Goal: Transaction & Acquisition: Purchase product/service

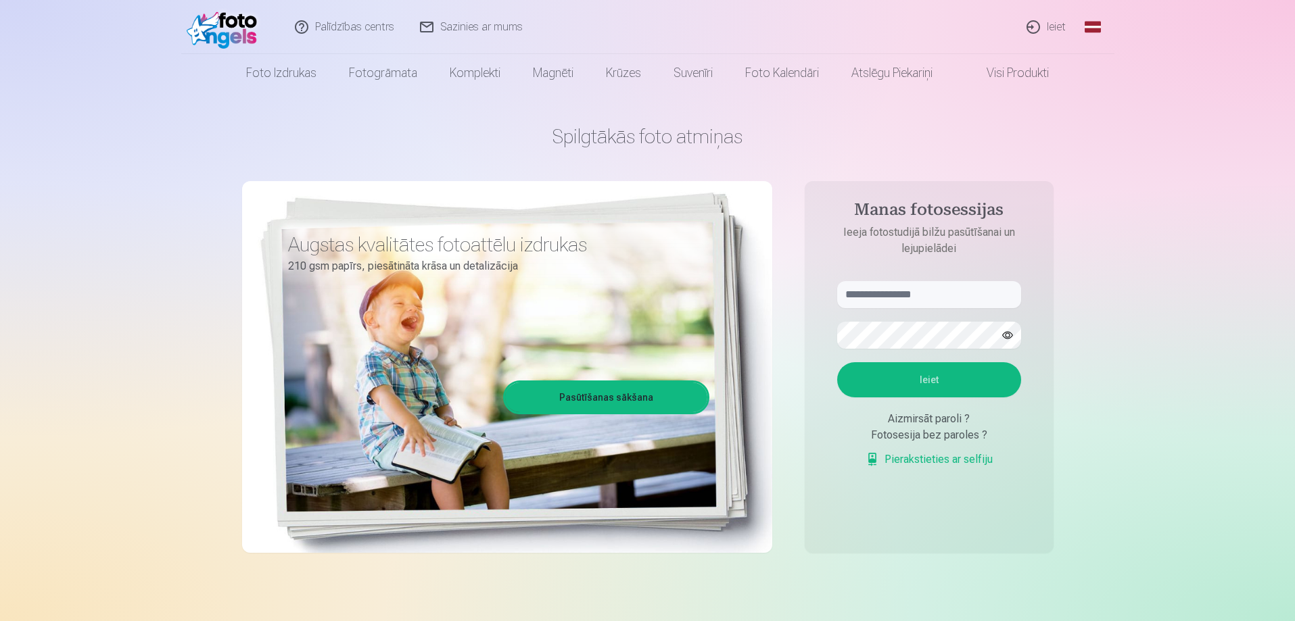
click at [1051, 30] on link "Ieiet" at bounding box center [1046, 27] width 65 height 54
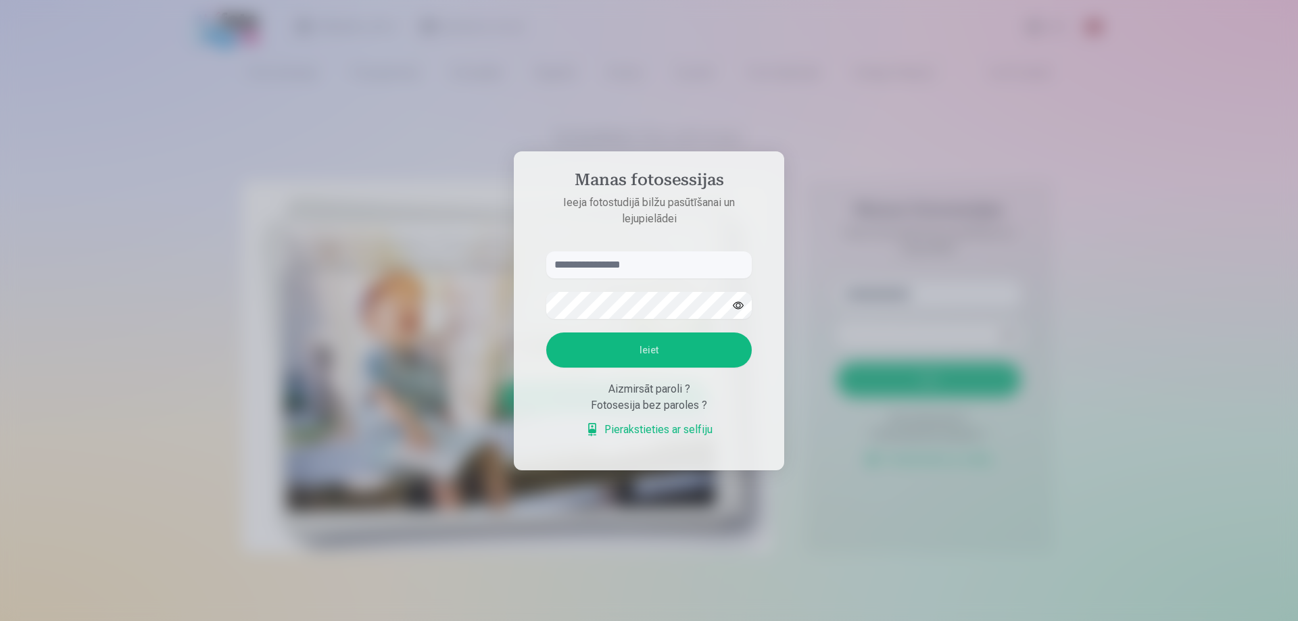
click at [626, 255] on input "text" at bounding box center [649, 264] width 206 height 27
click at [546, 333] on button "Ieiet" at bounding box center [649, 350] width 206 height 35
click at [558, 263] on input "**********" at bounding box center [649, 264] width 206 height 27
type input "**********"
click at [706, 355] on button "Ieiet" at bounding box center [649, 350] width 206 height 35
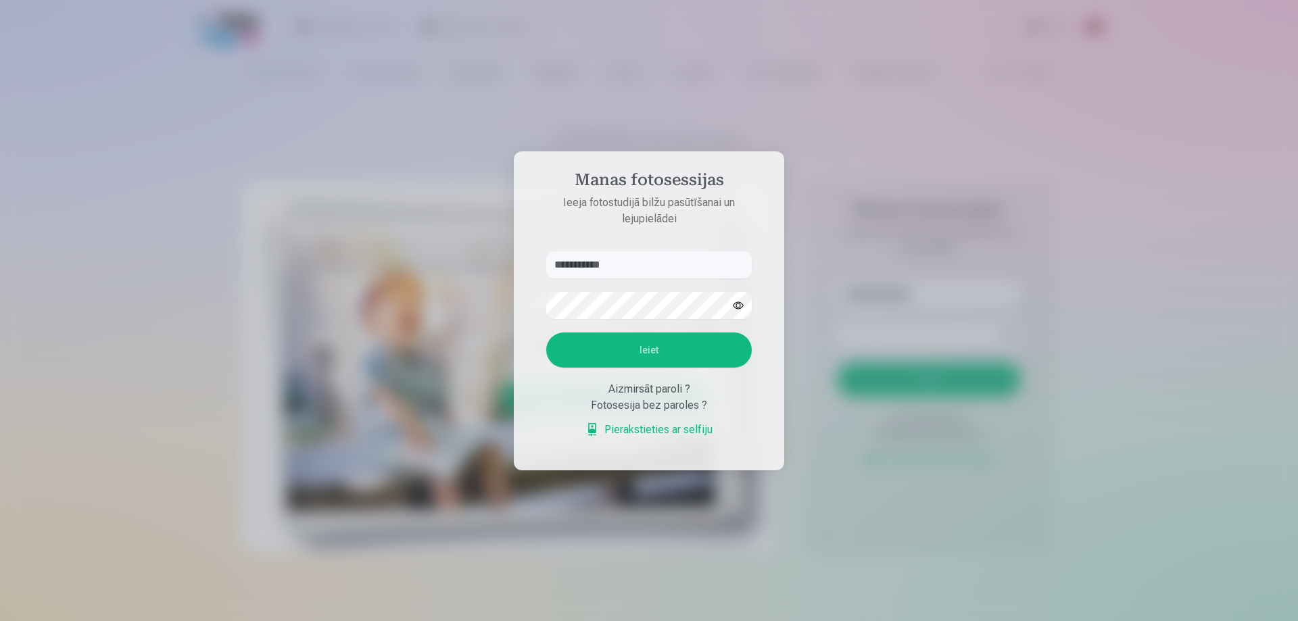
click at [733, 308] on button "button" at bounding box center [738, 306] width 26 height 26
click at [546, 333] on button "Ieiet" at bounding box center [649, 350] width 206 height 35
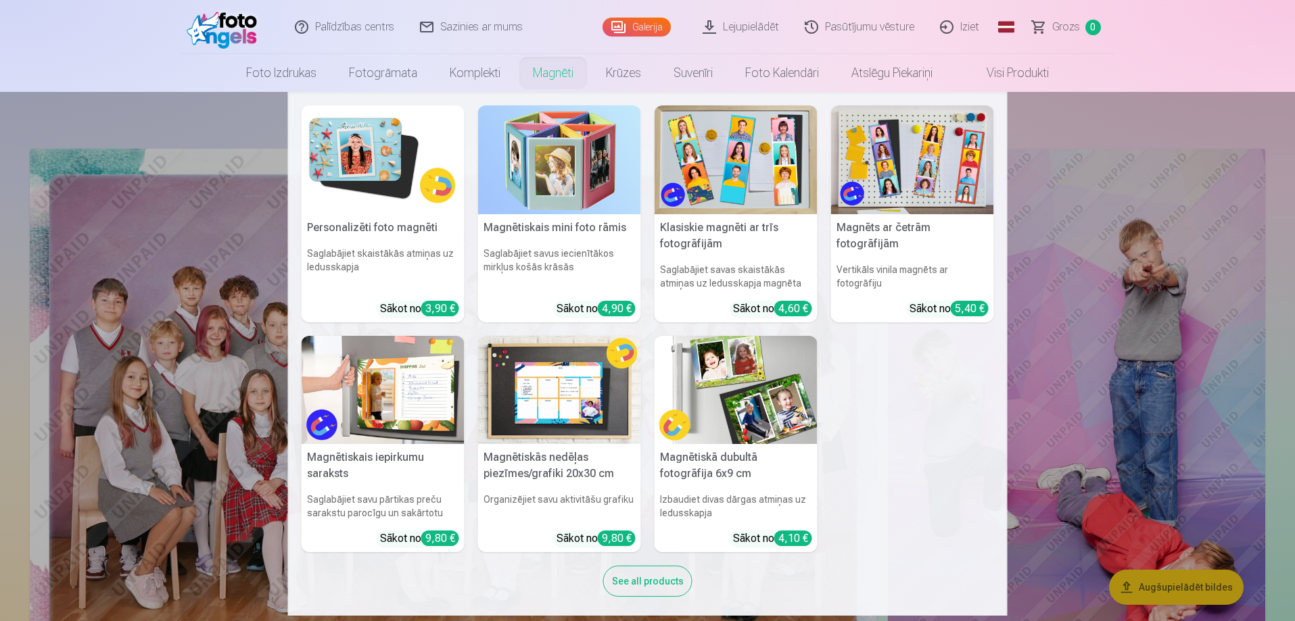
click at [565, 76] on link "Magnēti" at bounding box center [552, 73] width 73 height 38
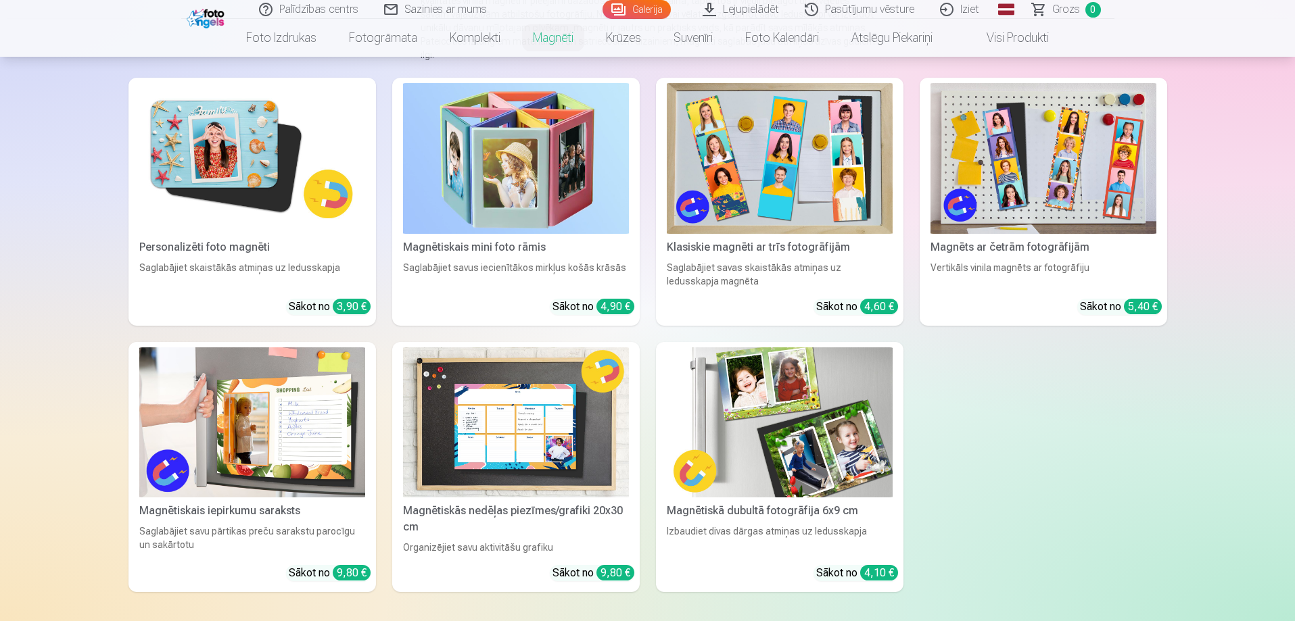
scroll to position [203, 0]
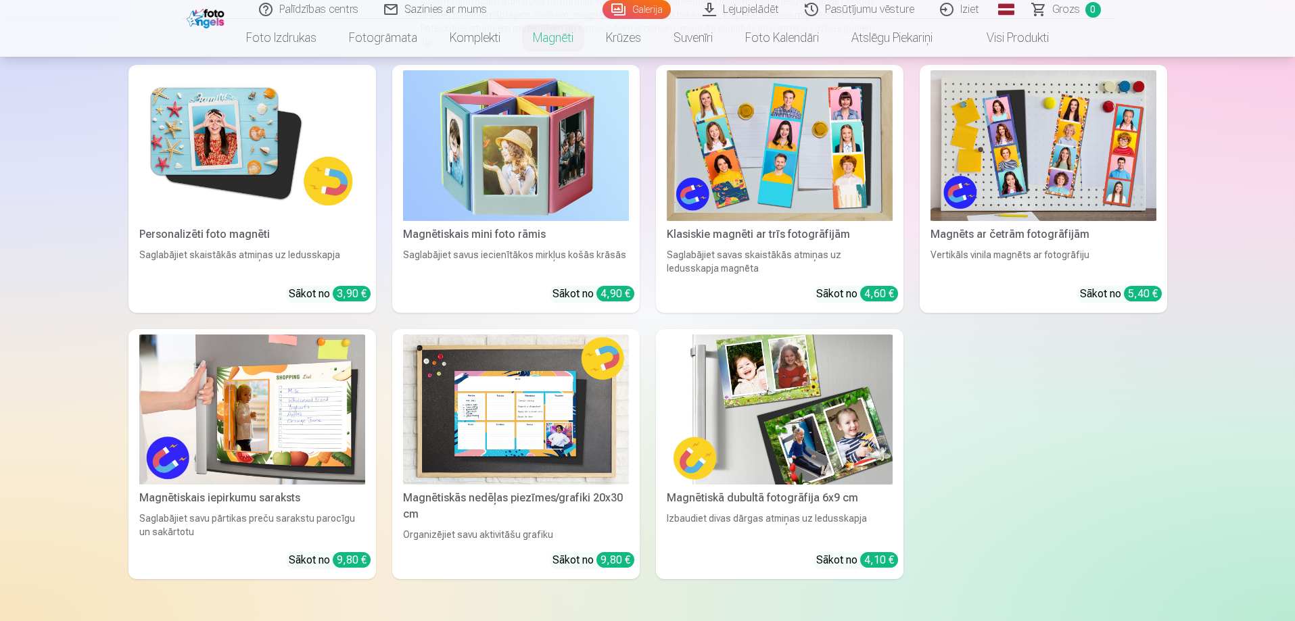
click at [278, 248] on div "Saglabājiet skaistākās atmiņas uz ledusskapja" at bounding box center [252, 261] width 237 height 27
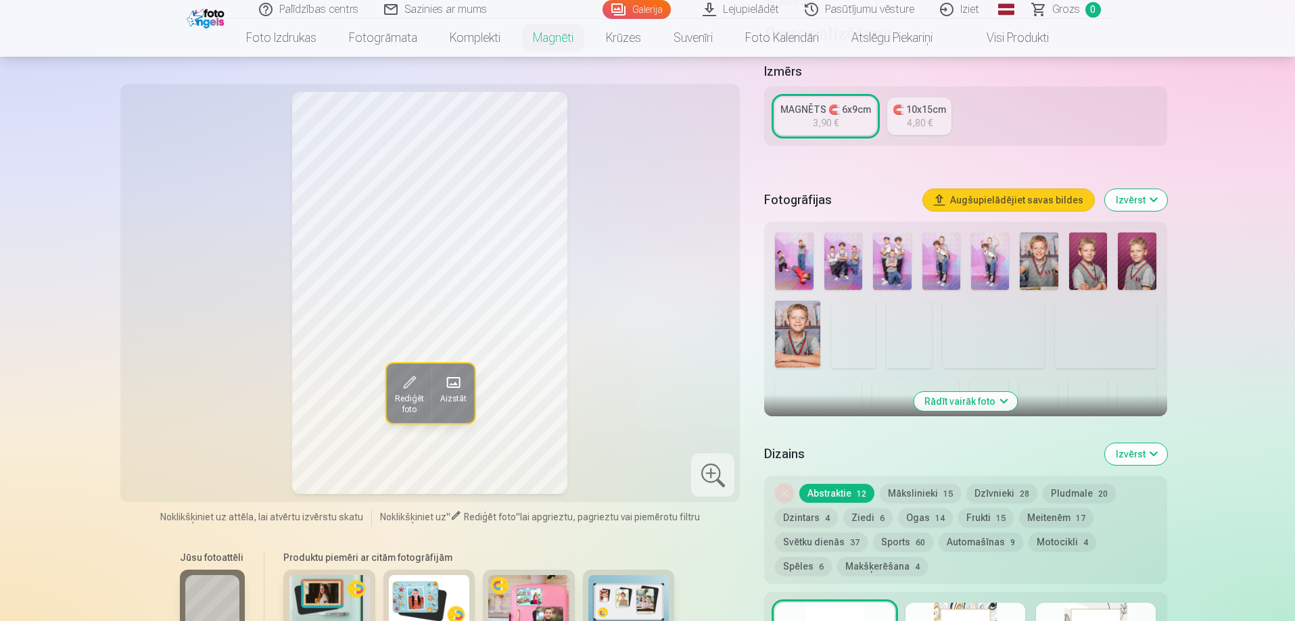
scroll to position [270, 0]
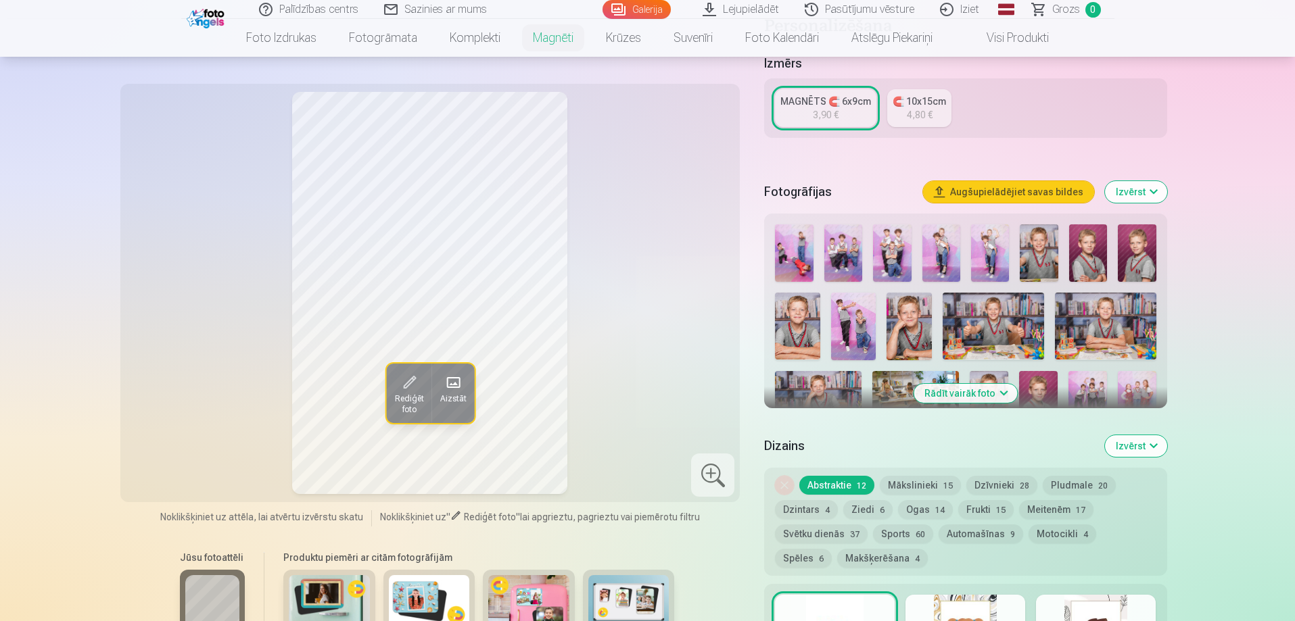
click at [1021, 241] on img at bounding box center [1038, 252] width 38 height 57
click at [1092, 233] on img at bounding box center [1088, 252] width 38 height 57
click at [1131, 244] on img at bounding box center [1136, 252] width 38 height 57
click at [788, 332] on img at bounding box center [797, 327] width 45 height 68
click at [900, 316] on img at bounding box center [908, 327] width 45 height 68
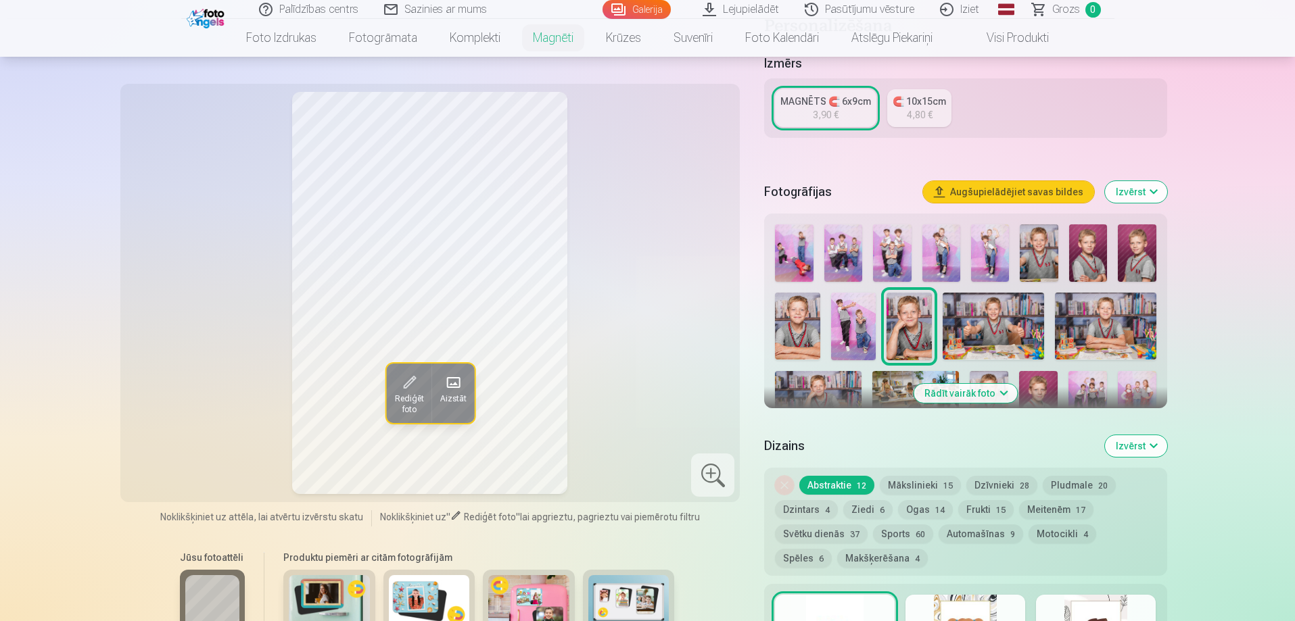
click at [1043, 247] on img at bounding box center [1038, 252] width 38 height 57
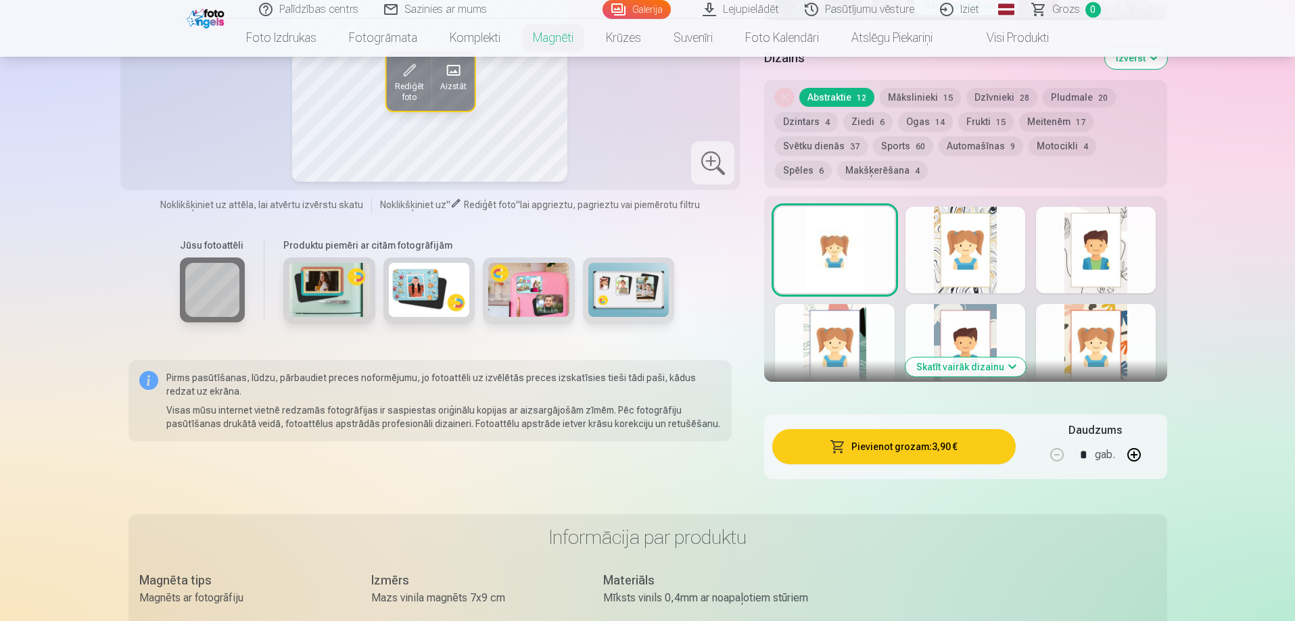
scroll to position [676, 0]
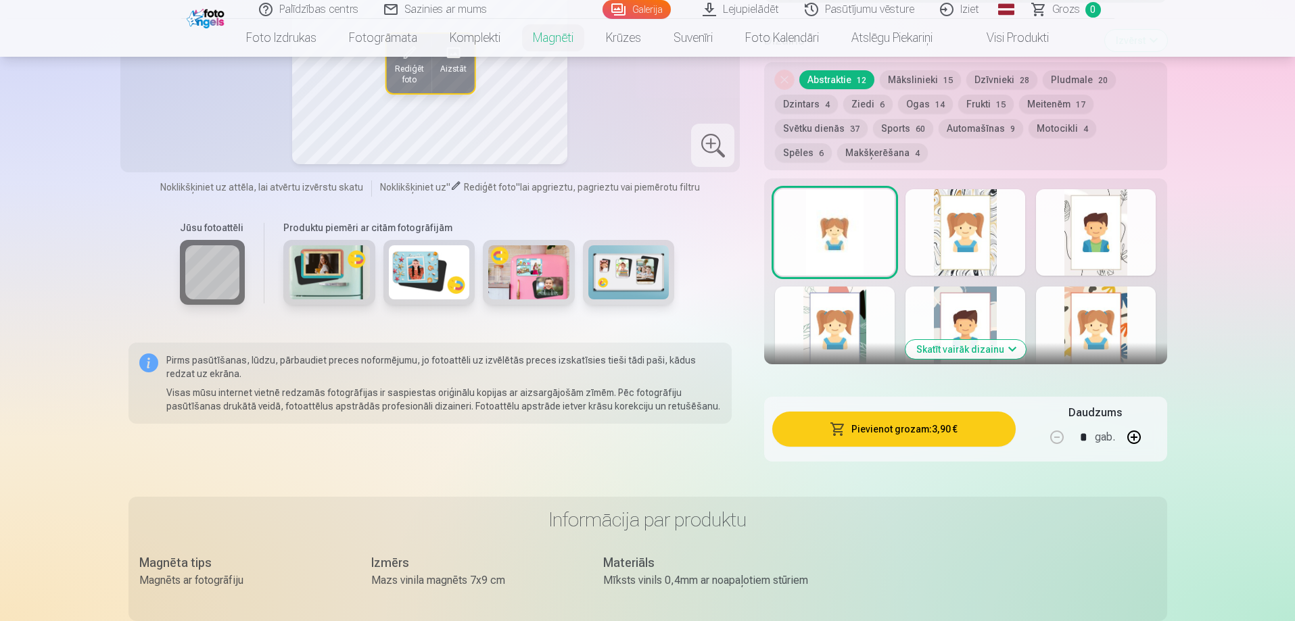
click at [955, 340] on button "Skatīt vairāk dizainu" at bounding box center [965, 349] width 120 height 19
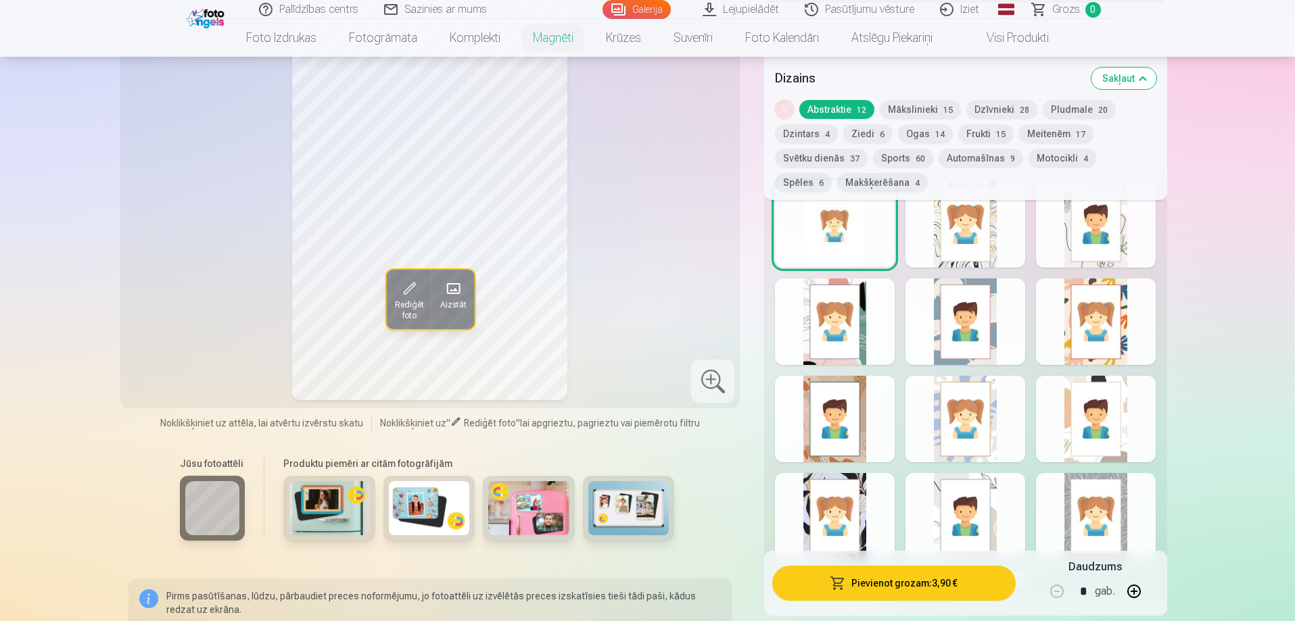
click at [842, 433] on div at bounding box center [835, 419] width 120 height 87
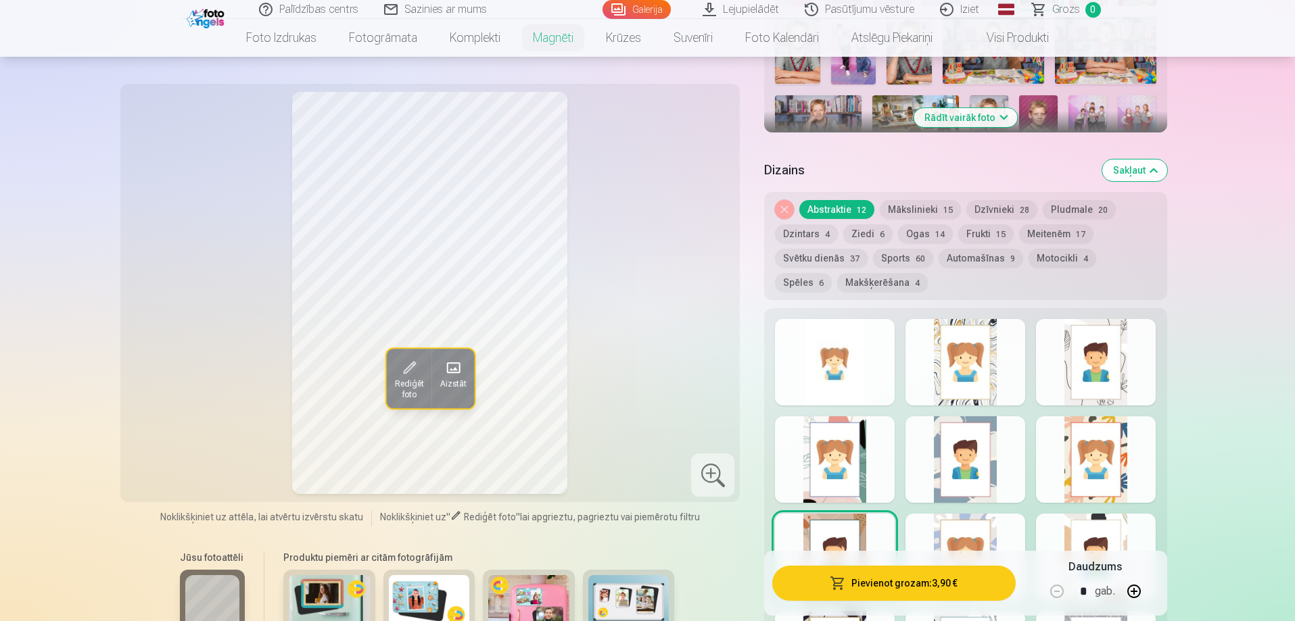
scroll to position [541, 0]
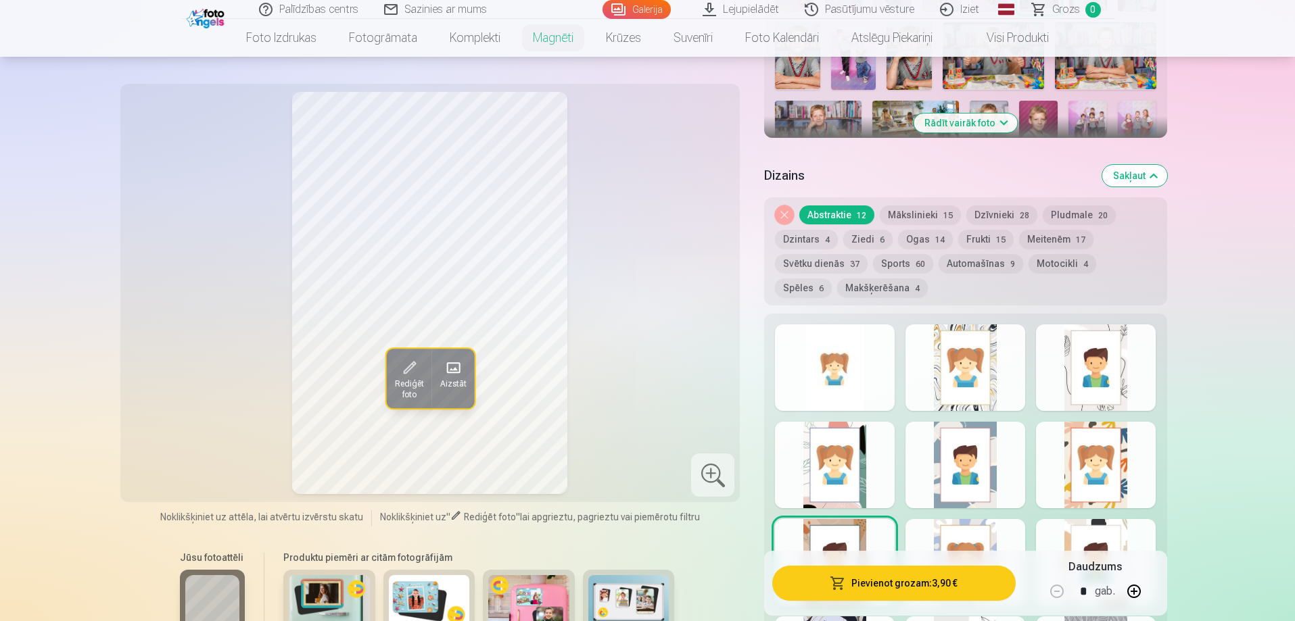
click at [968, 443] on div at bounding box center [965, 465] width 120 height 87
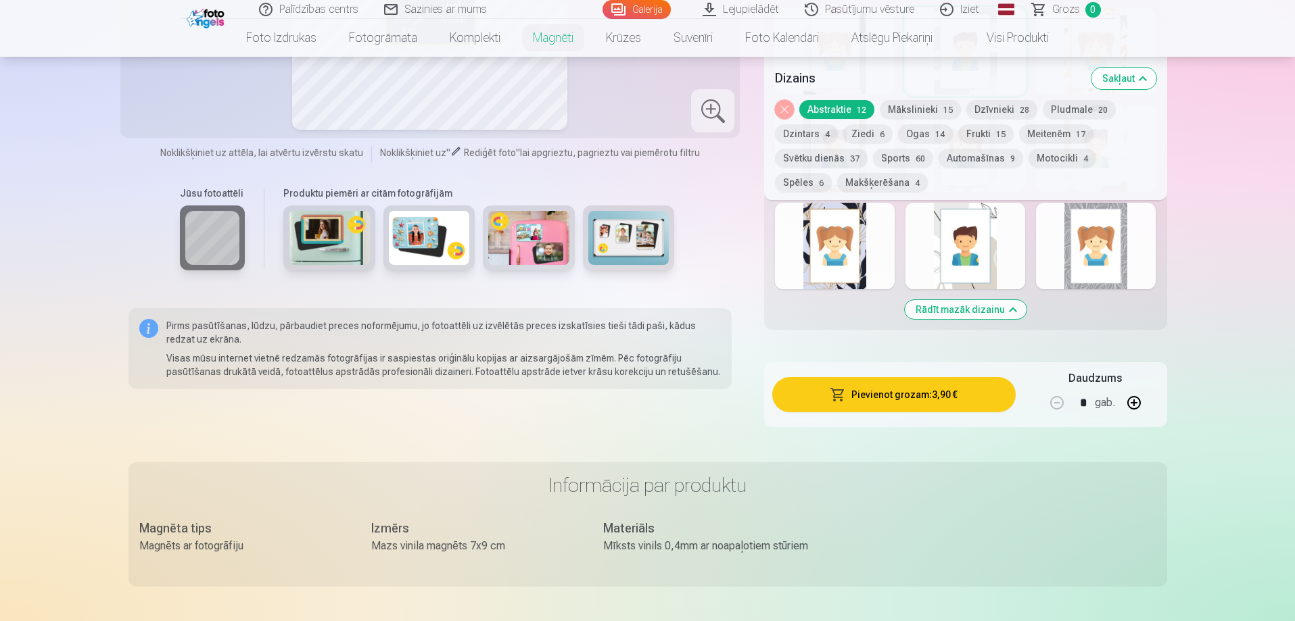
click at [988, 300] on button "Rādīt mazāk dizainu" at bounding box center [966, 309] width 122 height 19
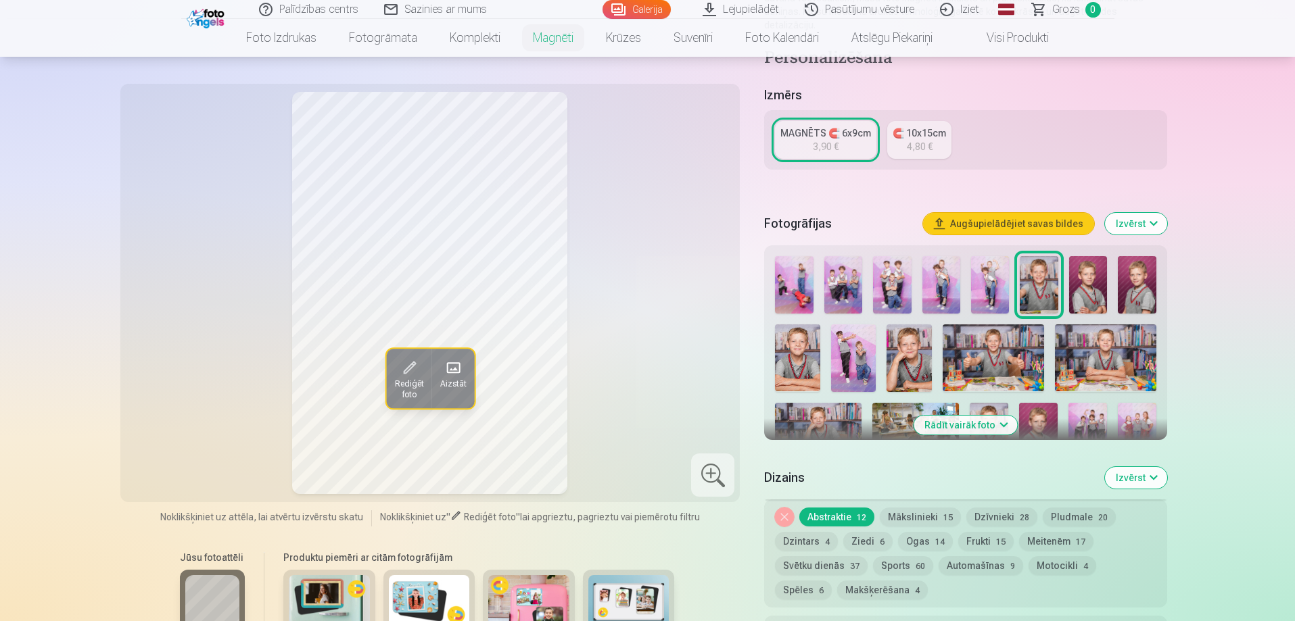
scroll to position [142, 0]
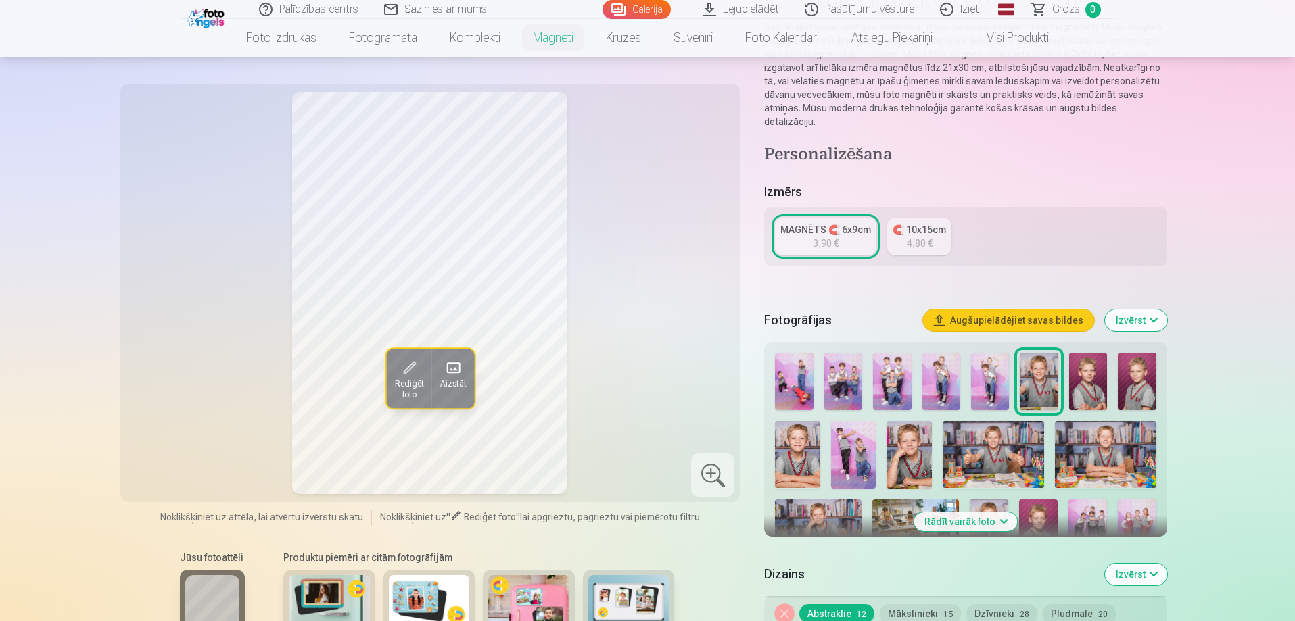
click at [831, 237] on link "MAGNĒTS 🧲 6x9cm 3,90 €" at bounding box center [825, 237] width 101 height 38
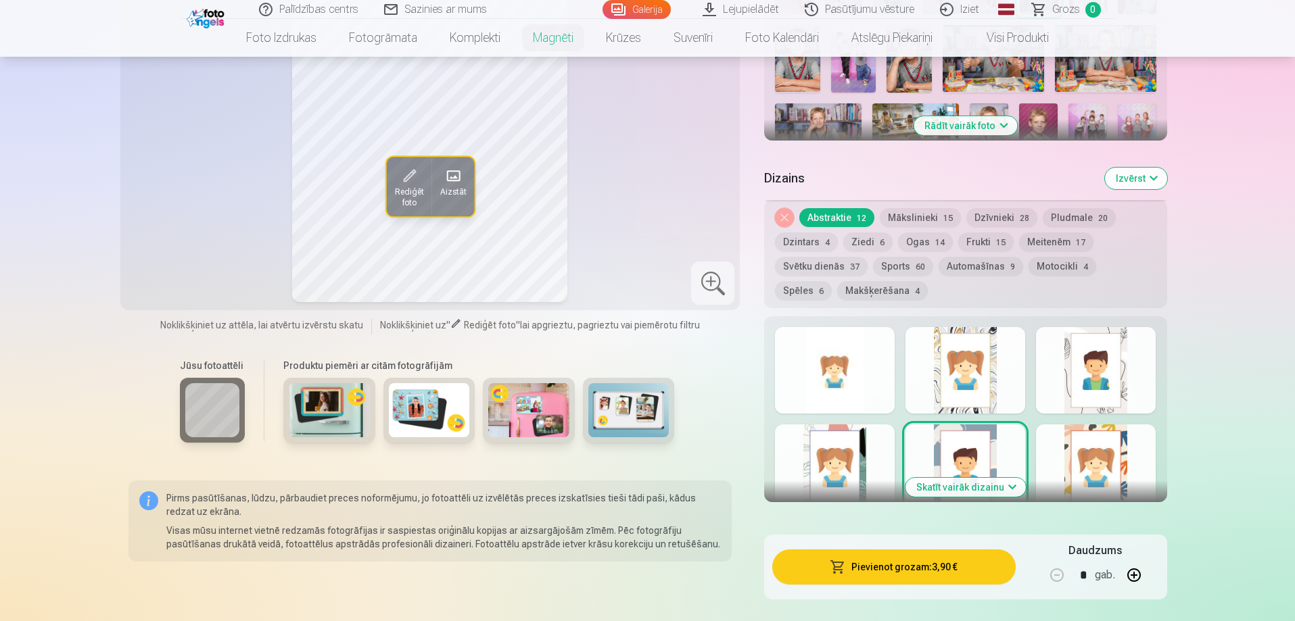
scroll to position [541, 0]
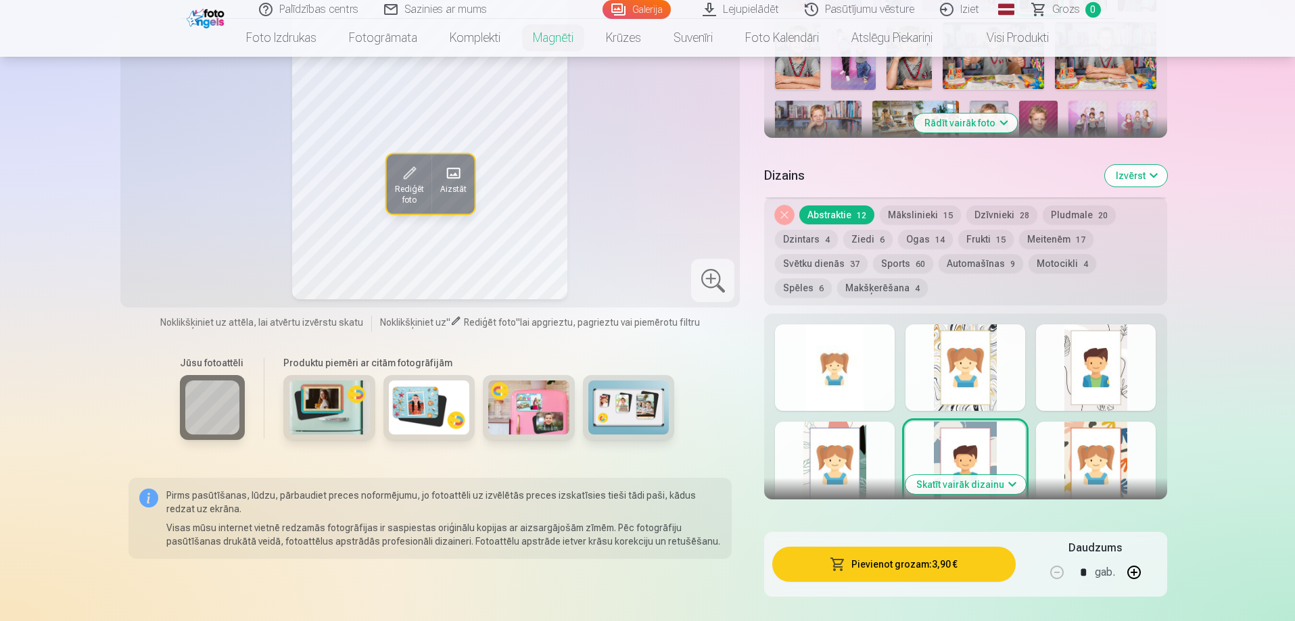
click at [892, 254] on button "Sports 60" at bounding box center [903, 263] width 60 height 19
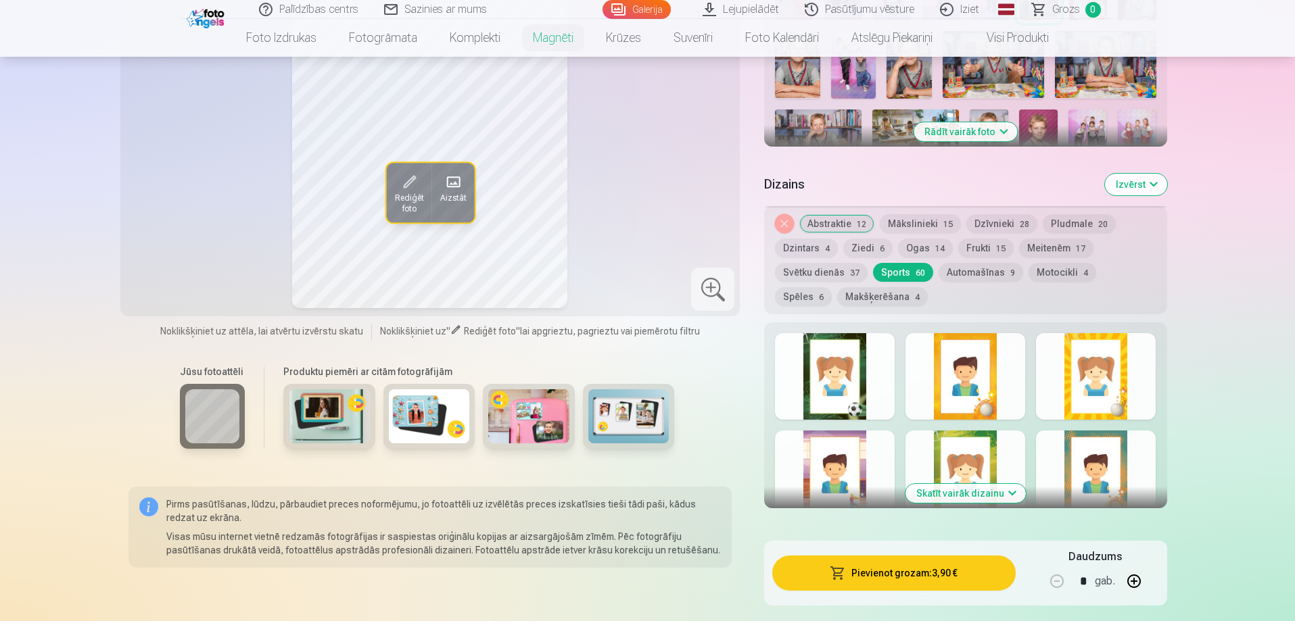
scroll to position [473, 0]
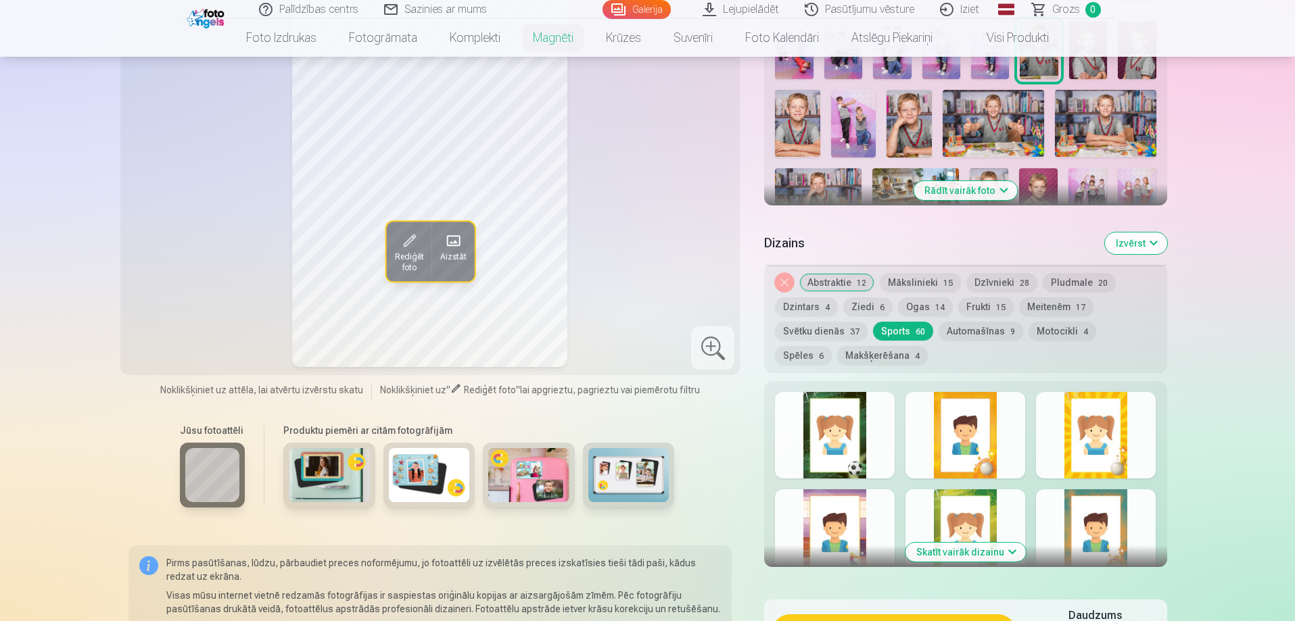
click at [970, 322] on button "Automašīnas 9" at bounding box center [980, 331] width 85 height 19
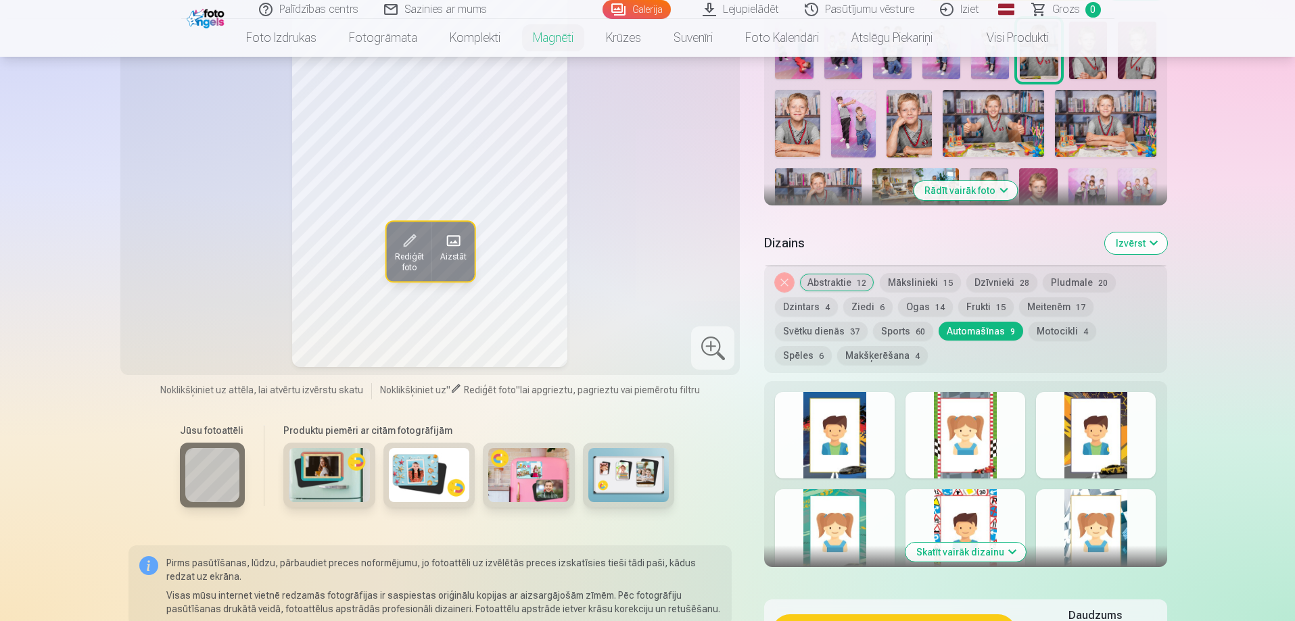
click at [944, 400] on div at bounding box center [965, 435] width 120 height 87
click at [857, 400] on div at bounding box center [835, 435] width 120 height 87
click at [838, 273] on button "Abstraktie 12" at bounding box center [836, 282] width 75 height 19
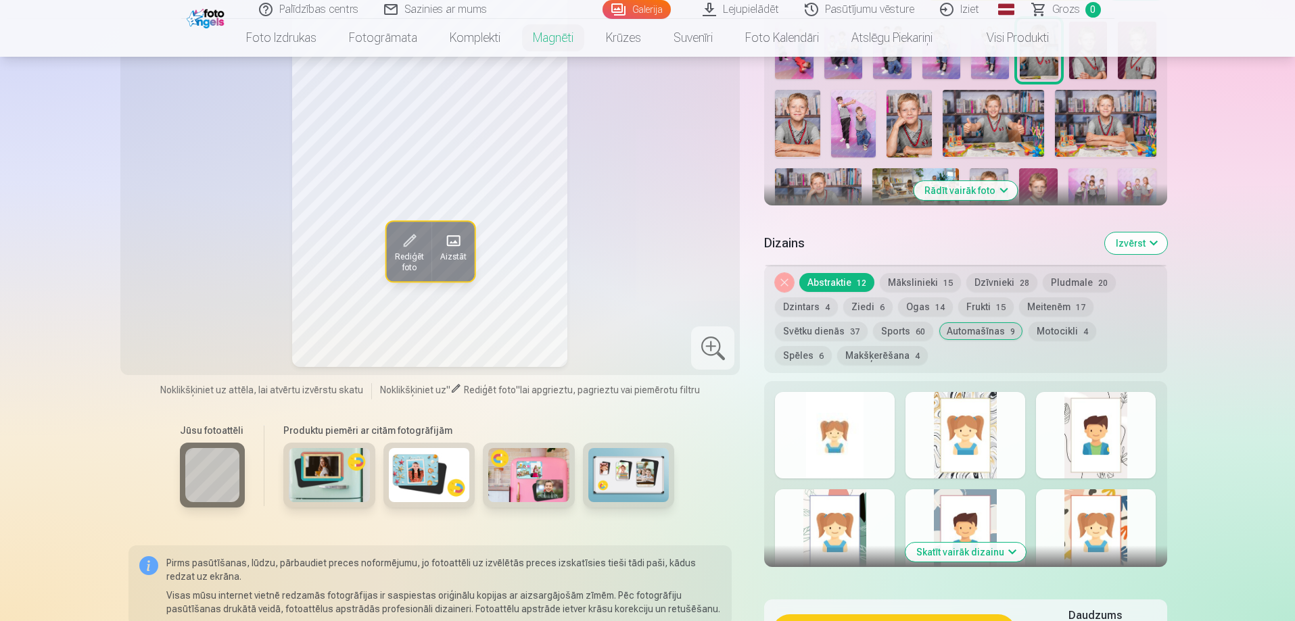
click at [859, 510] on div at bounding box center [835, 532] width 120 height 87
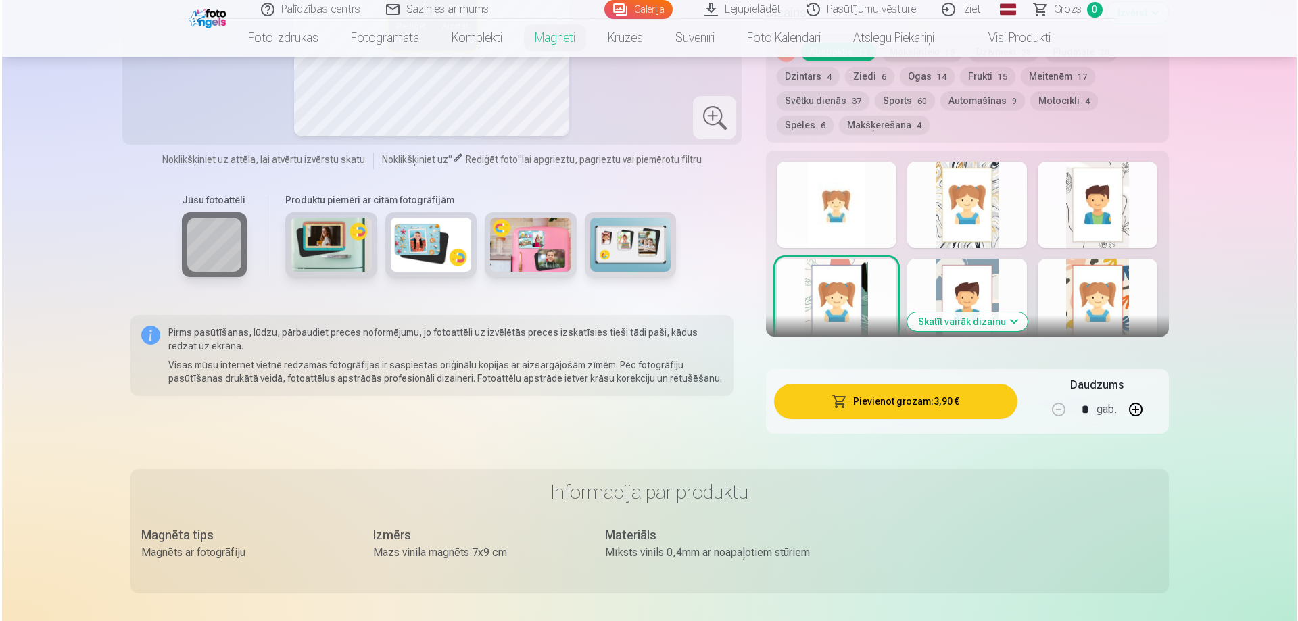
scroll to position [744, 0]
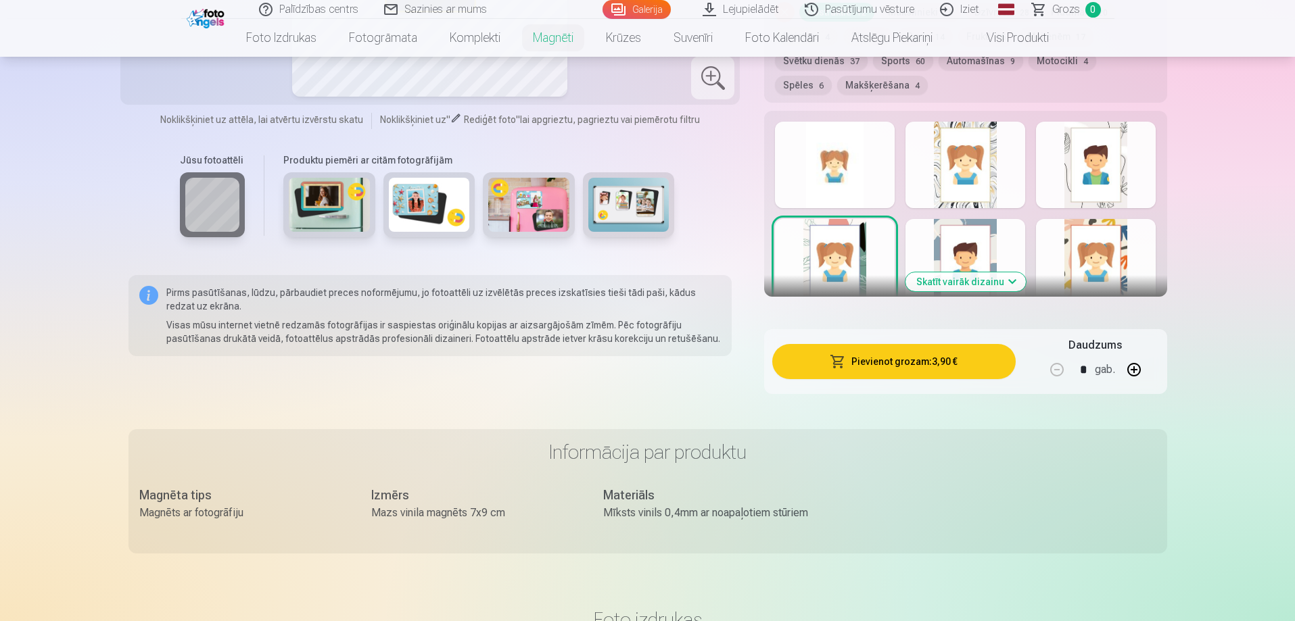
click at [1140, 356] on button "button" at bounding box center [1133, 370] width 32 height 32
type input "*"
click at [968, 357] on button "Pievienot grozam : 11,70 €" at bounding box center [893, 361] width 243 height 35
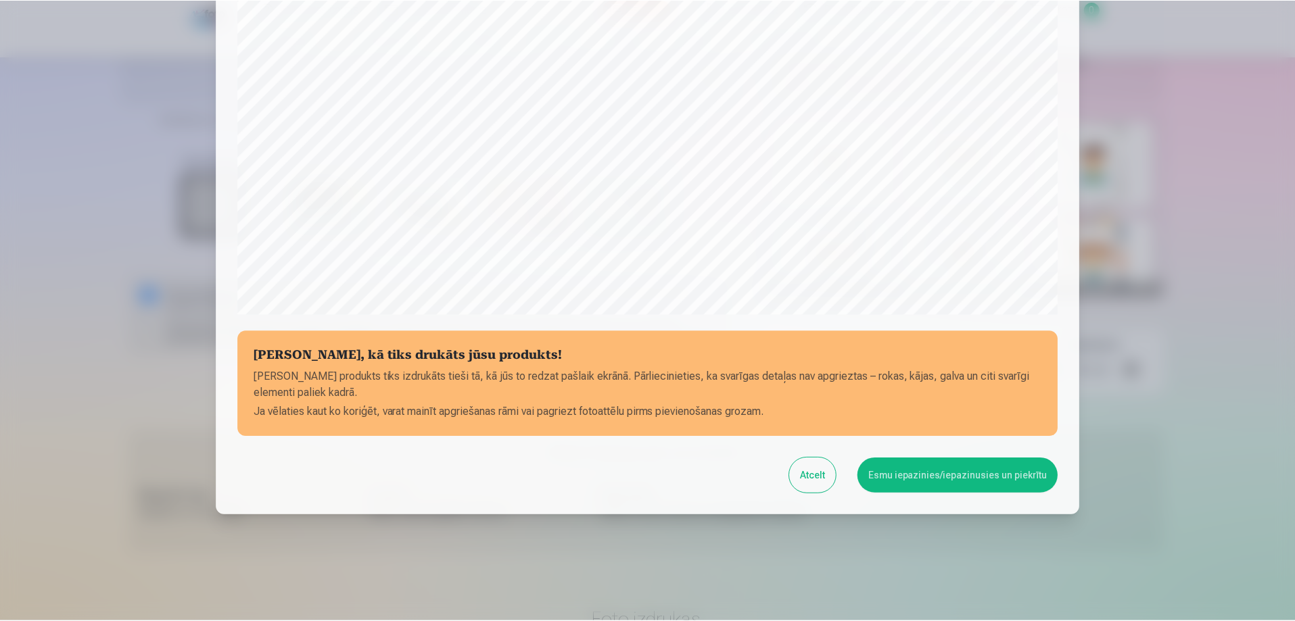
scroll to position [352, 0]
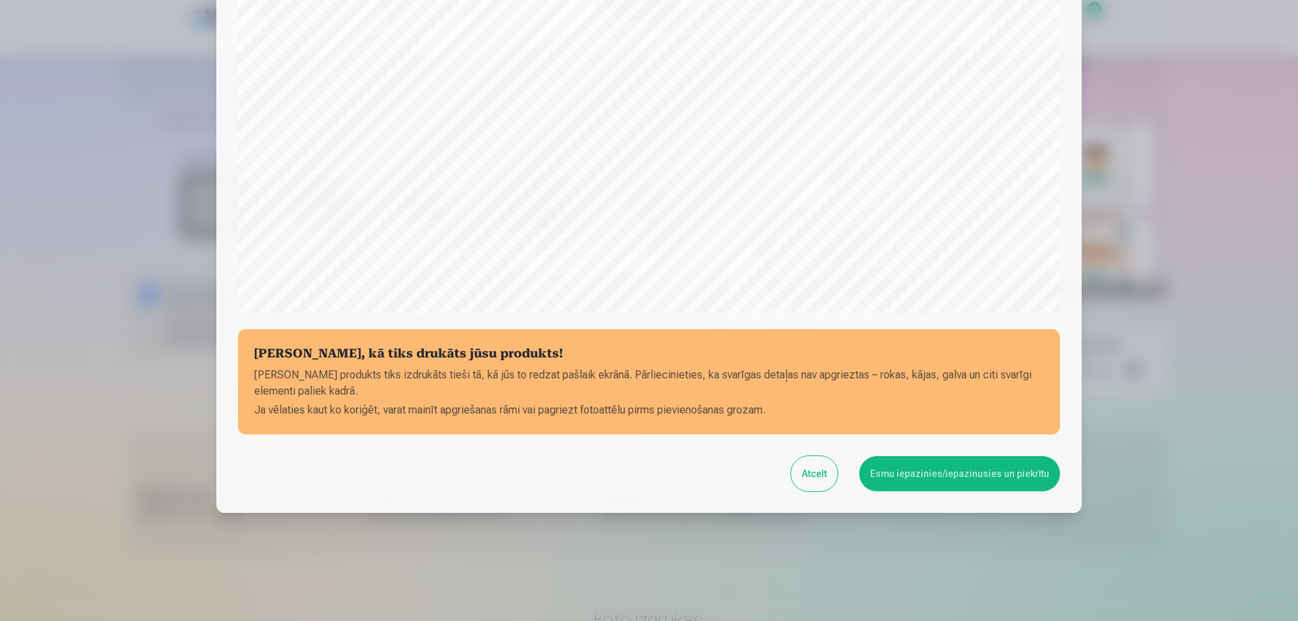
click at [935, 479] on button "Esmu iepazinies/iepazinusies un piekrītu" at bounding box center [959, 473] width 201 height 35
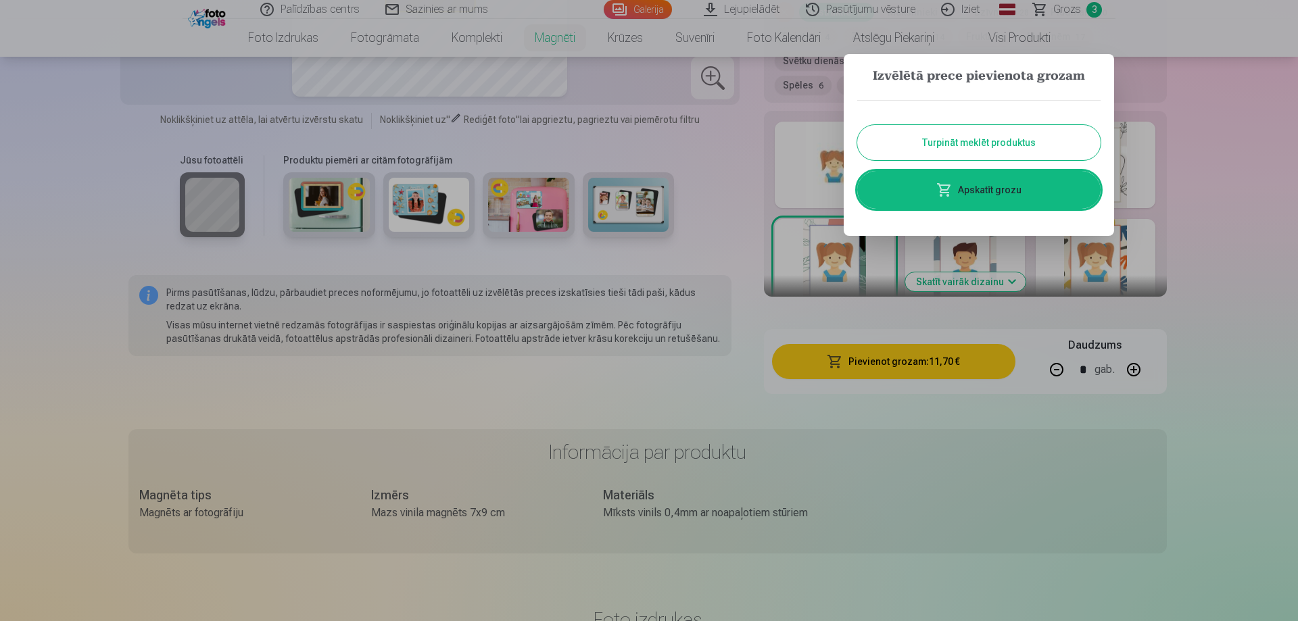
click at [987, 143] on button "Turpināt meklēt produktus" at bounding box center [978, 142] width 243 height 35
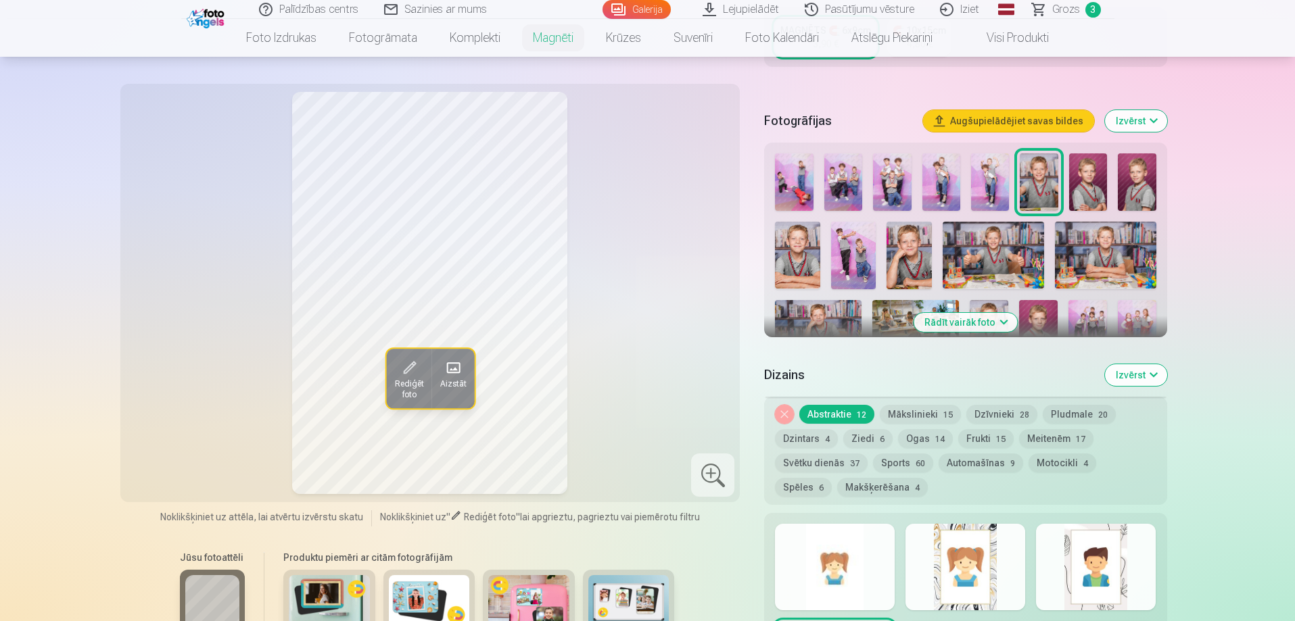
scroll to position [338, 0]
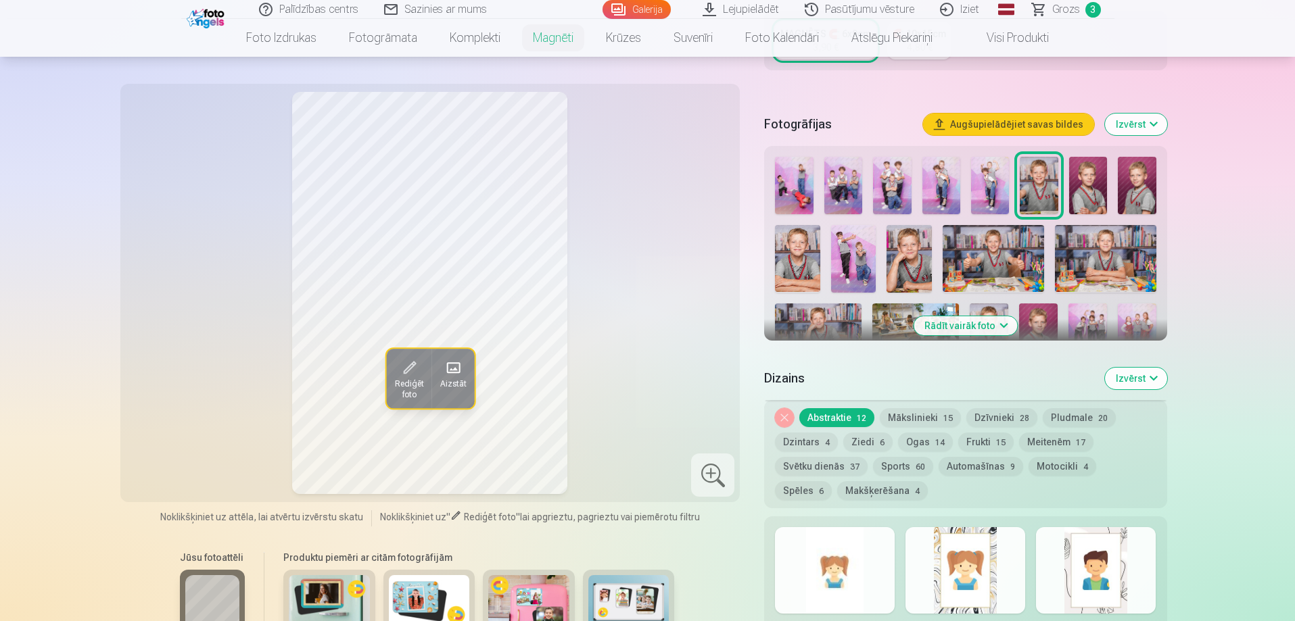
click at [713, 277] on div "Rediģēt foto Aizstāt" at bounding box center [430, 293] width 604 height 402
click at [986, 246] on img at bounding box center [992, 259] width 101 height 68
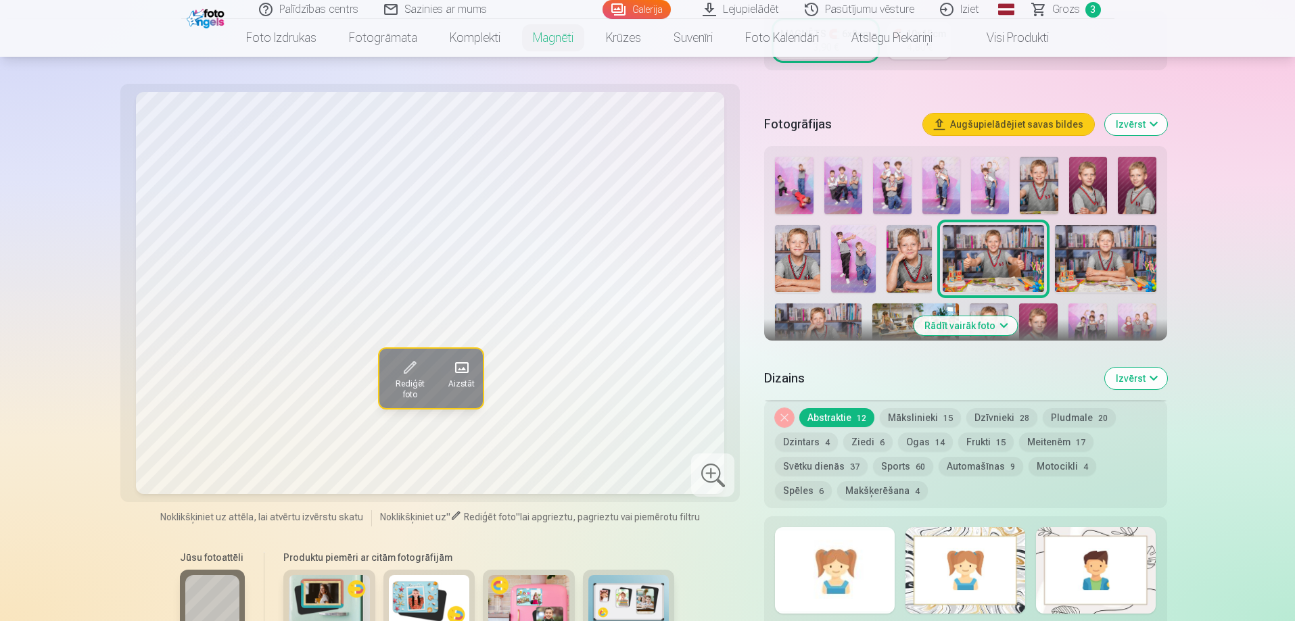
click at [1097, 236] on img at bounding box center [1105, 259] width 101 height 68
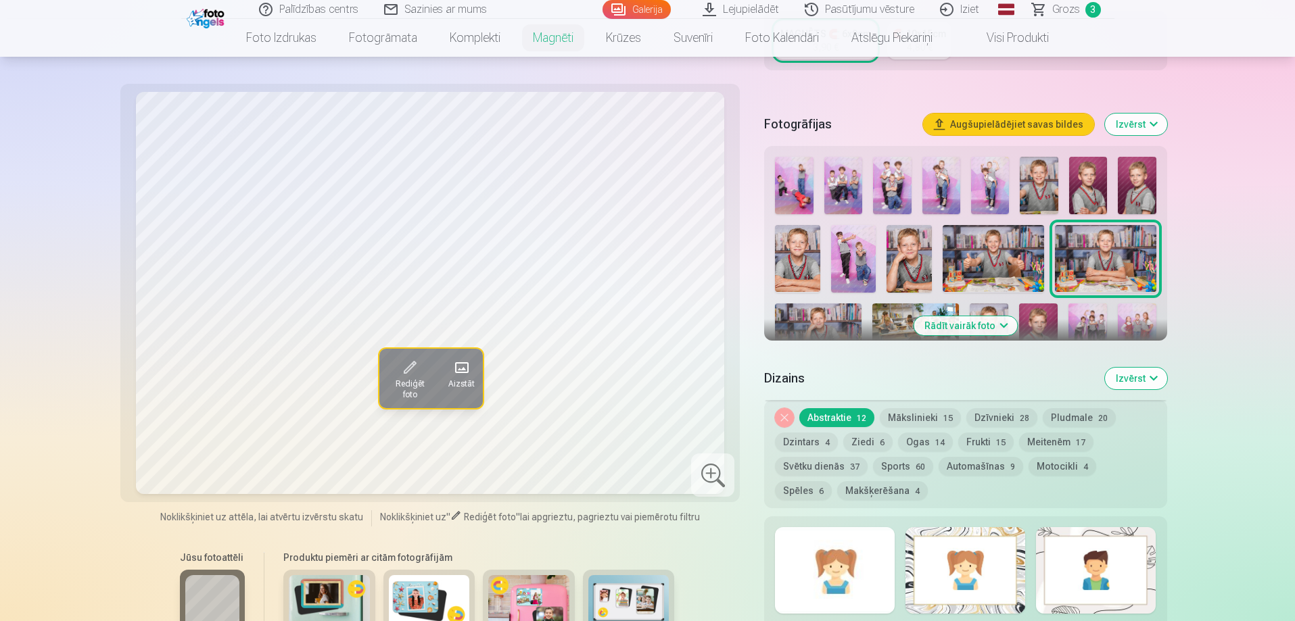
click at [914, 239] on img at bounding box center [908, 259] width 45 height 68
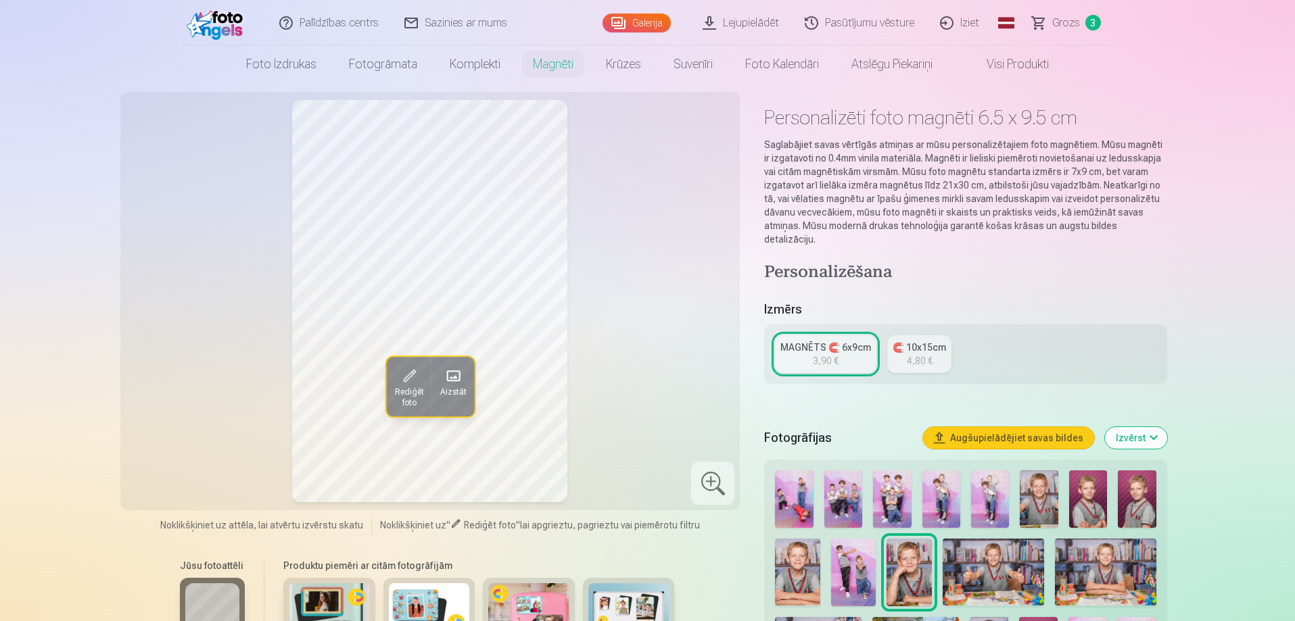
scroll to position [0, 0]
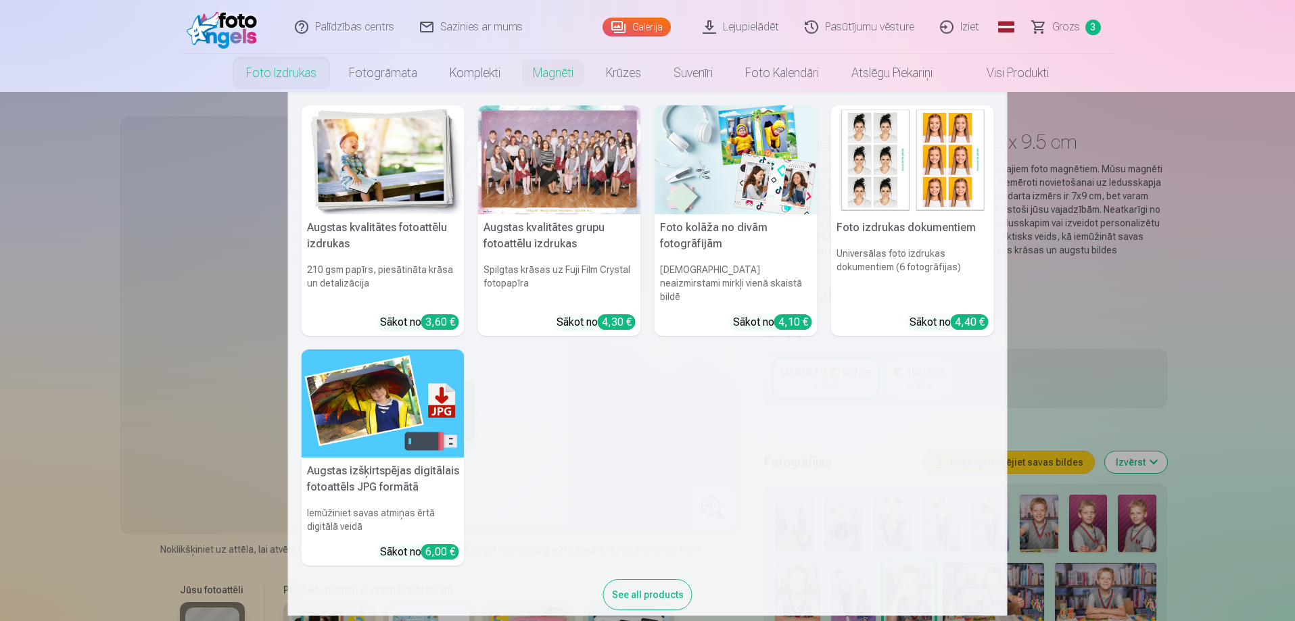
click at [299, 78] on link "Foto izdrukas" at bounding box center [281, 73] width 103 height 38
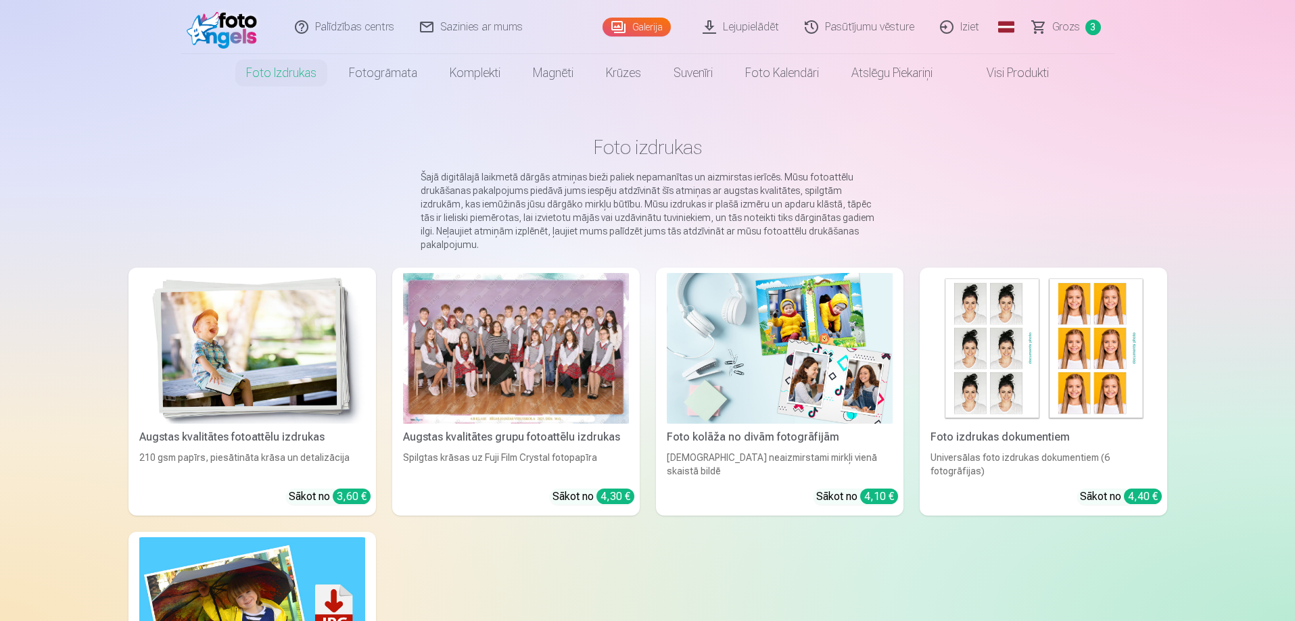
click at [555, 356] on div at bounding box center [516, 348] width 226 height 151
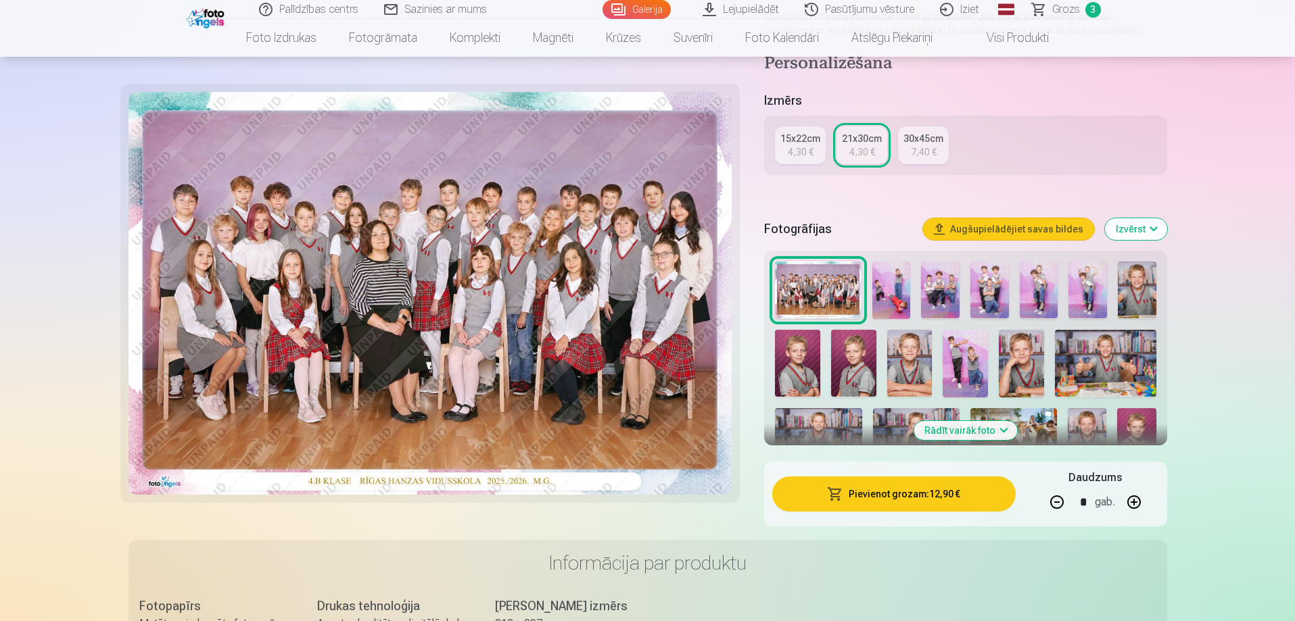
scroll to position [270, 0]
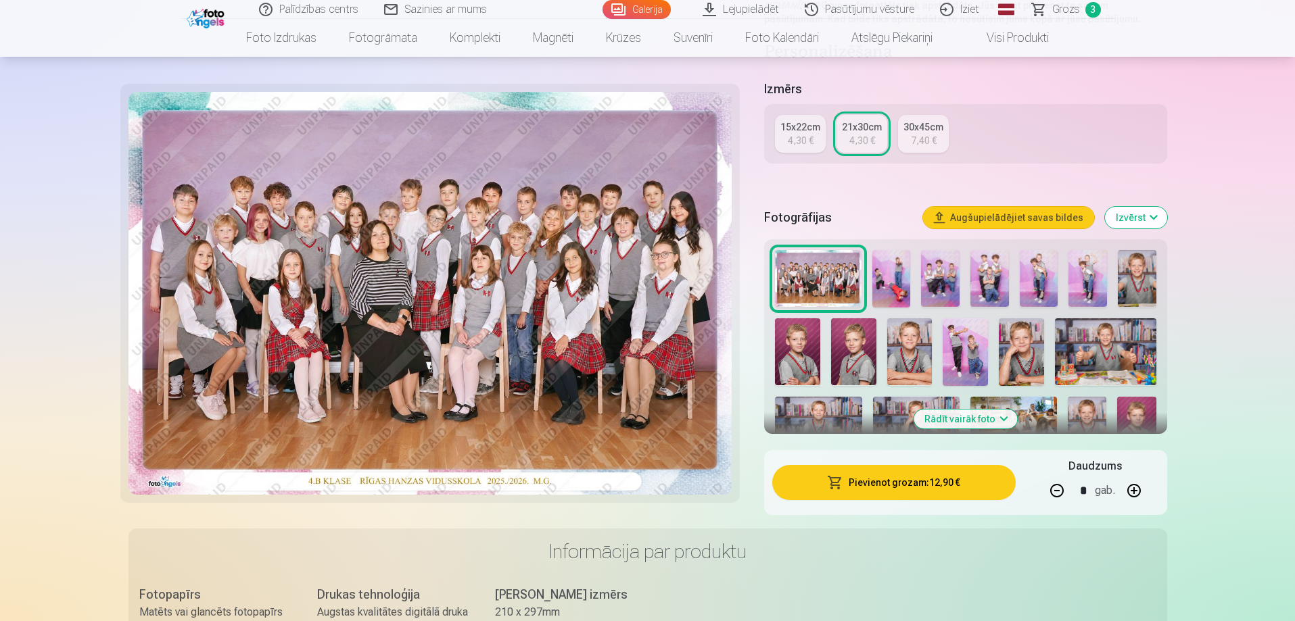
click at [1054, 486] on button "button" at bounding box center [1056, 491] width 32 height 32
type input "*"
click at [894, 489] on button "Pievienot grozam : 4,30 €" at bounding box center [893, 482] width 243 height 35
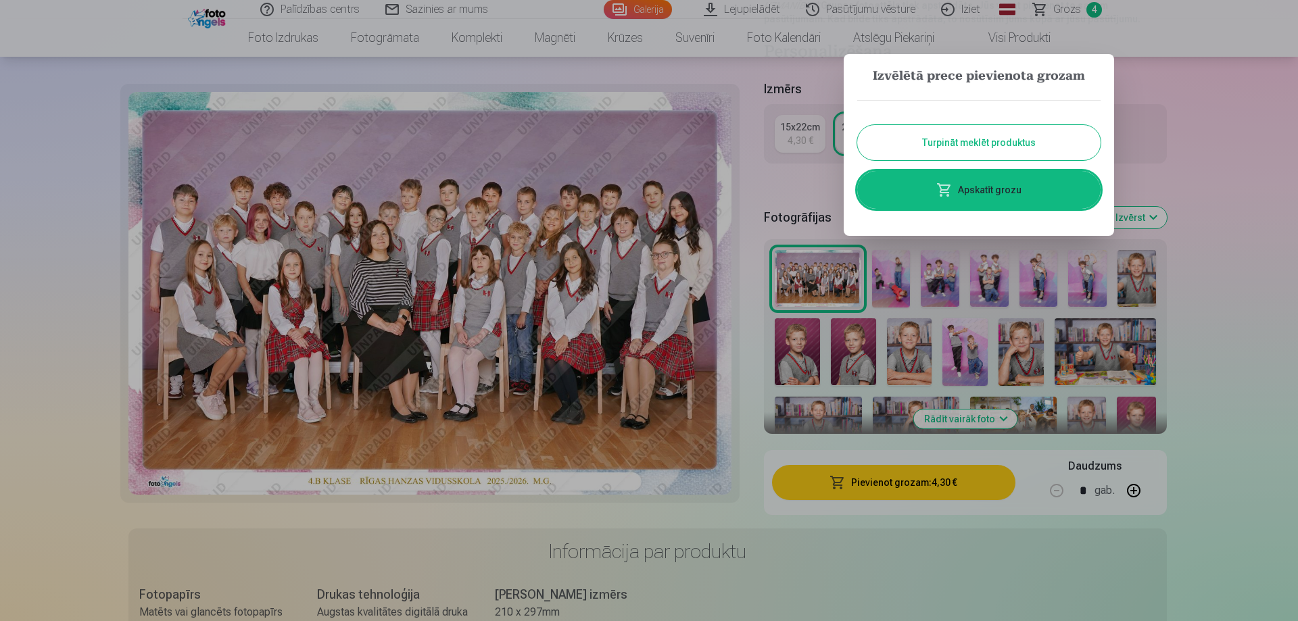
click at [989, 153] on button "Turpināt meklēt produktus" at bounding box center [978, 142] width 243 height 35
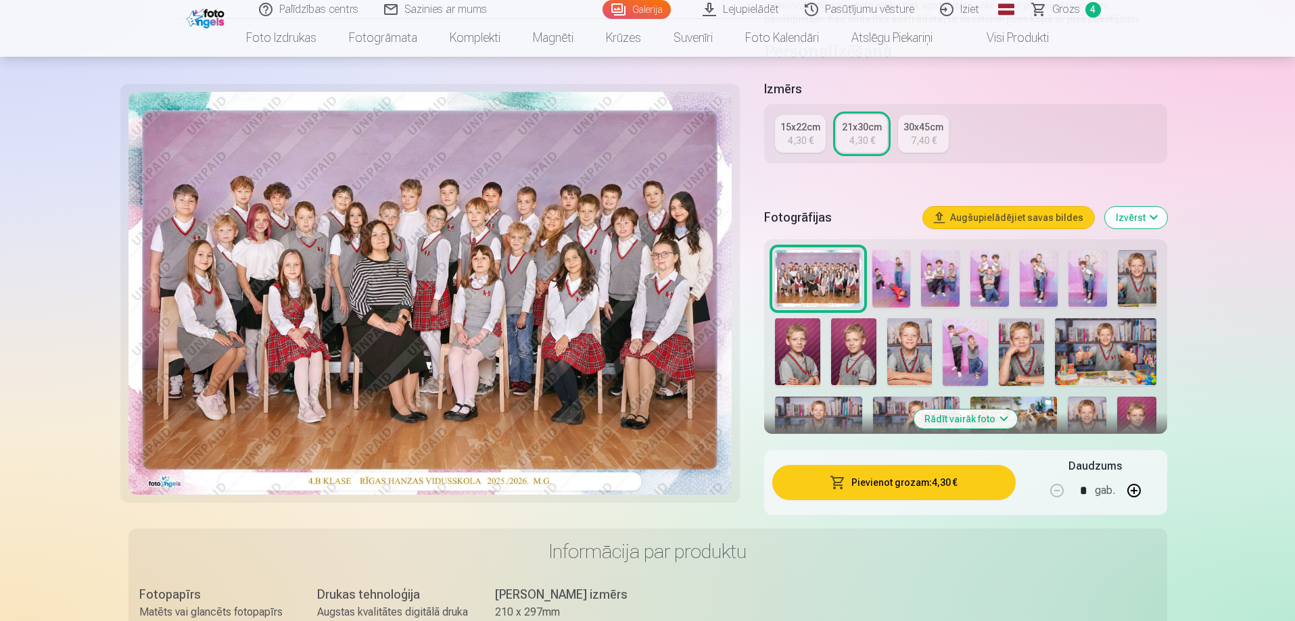
click at [554, 41] on link "Magnēti" at bounding box center [552, 38] width 73 height 38
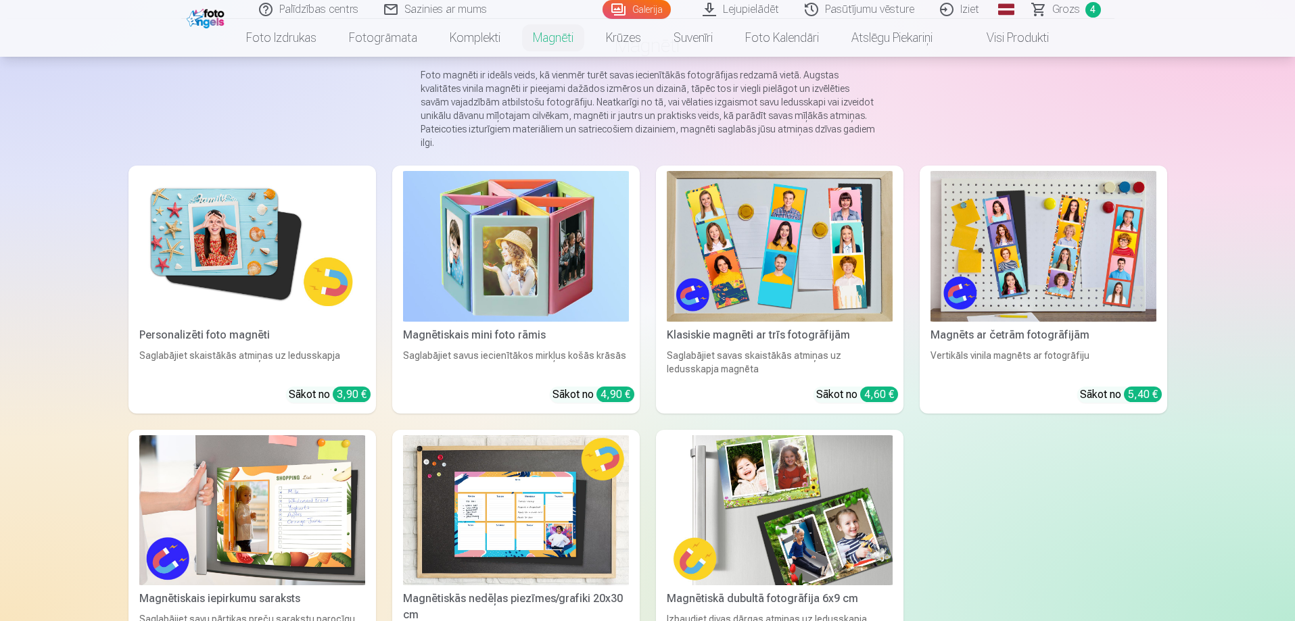
scroll to position [135, 0]
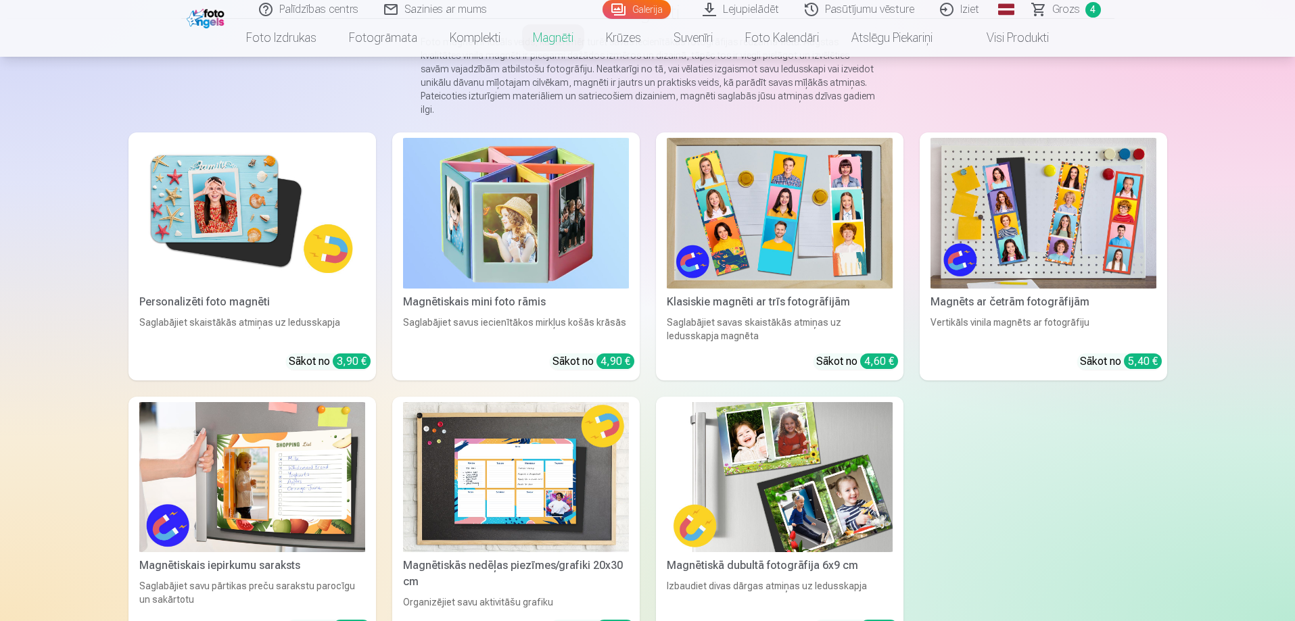
click at [988, 294] on div "Magnēts ar četrām fotogrāfijām" at bounding box center [1043, 302] width 237 height 16
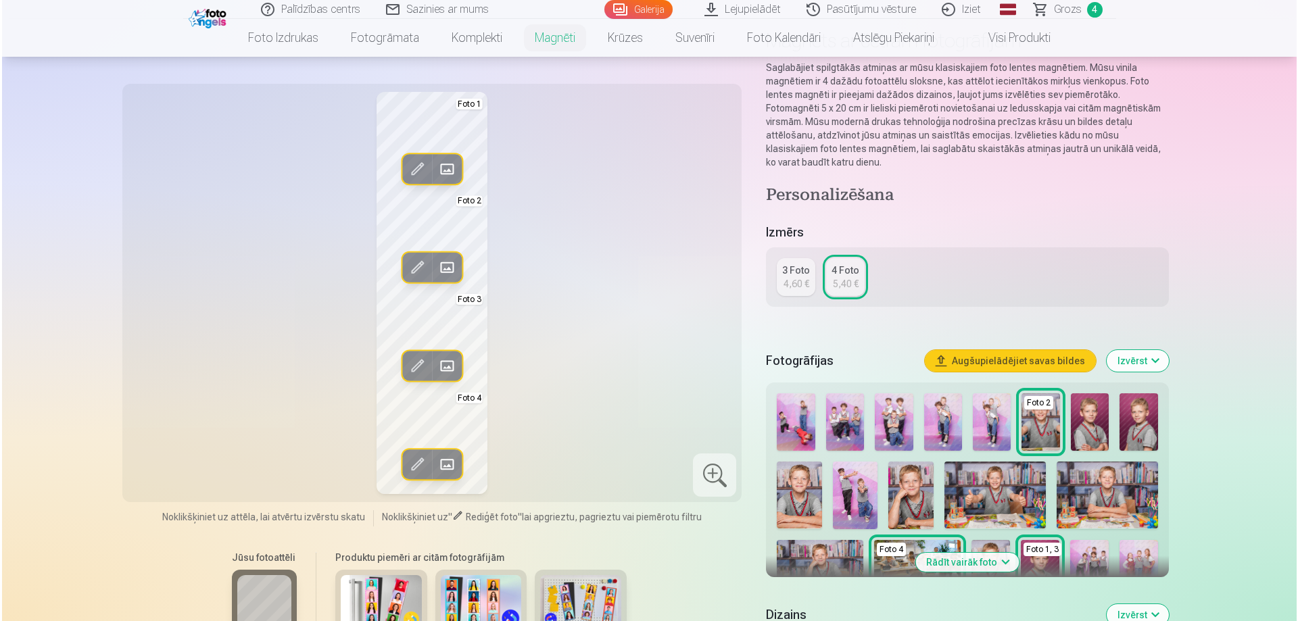
scroll to position [135, 0]
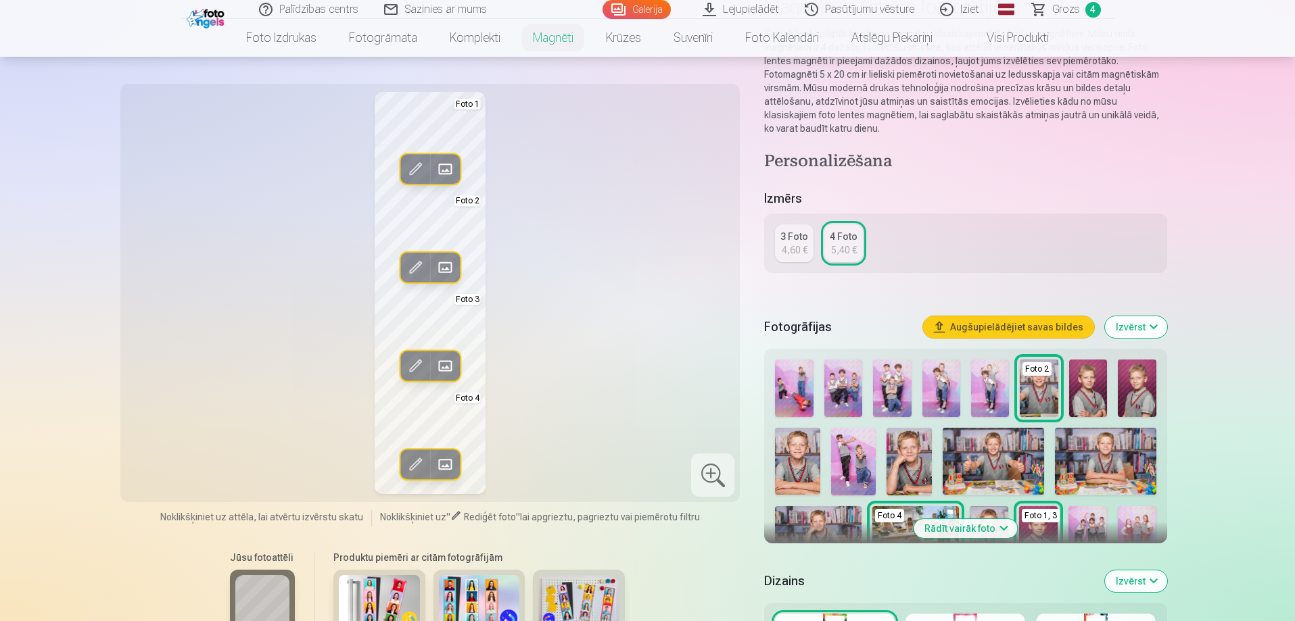
click at [846, 390] on img at bounding box center [843, 388] width 38 height 57
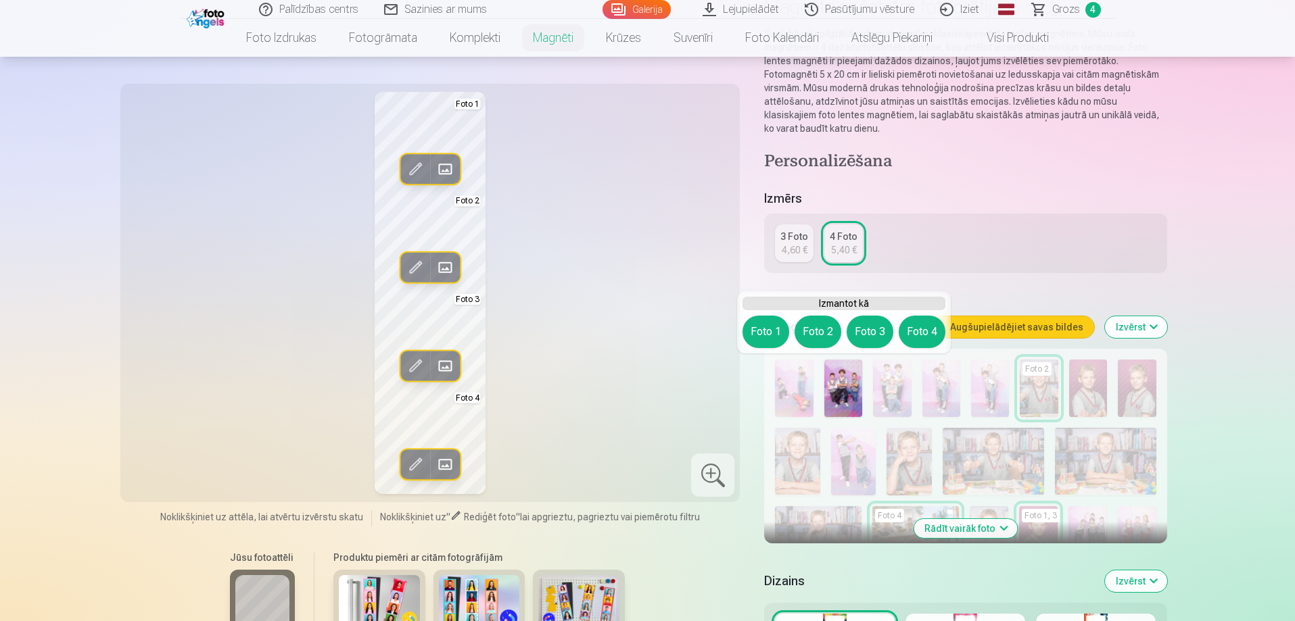
click at [440, 171] on span at bounding box center [445, 170] width 22 height 22
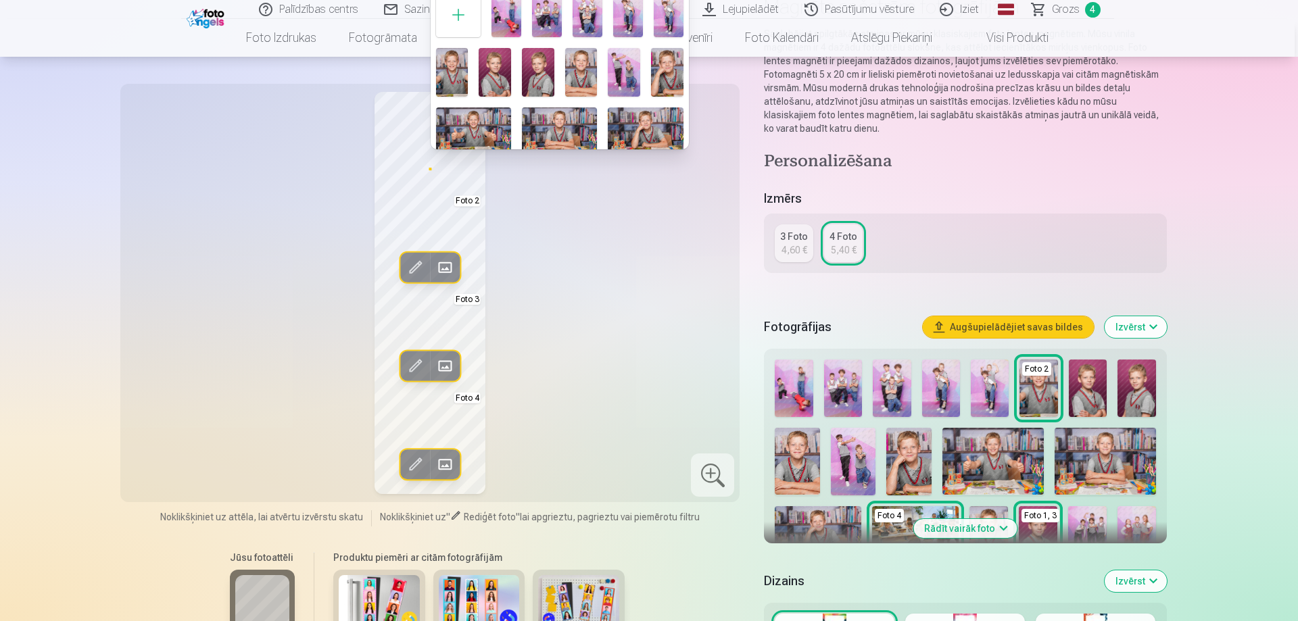
click at [547, 24] on img at bounding box center [547, 15] width 30 height 45
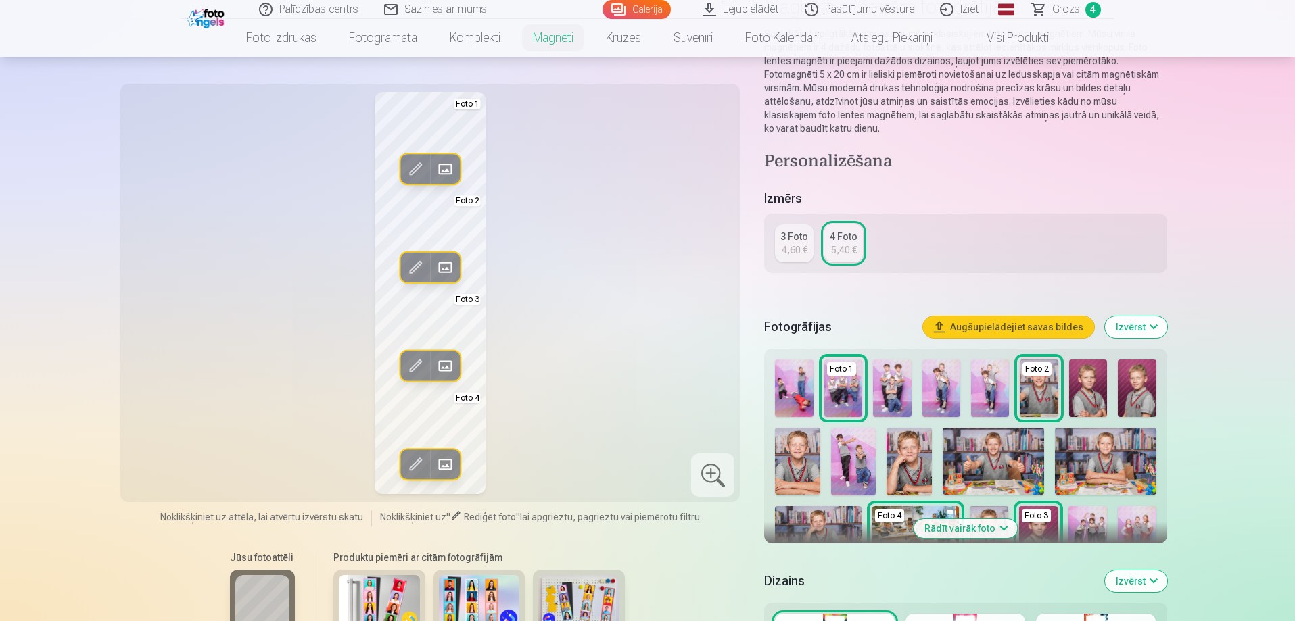
click at [446, 266] on span at bounding box center [445, 268] width 22 height 22
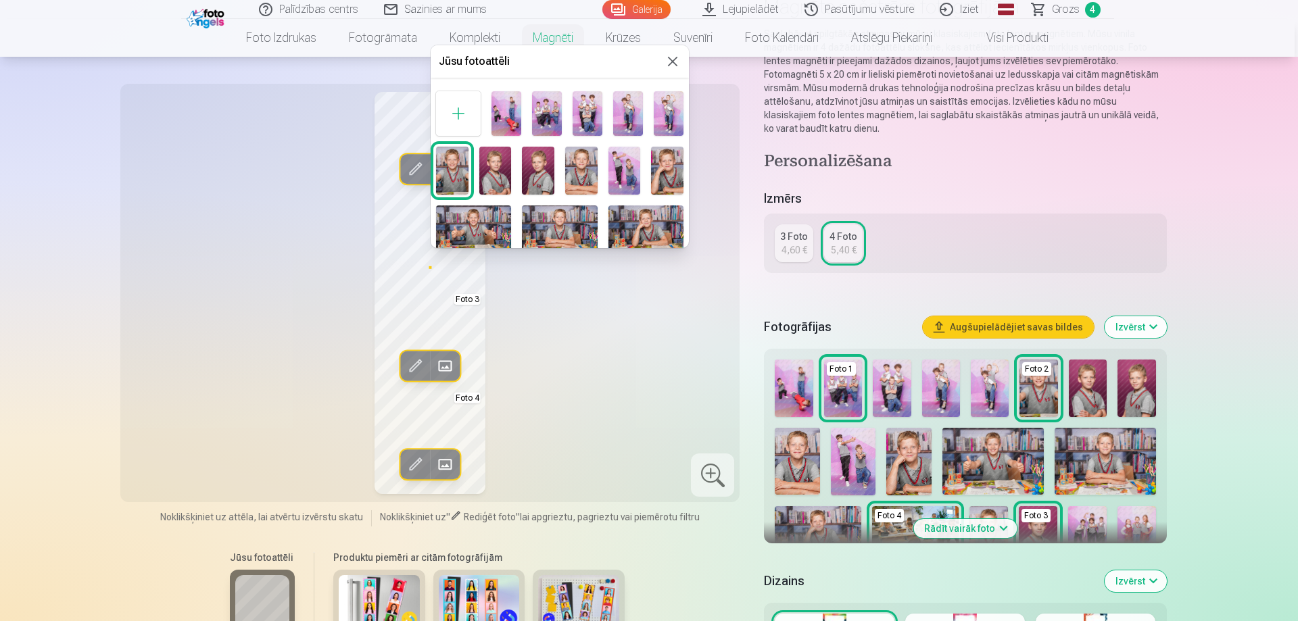
click at [660, 118] on img at bounding box center [669, 113] width 30 height 45
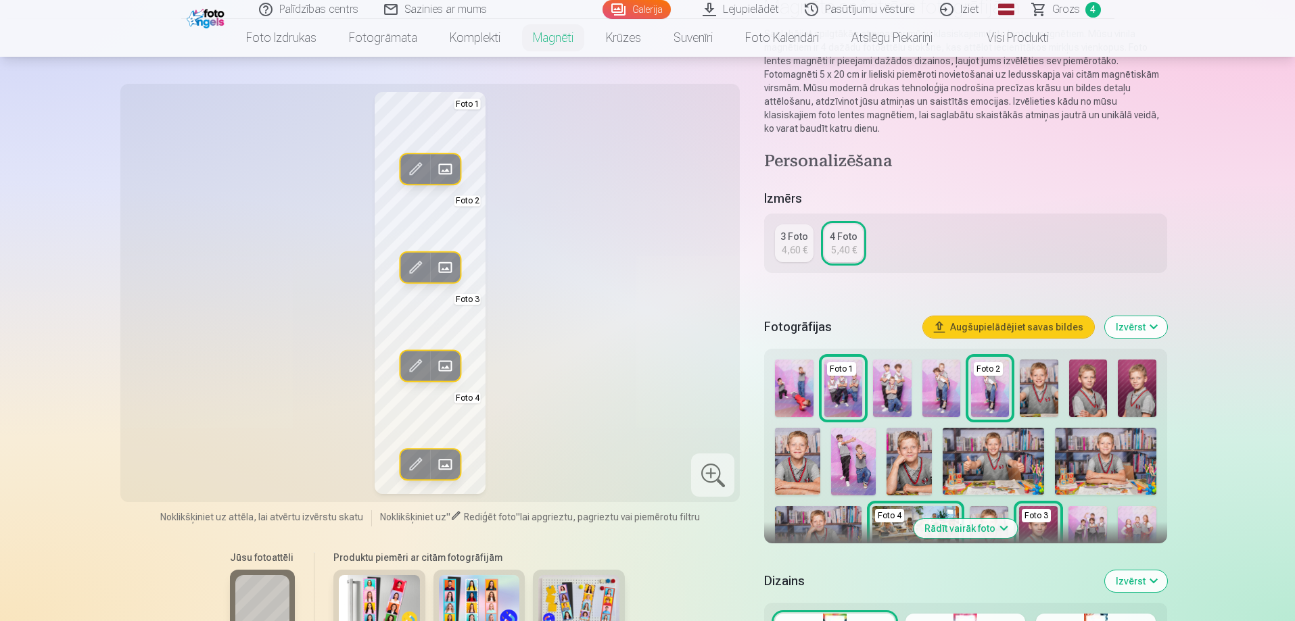
click at [451, 366] on span at bounding box center [445, 366] width 22 height 22
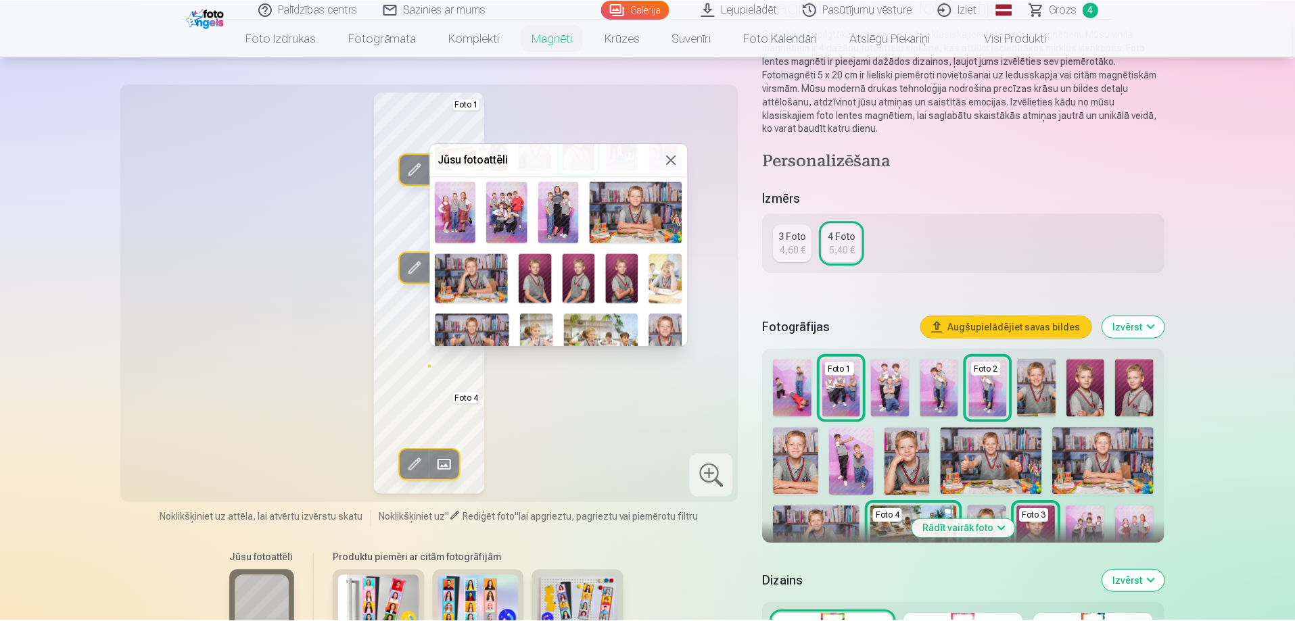
scroll to position [203, 0]
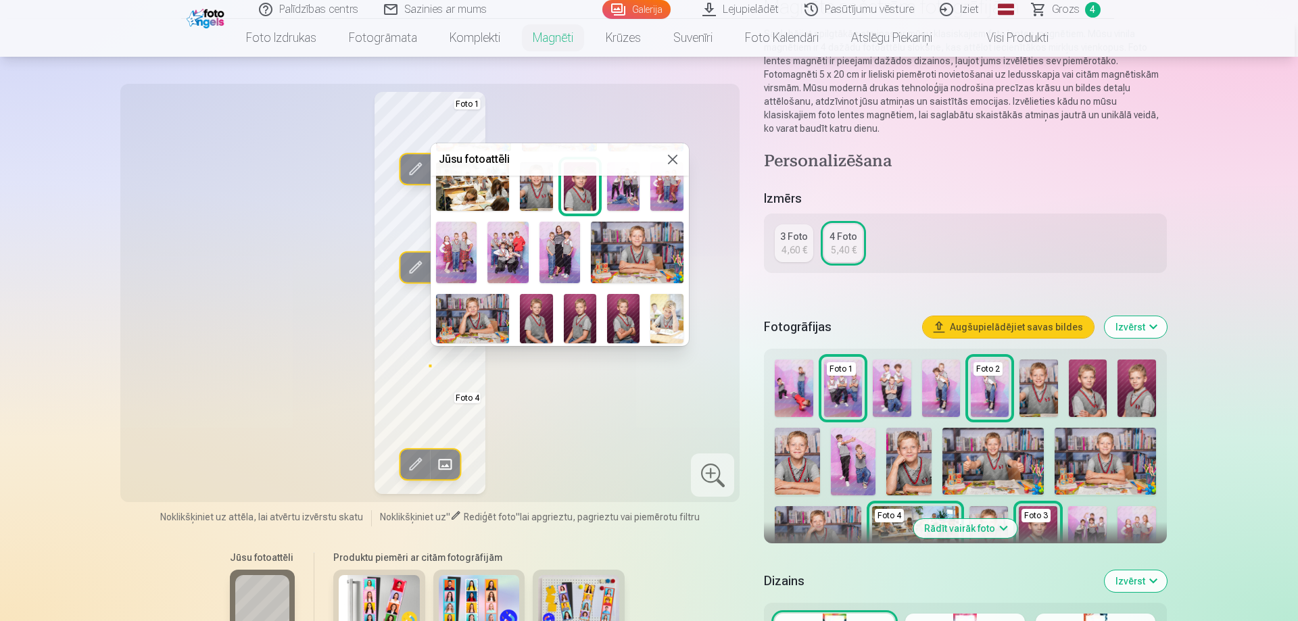
click at [563, 262] on img at bounding box center [559, 253] width 41 height 62
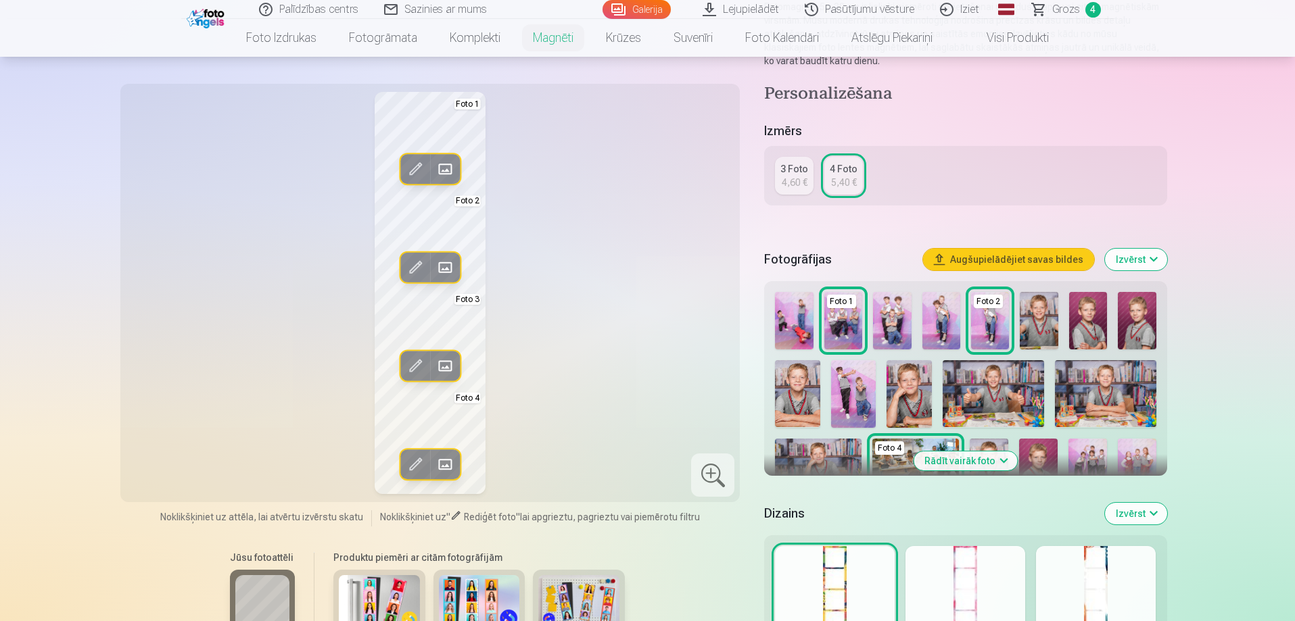
click at [445, 464] on span at bounding box center [445, 465] width 22 height 22
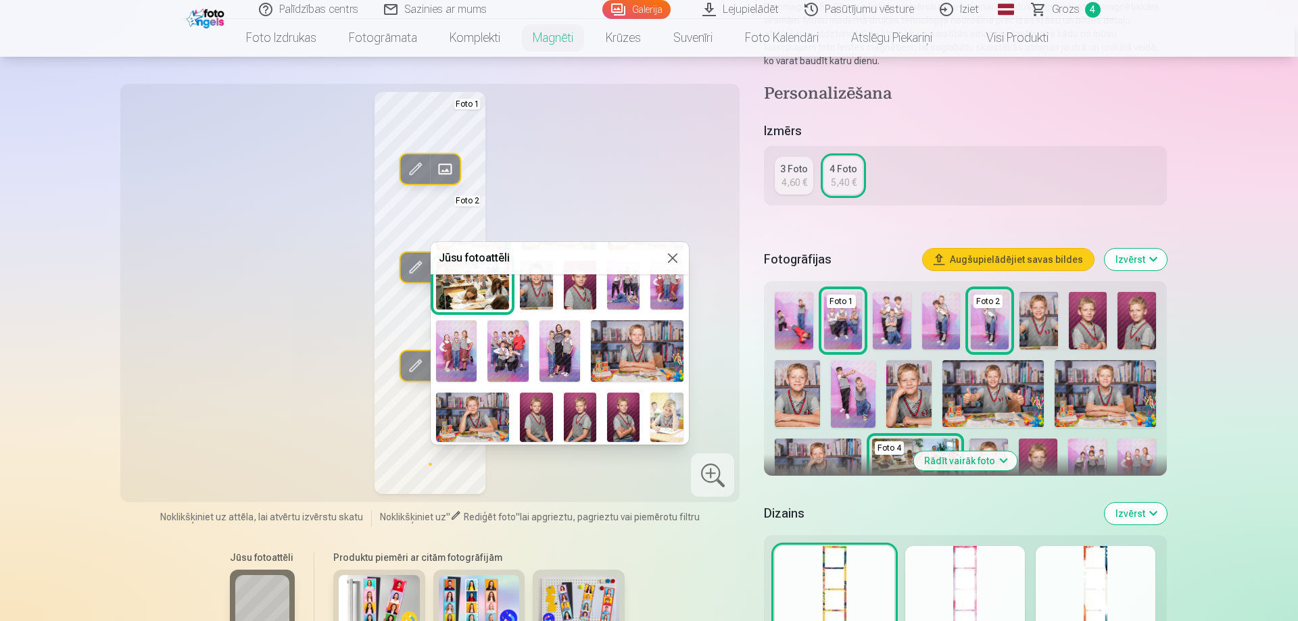
click at [515, 358] on img at bounding box center [507, 351] width 41 height 62
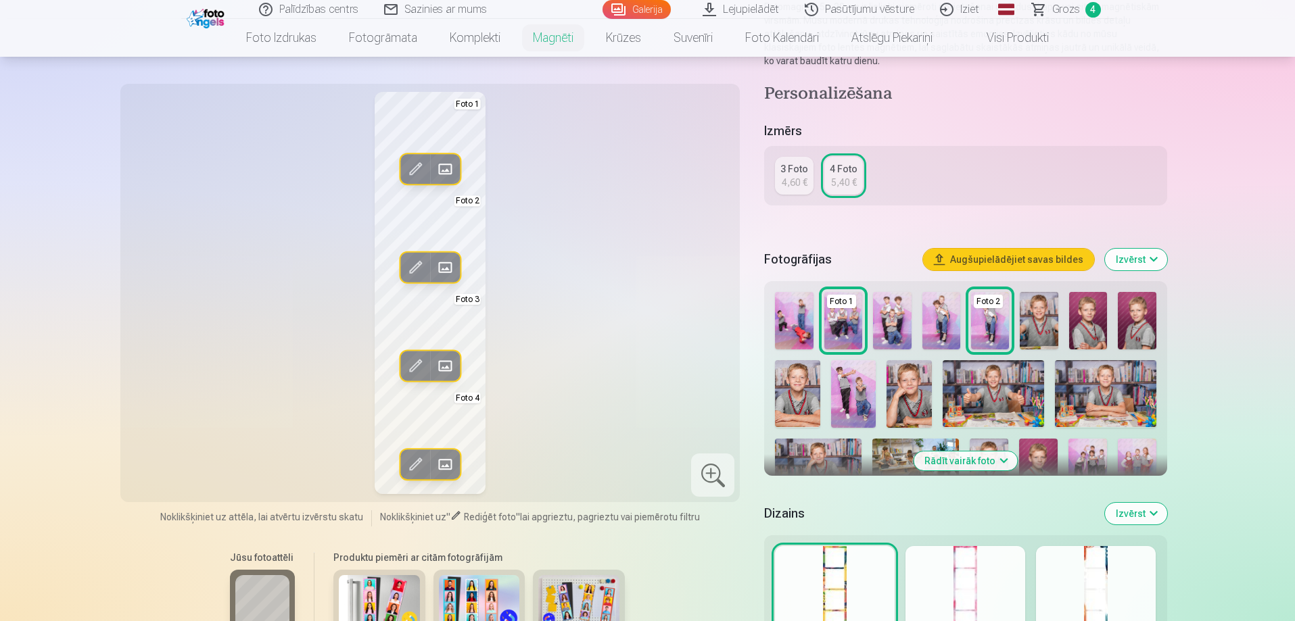
click at [448, 168] on span at bounding box center [445, 170] width 22 height 22
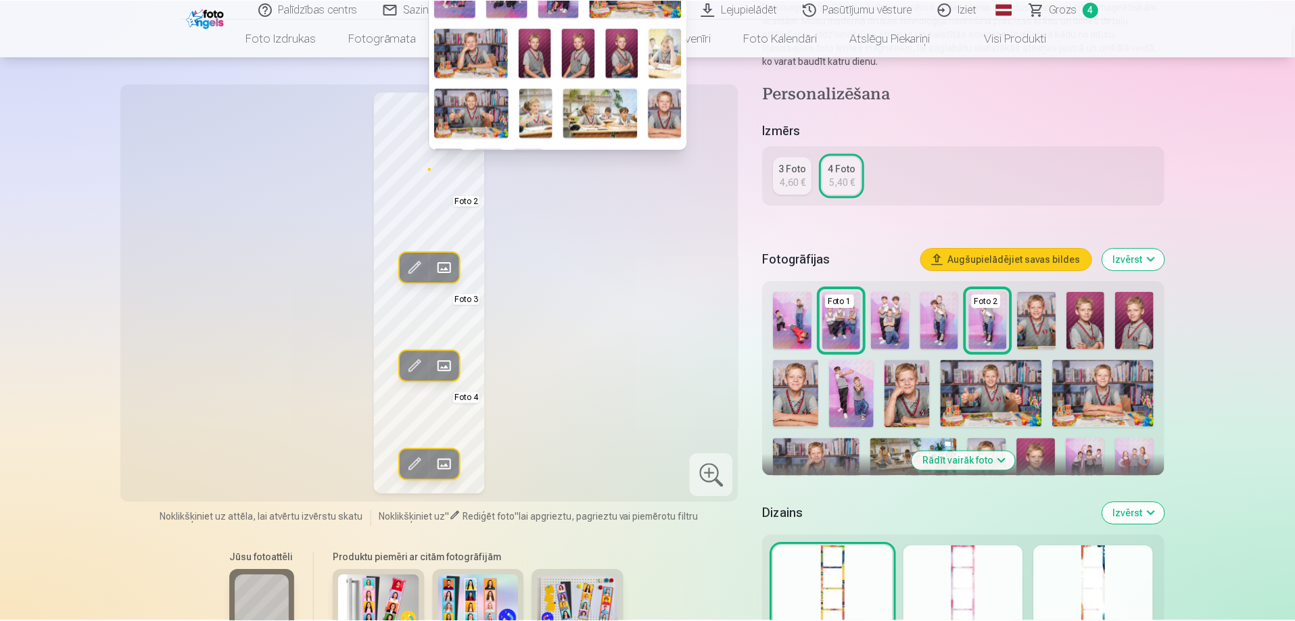
scroll to position [179, 0]
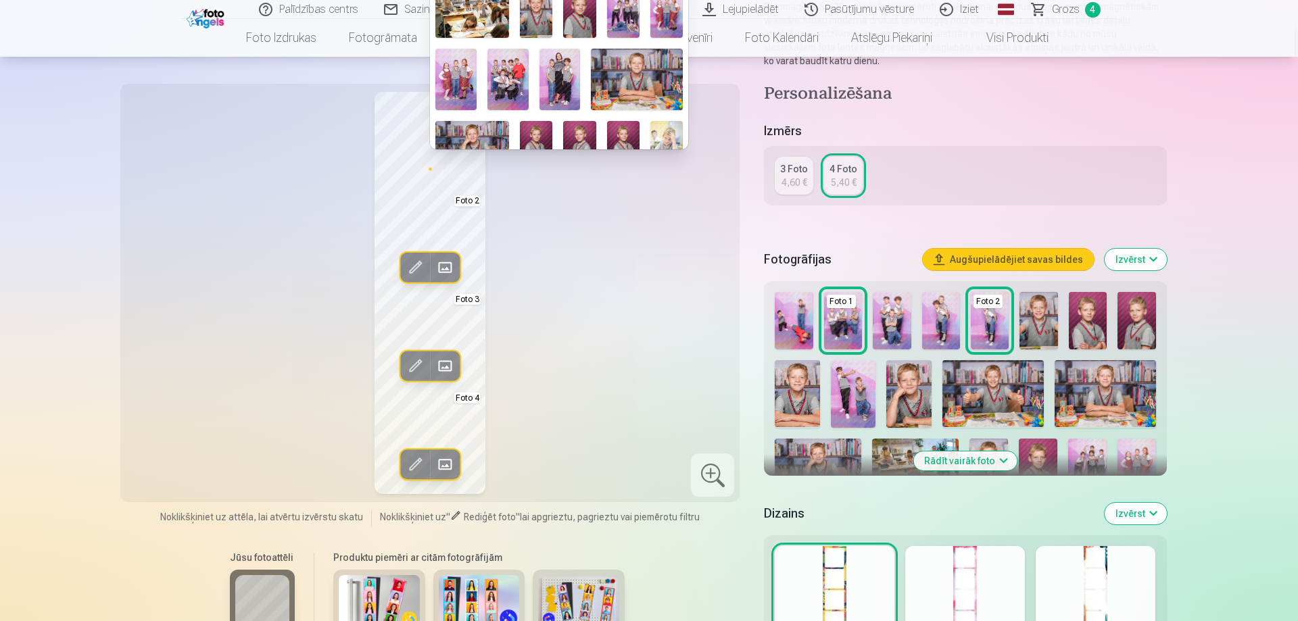
click at [459, 82] on img at bounding box center [455, 80] width 41 height 62
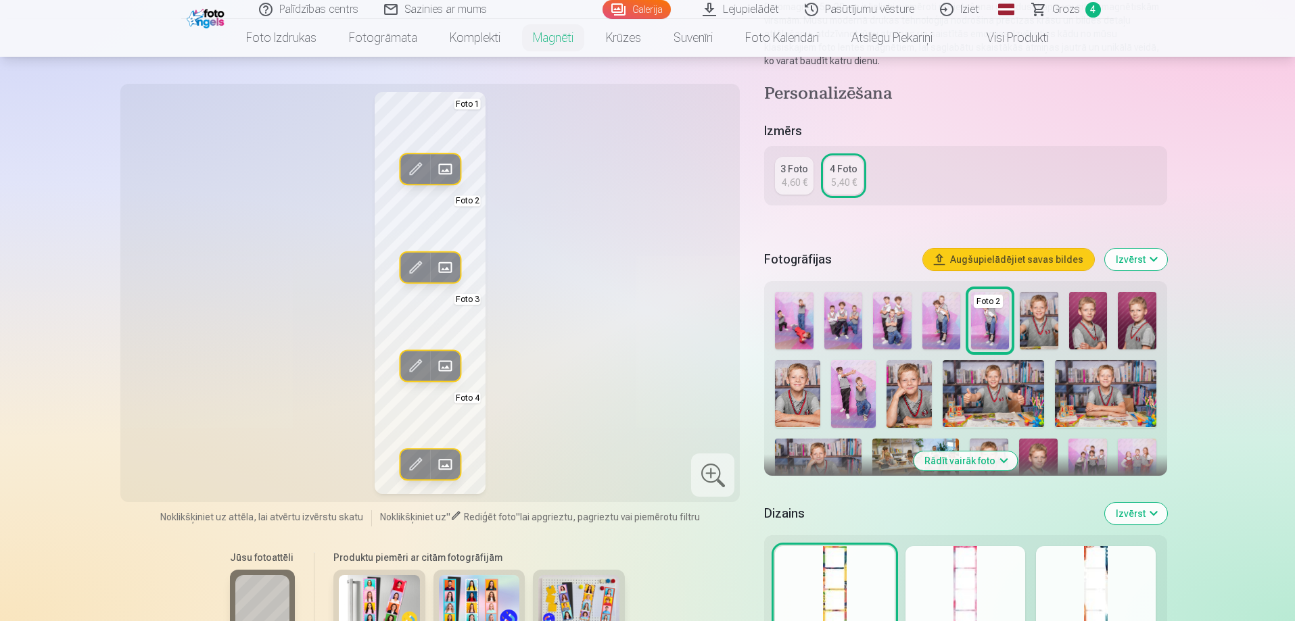
click at [542, 222] on div "Rediģēt foto Aizstāt Foto 1 Rediģēt foto Aizstāt Foto 2 Rediģēt foto Aizstāt Fo…" at bounding box center [430, 293] width 604 height 402
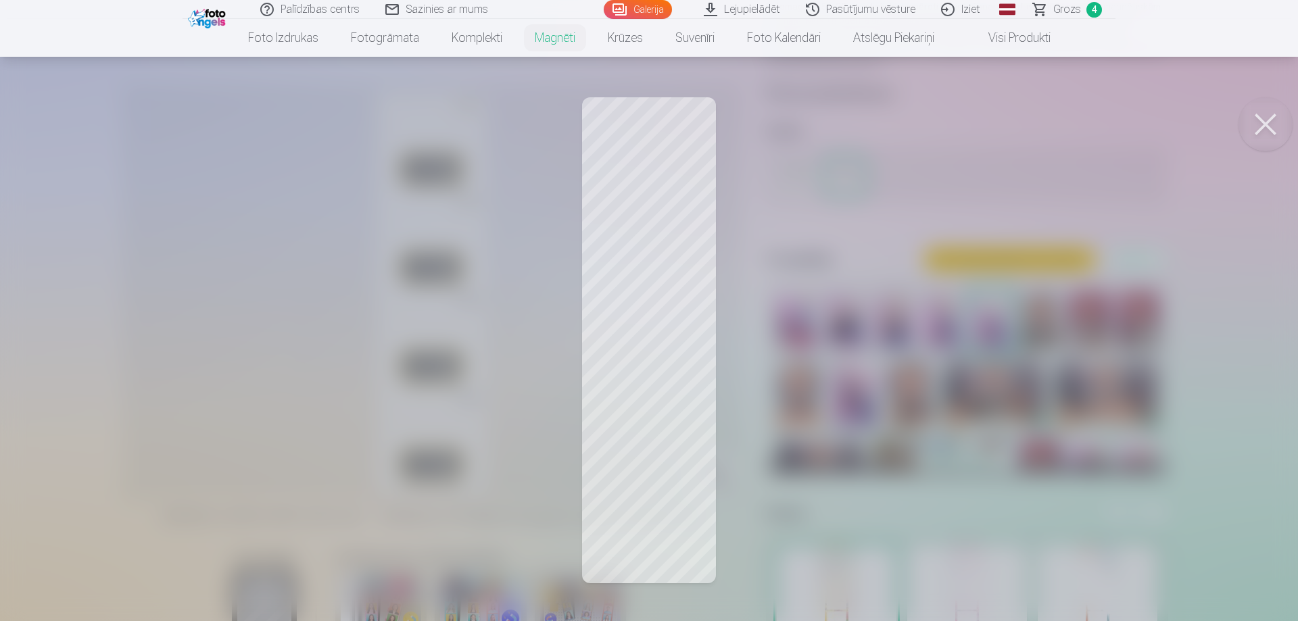
drag, startPoint x: 642, startPoint y: 164, endPoint x: 642, endPoint y: 172, distance: 8.1
click at [642, 172] on div at bounding box center [649, 310] width 1298 height 621
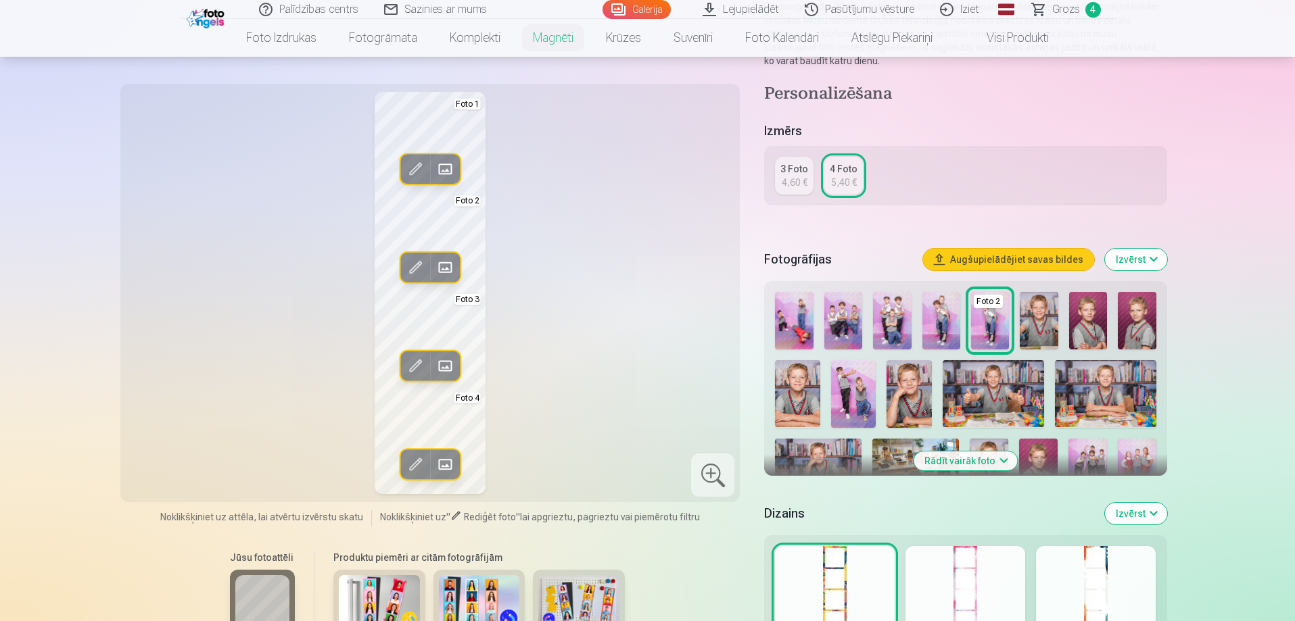
click at [415, 173] on span at bounding box center [415, 170] width 22 height 22
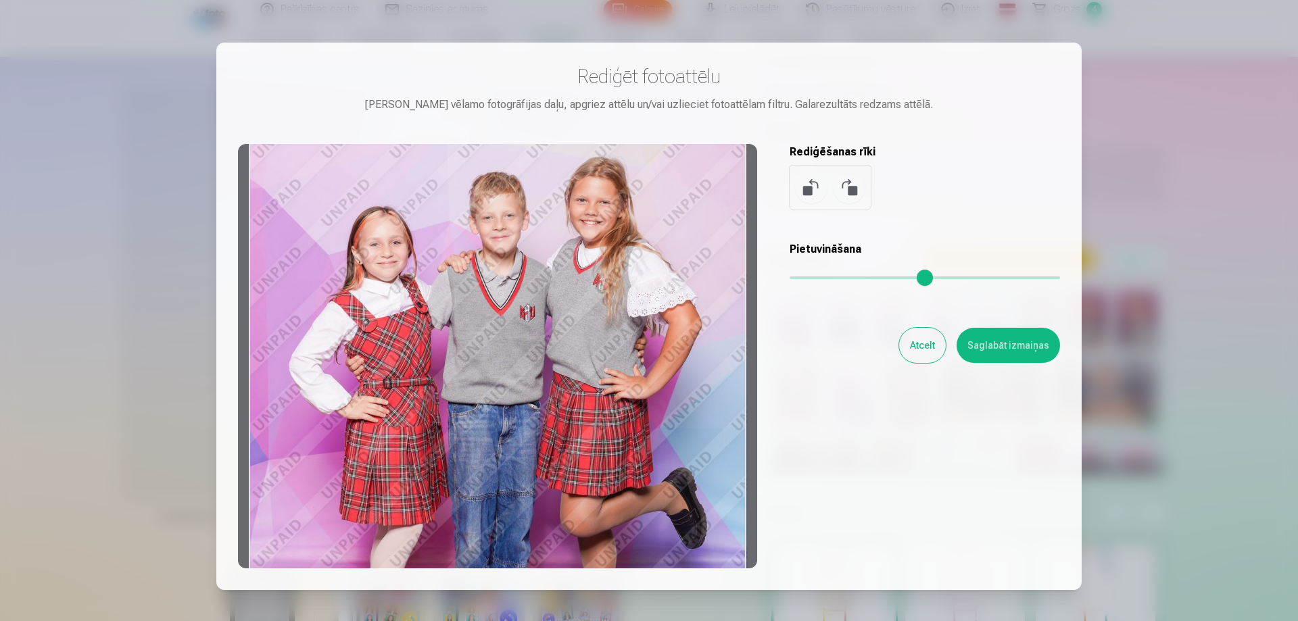
drag, startPoint x: 500, startPoint y: 254, endPoint x: 498, endPoint y: 287, distance: 33.2
click at [498, 287] on div at bounding box center [497, 356] width 519 height 425
click at [992, 347] on button "Saglabāt izmaiņas" at bounding box center [1008, 345] width 103 height 35
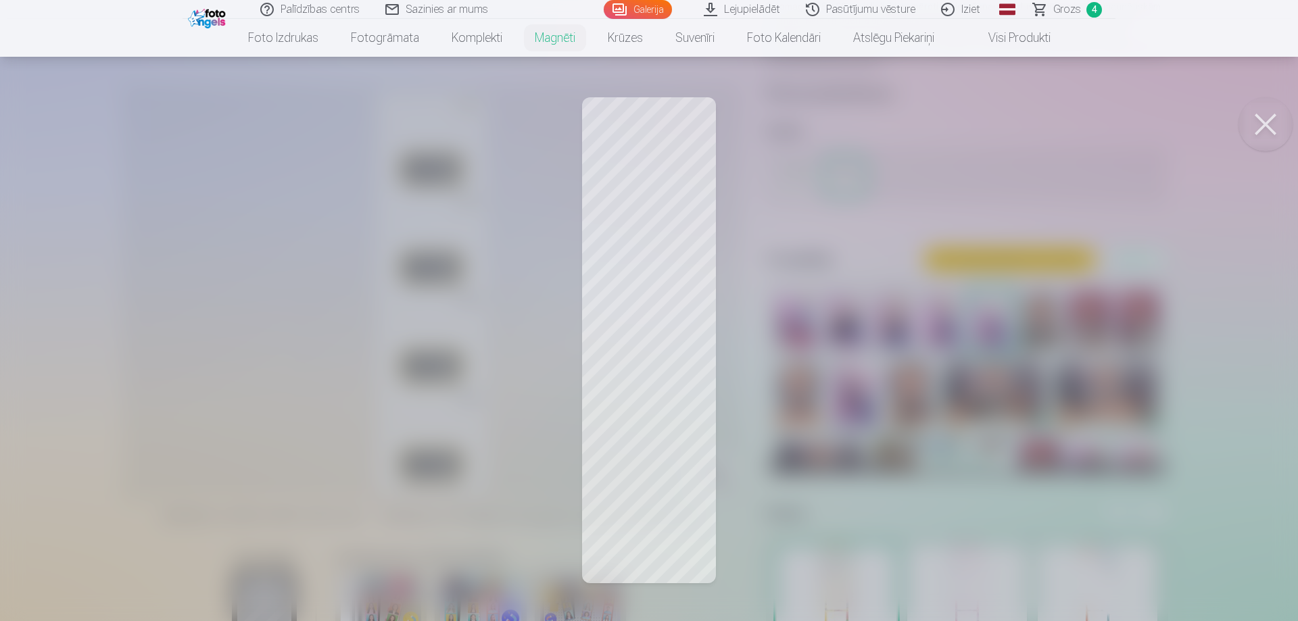
click at [661, 283] on div at bounding box center [649, 310] width 1298 height 621
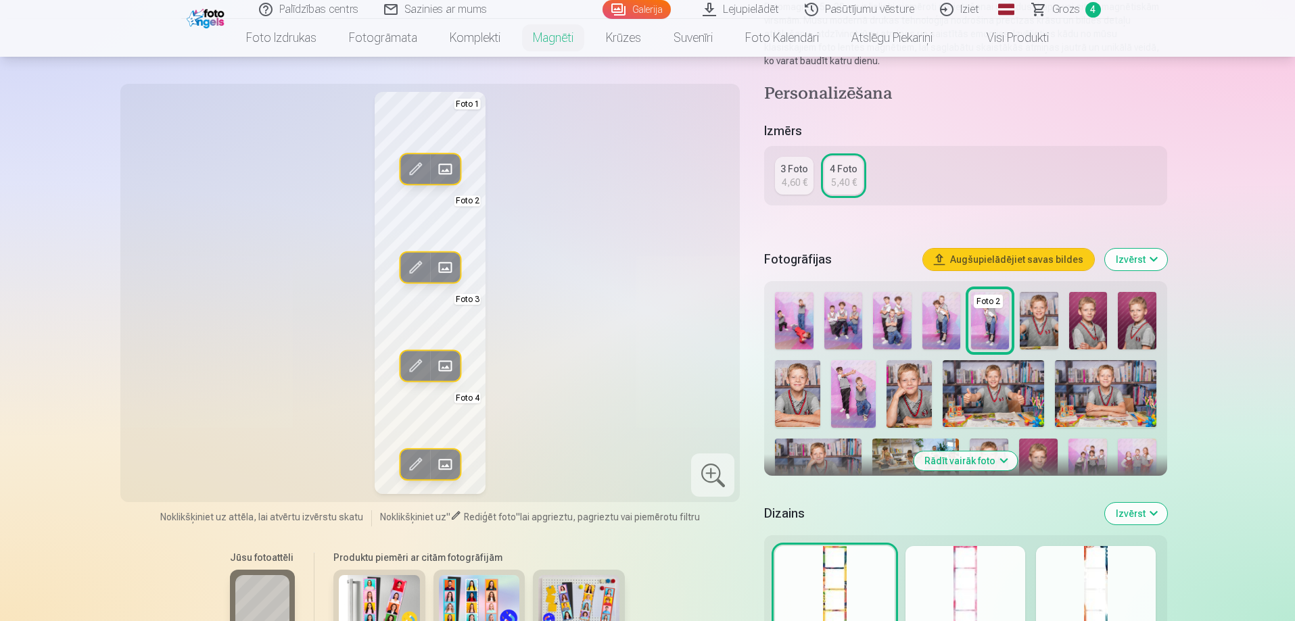
click at [411, 270] on span at bounding box center [415, 268] width 22 height 22
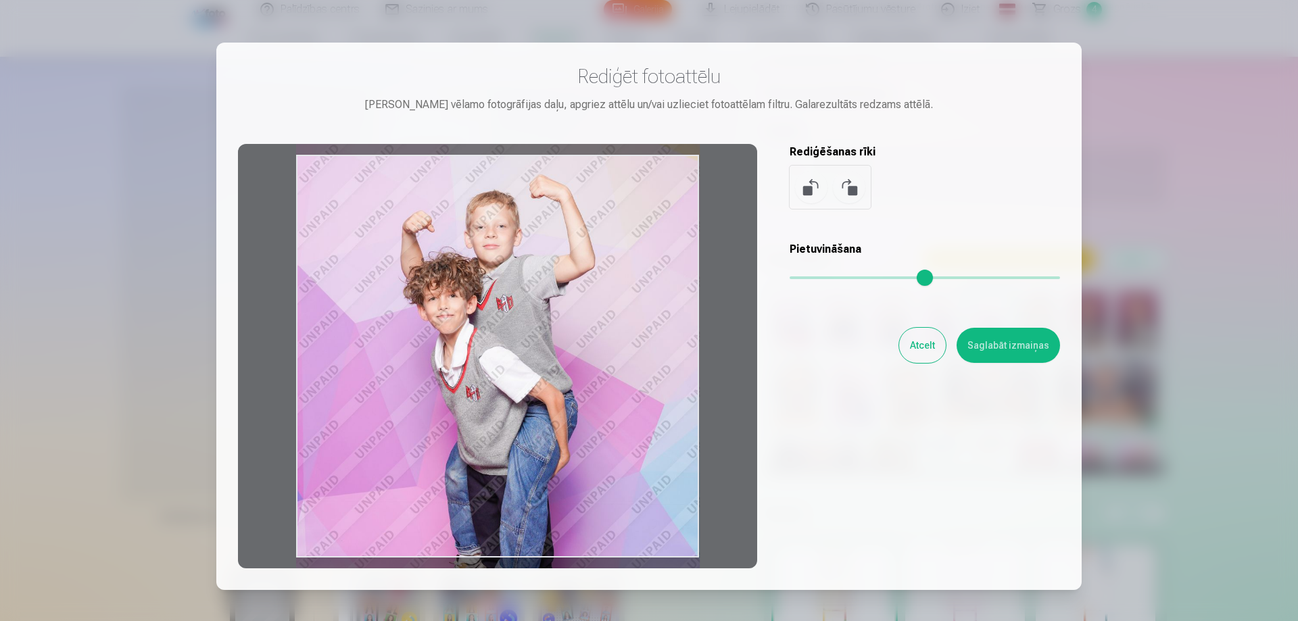
drag, startPoint x: 577, startPoint y: 279, endPoint x: 583, endPoint y: 298, distance: 20.7
click at [583, 298] on div at bounding box center [497, 356] width 519 height 425
click at [992, 356] on button "Saglabāt izmaiņas" at bounding box center [1008, 345] width 103 height 35
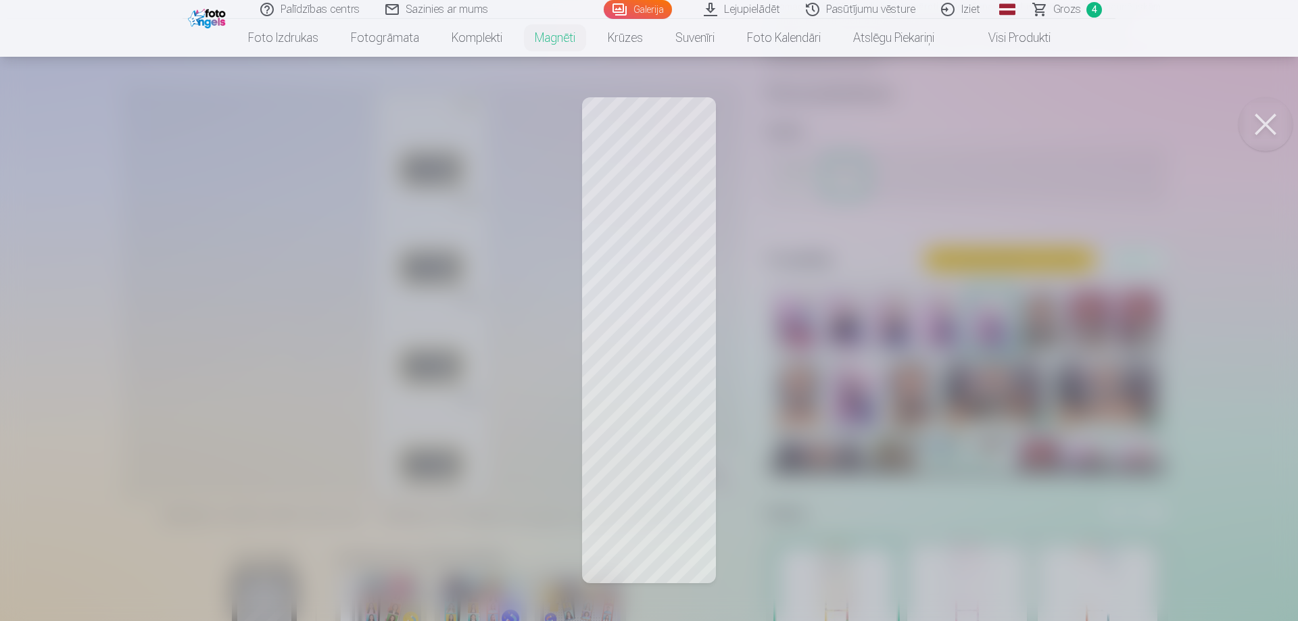
drag, startPoint x: 658, startPoint y: 399, endPoint x: 658, endPoint y: 407, distance: 8.1
click at [658, 407] on div at bounding box center [649, 310] width 1298 height 621
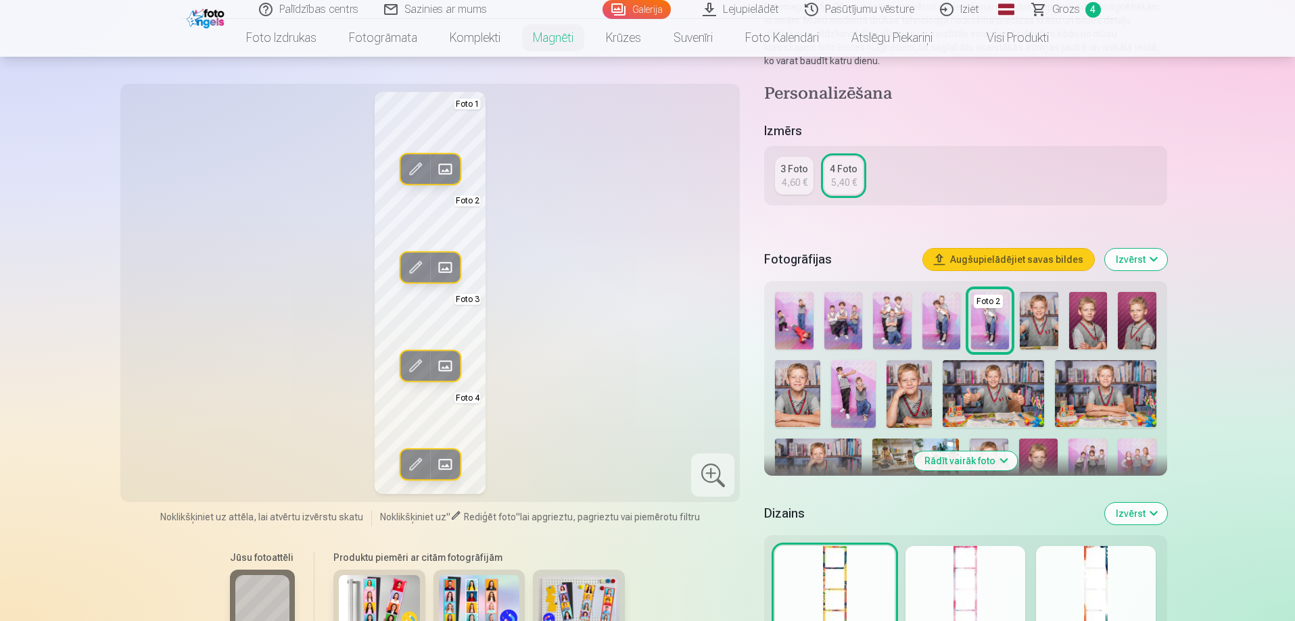
click at [414, 464] on span at bounding box center [415, 465] width 22 height 22
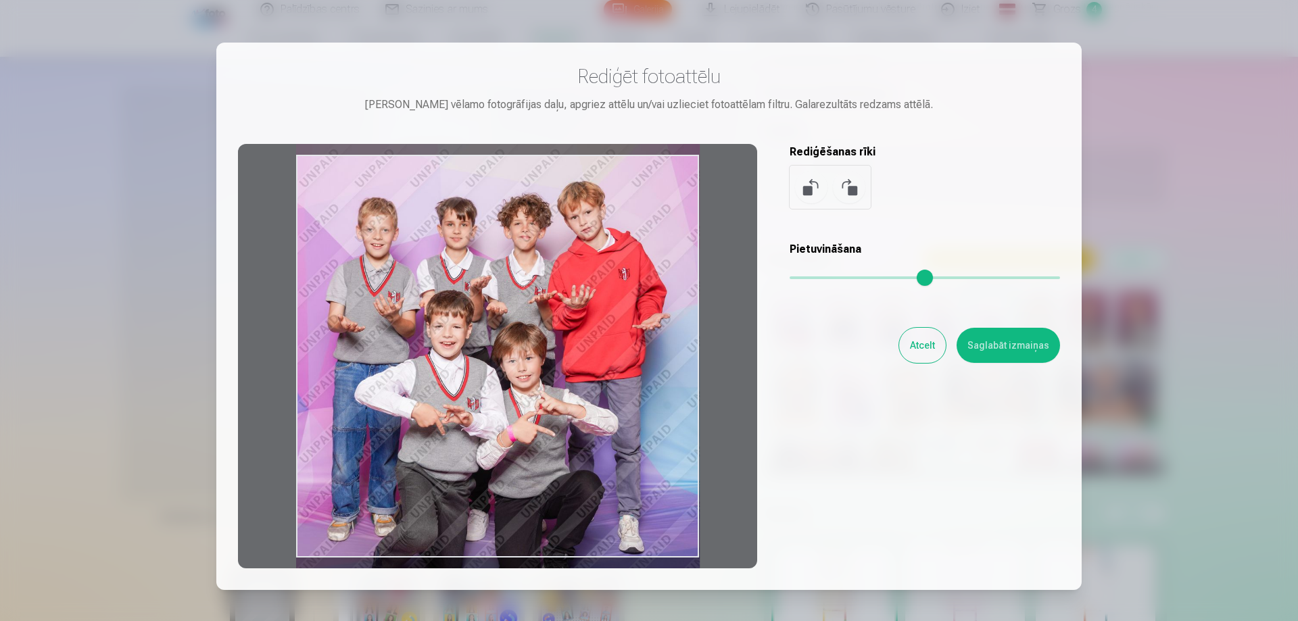
drag, startPoint x: 581, startPoint y: 345, endPoint x: 585, endPoint y: 369, distance: 24.0
click at [585, 369] on div at bounding box center [497, 356] width 519 height 425
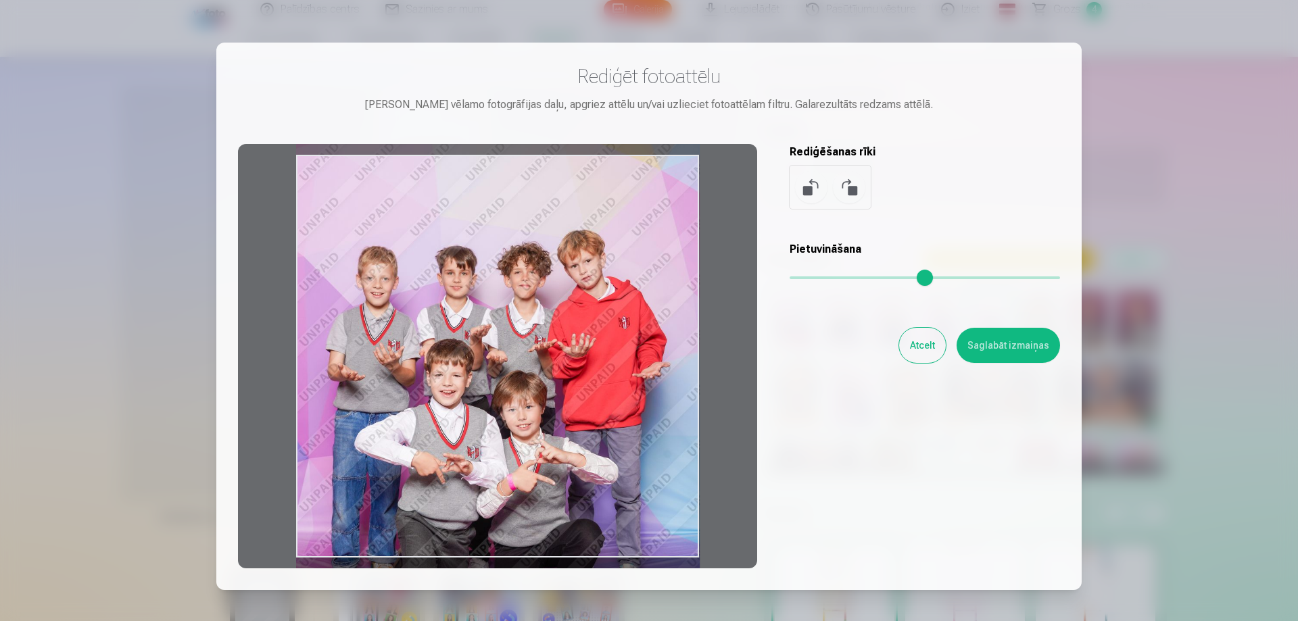
drag, startPoint x: 603, startPoint y: 352, endPoint x: 589, endPoint y: 393, distance: 43.6
click at [589, 393] on div at bounding box center [497, 356] width 519 height 425
click at [984, 345] on button "Saglabāt izmaiņas" at bounding box center [1008, 345] width 103 height 35
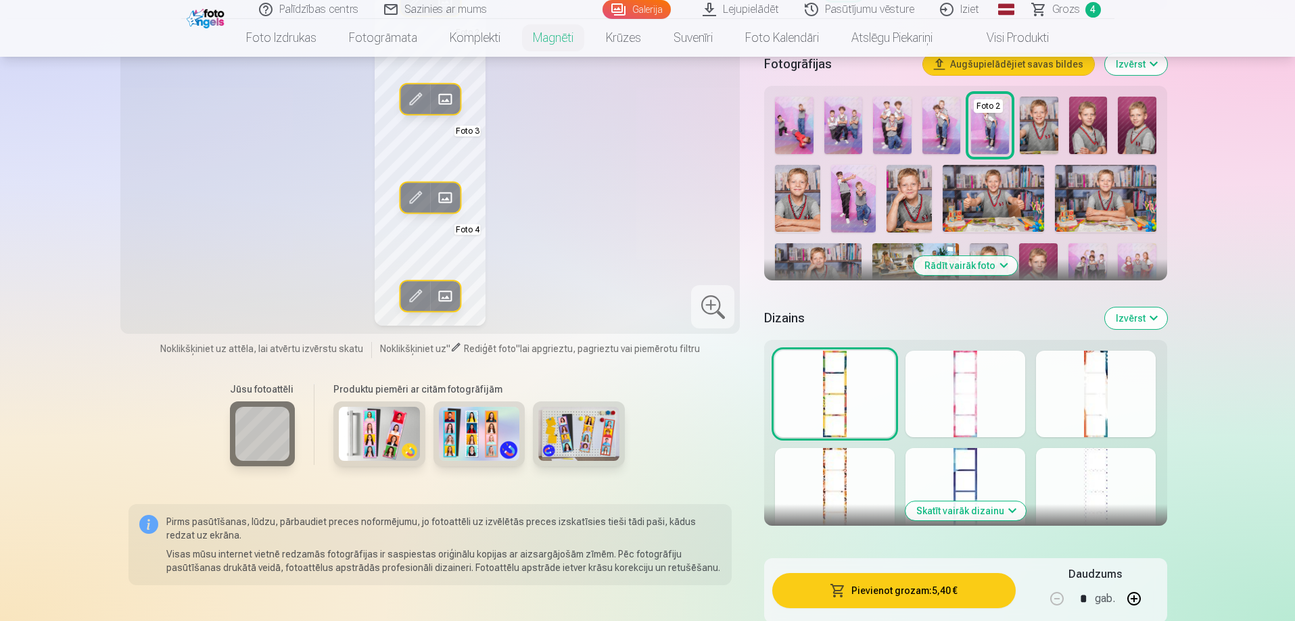
scroll to position [406, 0]
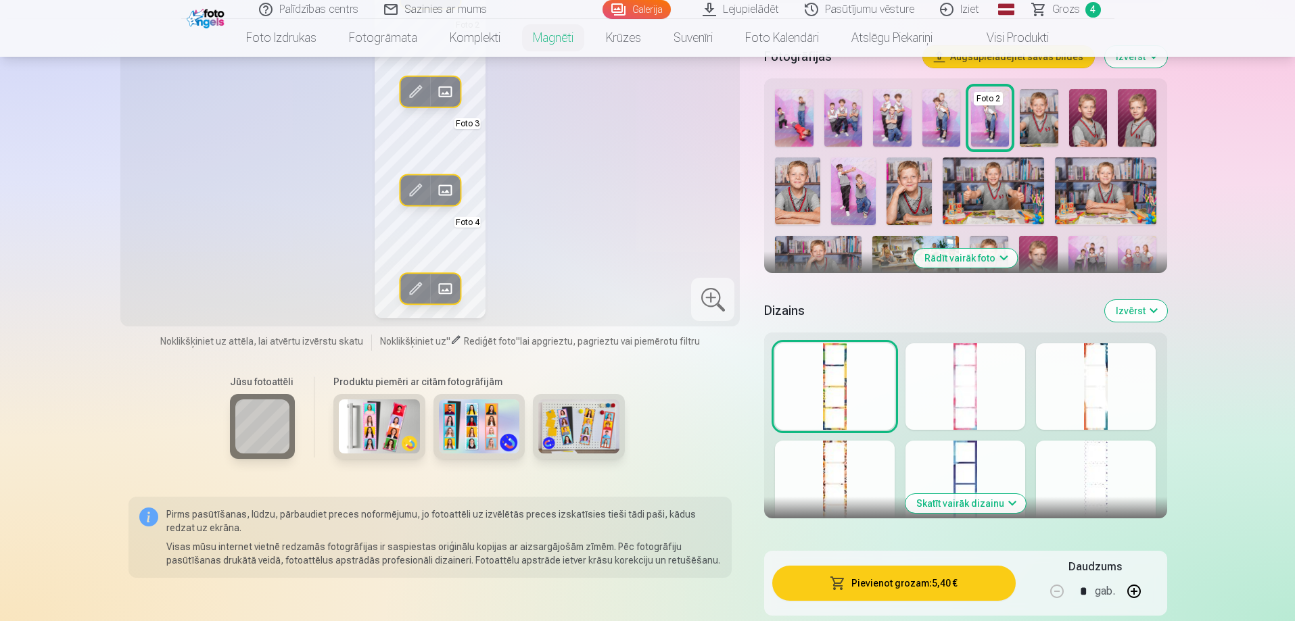
click at [945, 471] on div at bounding box center [965, 484] width 120 height 87
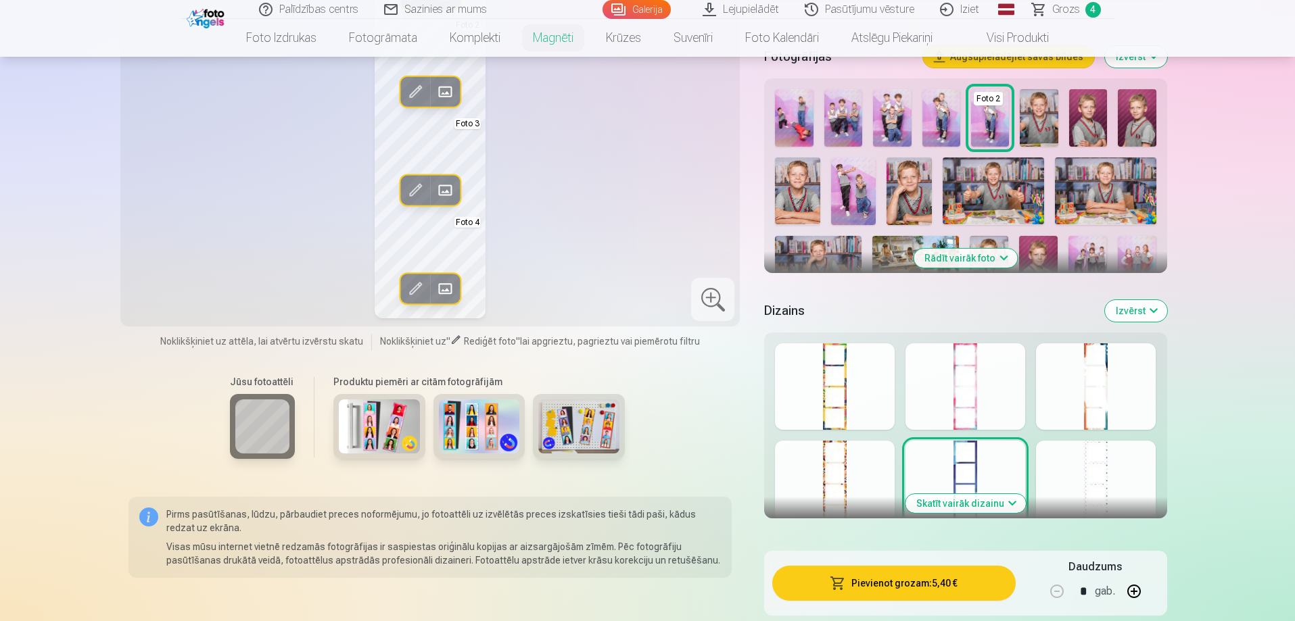
click at [907, 588] on button "Pievienot grozam : 5,40 €" at bounding box center [893, 583] width 243 height 35
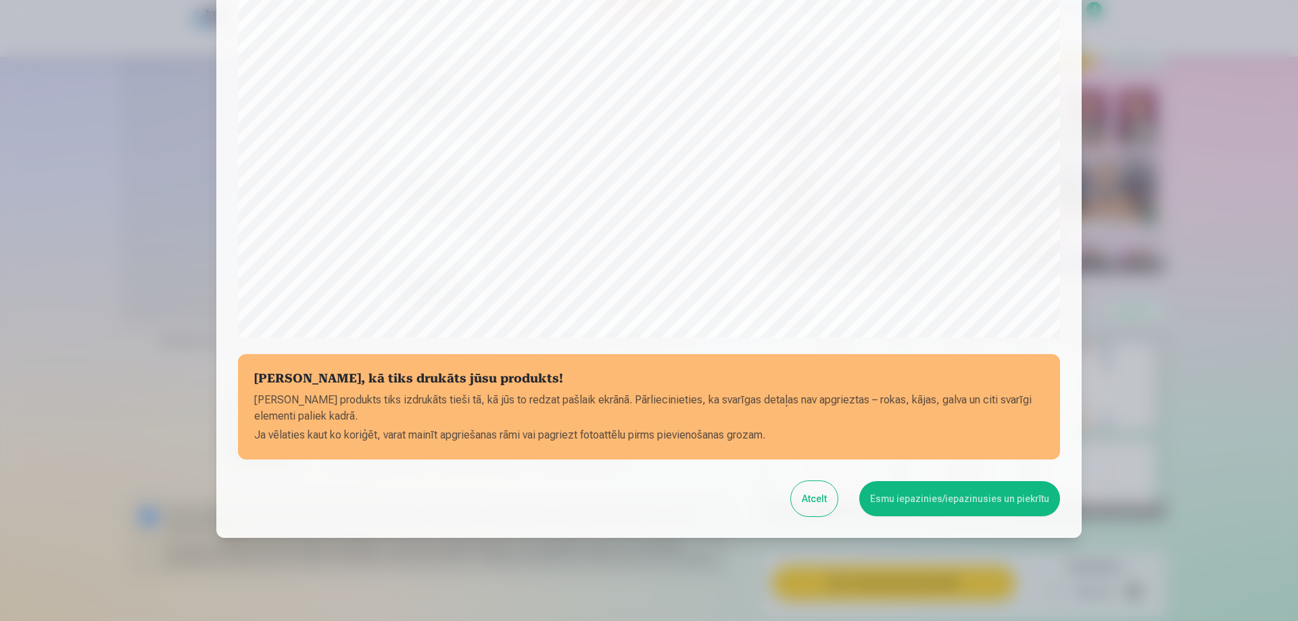
scroll to position [352, 0]
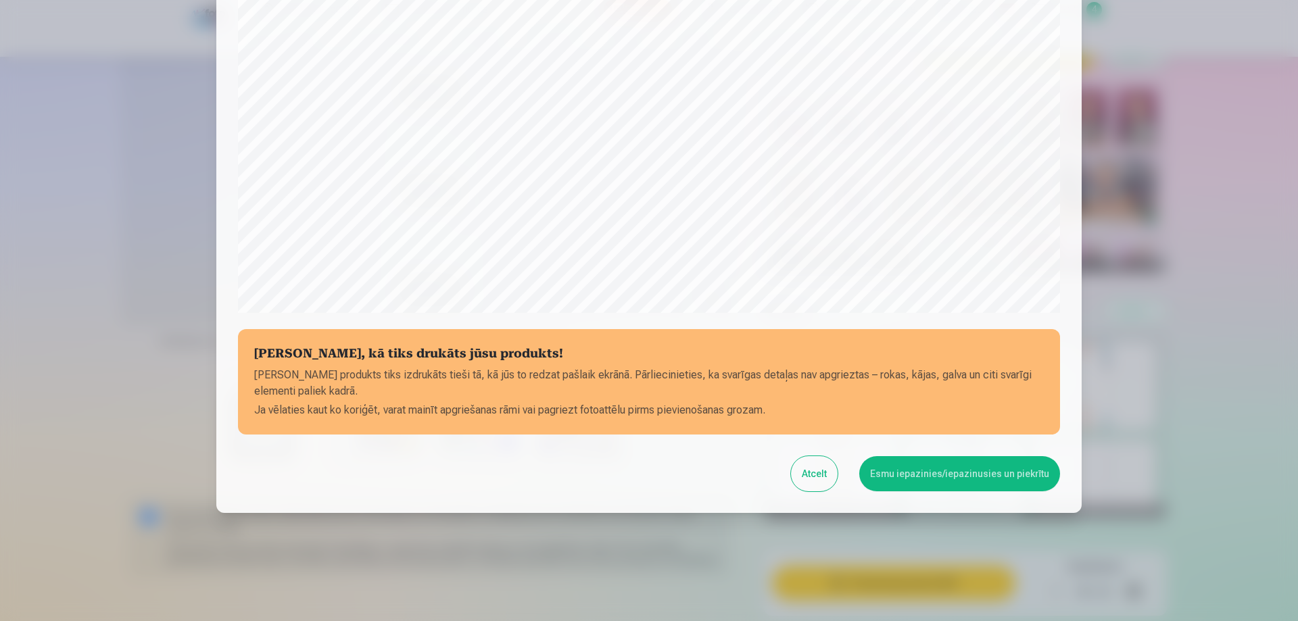
click at [937, 477] on button "Esmu iepazinies/iepazinusies un piekrītu" at bounding box center [959, 473] width 201 height 35
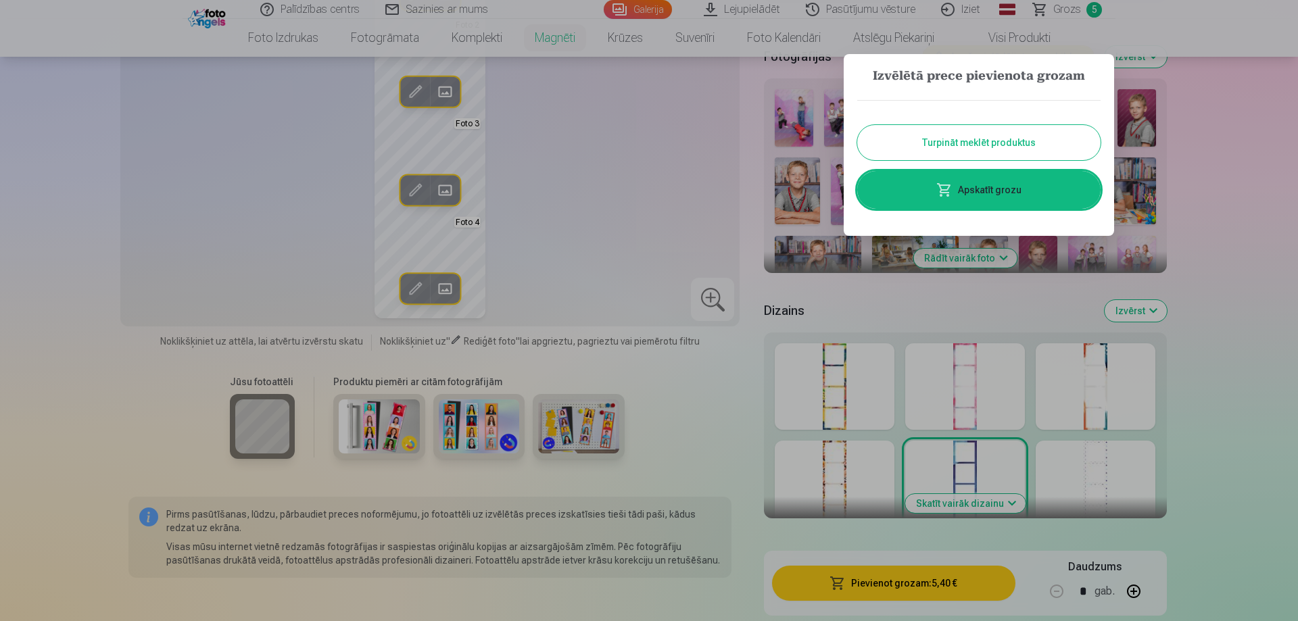
click at [1036, 197] on link "Apskatīt grozu" at bounding box center [978, 190] width 243 height 38
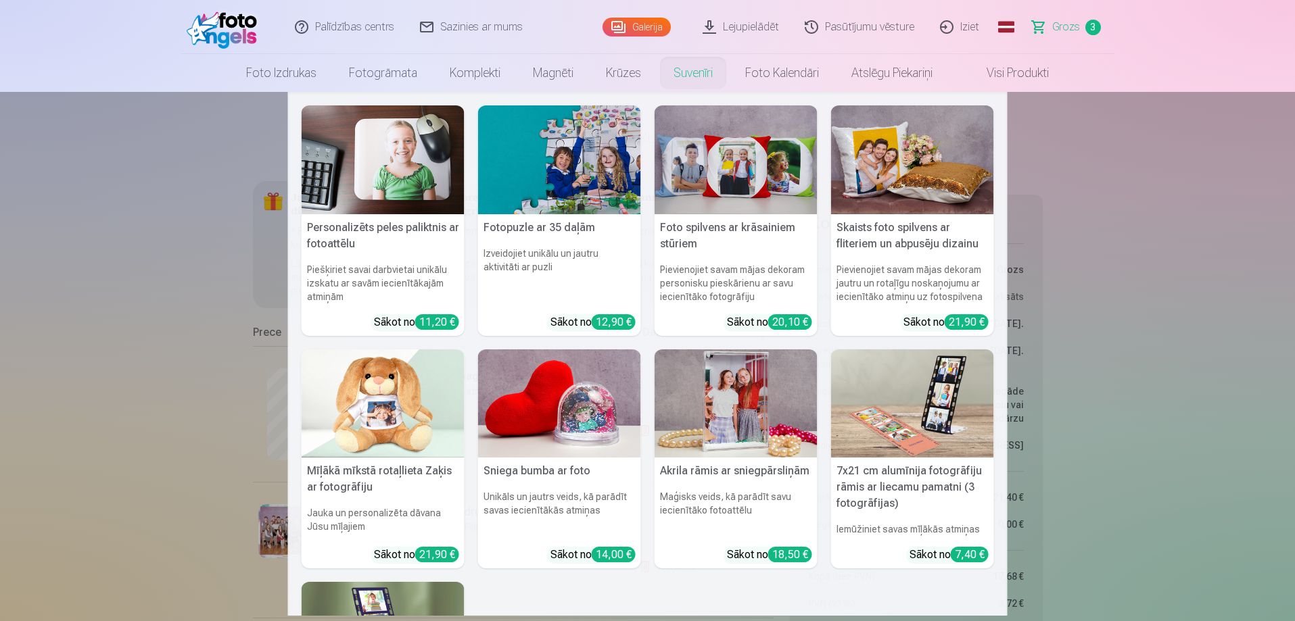
click at [676, 78] on link "Suvenīri" at bounding box center [693, 73] width 72 height 38
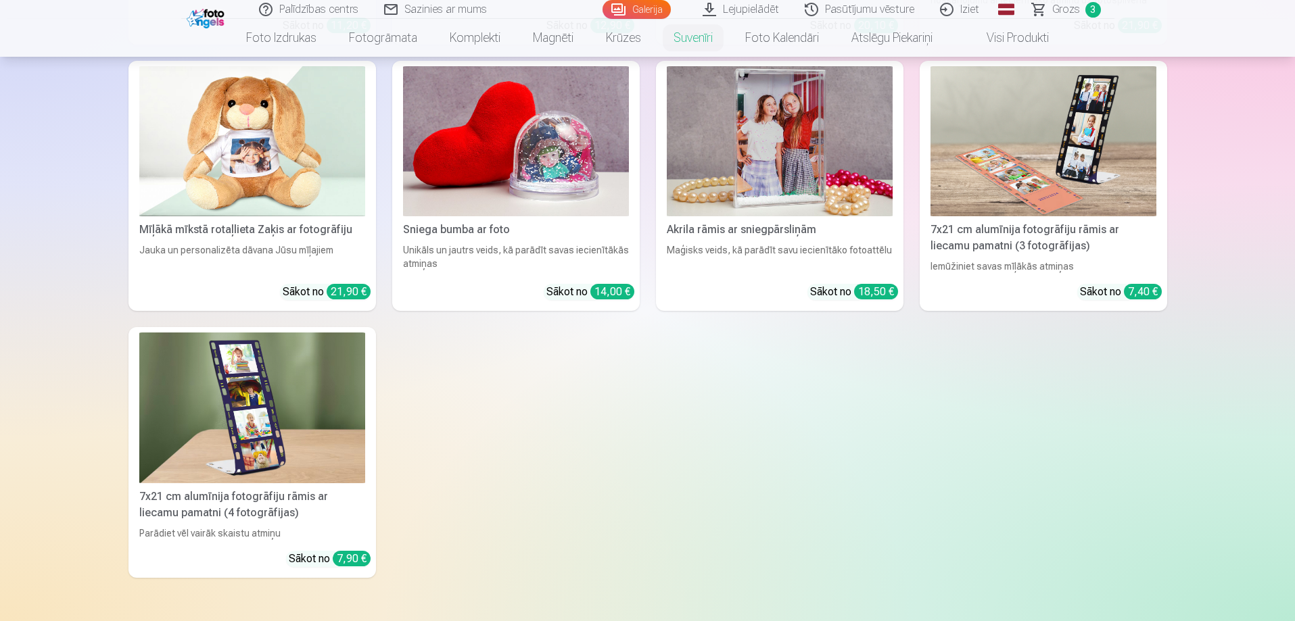
scroll to position [473, 0]
click at [218, 420] on img at bounding box center [252, 408] width 226 height 151
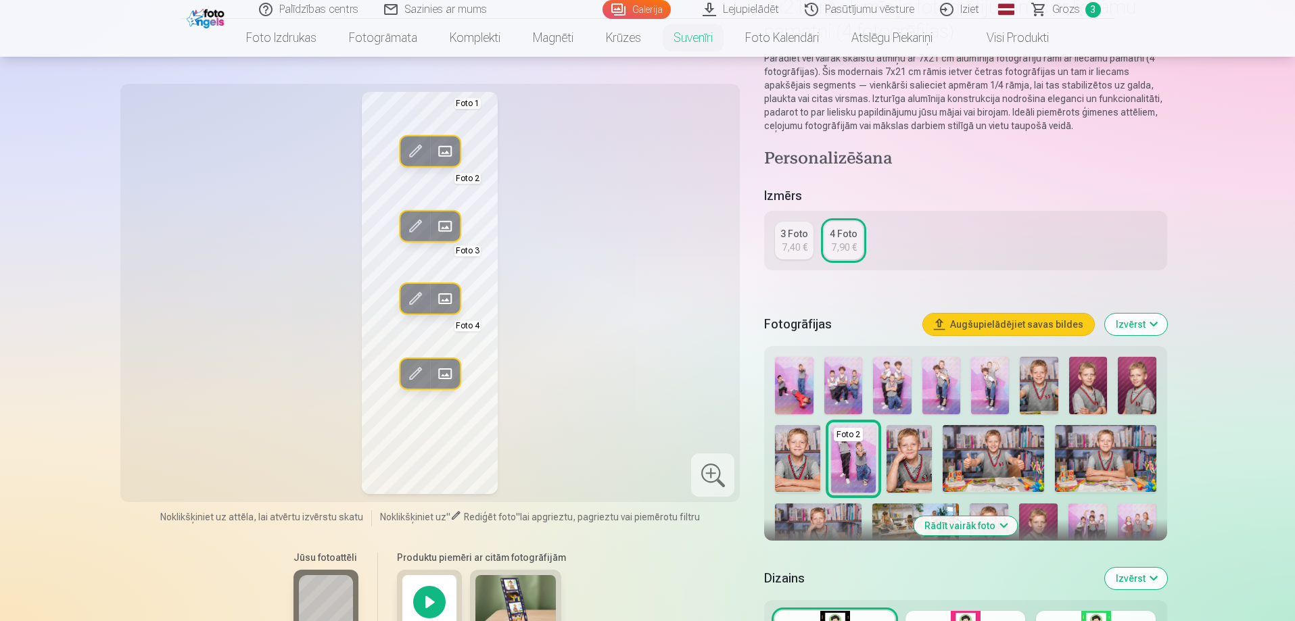
click at [1063, 1] on link "Grozs 3" at bounding box center [1066, 9] width 95 height 19
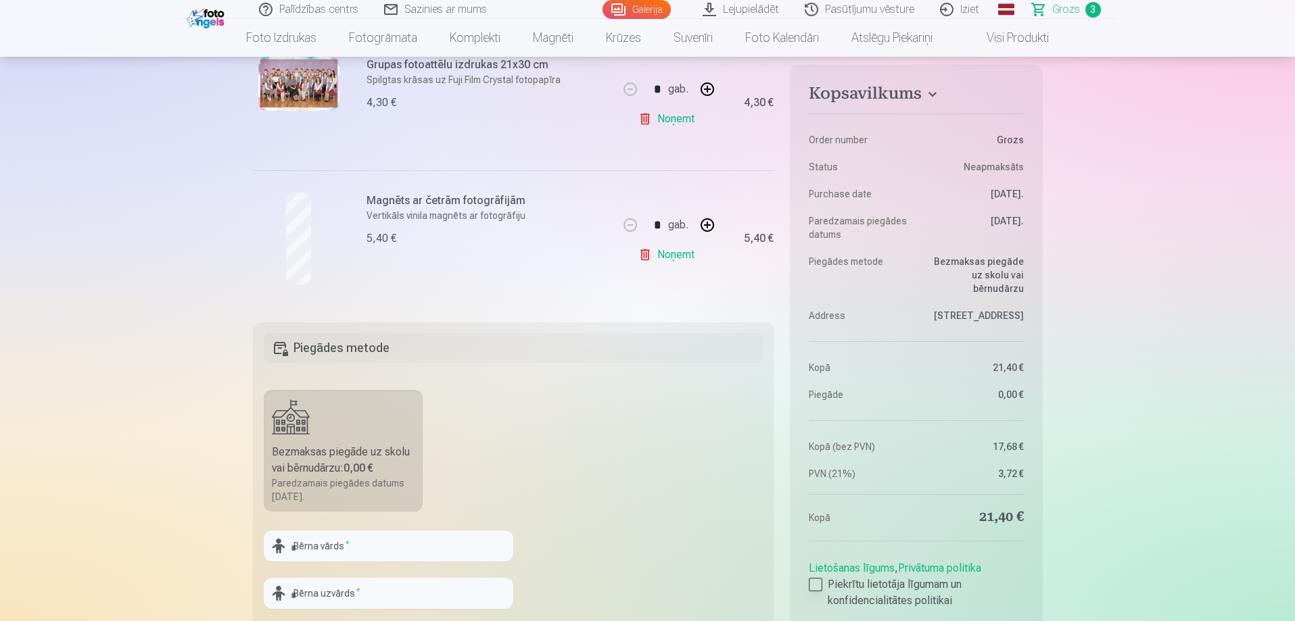
scroll to position [473, 0]
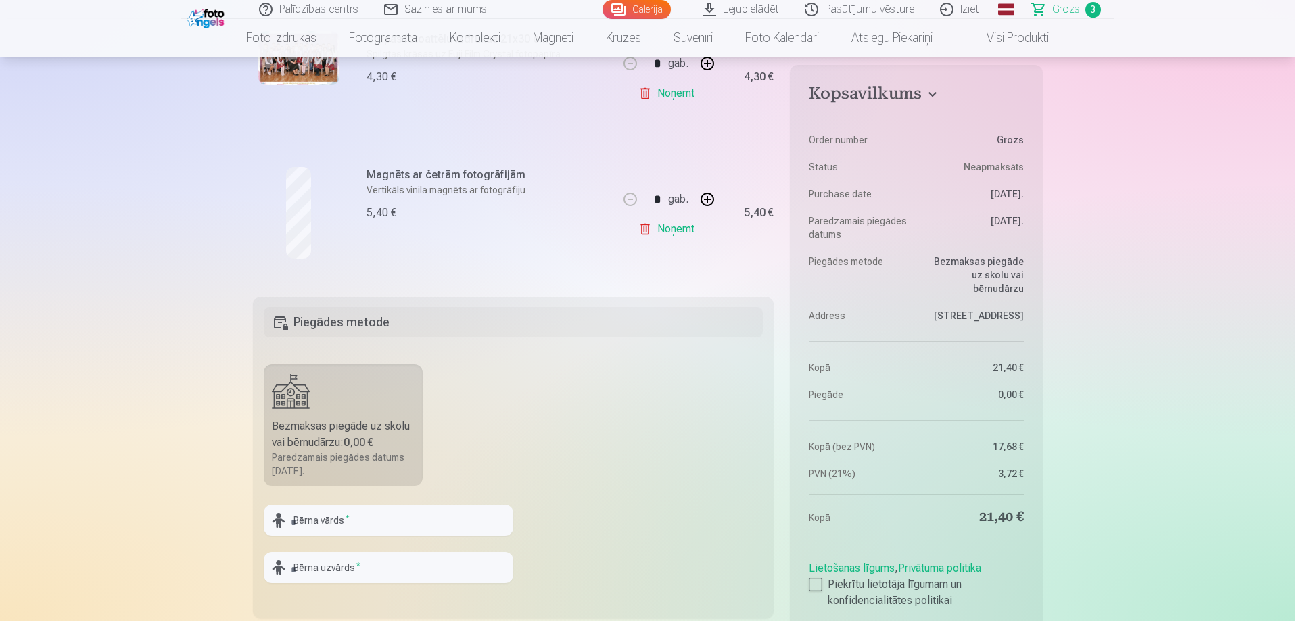
click at [379, 443] on div "Bezmaksas piegāde uz skolu vai bērnudārzu : 0,00 €" at bounding box center [343, 434] width 143 height 32
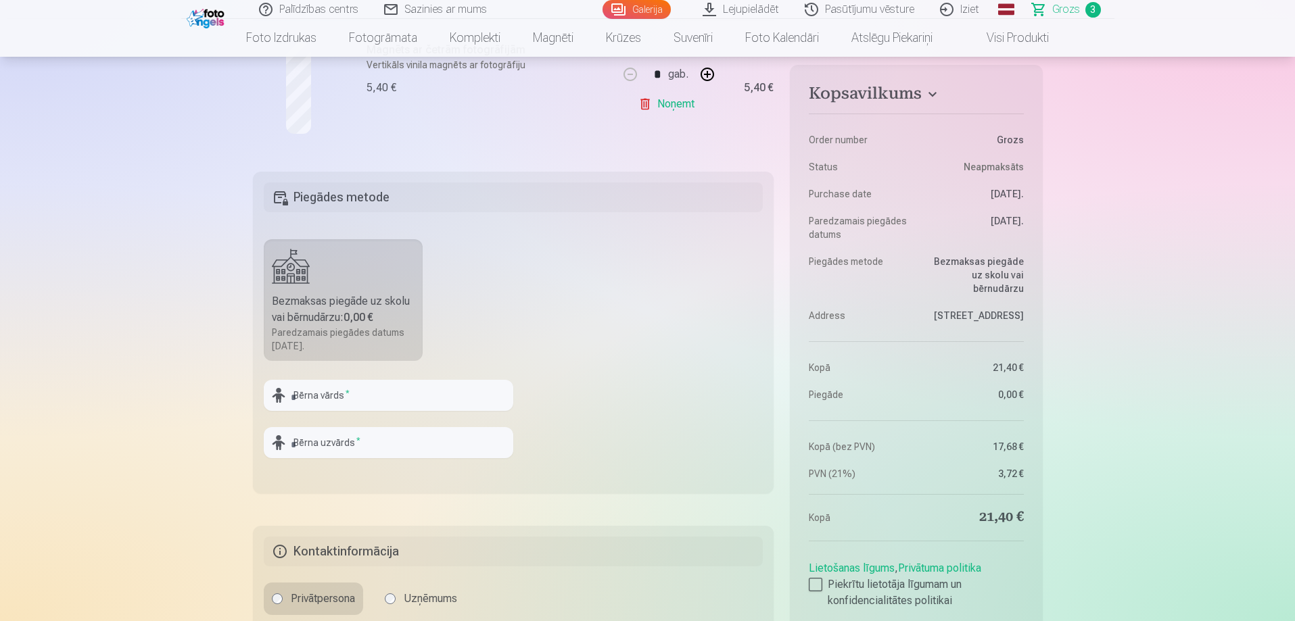
scroll to position [608, 0]
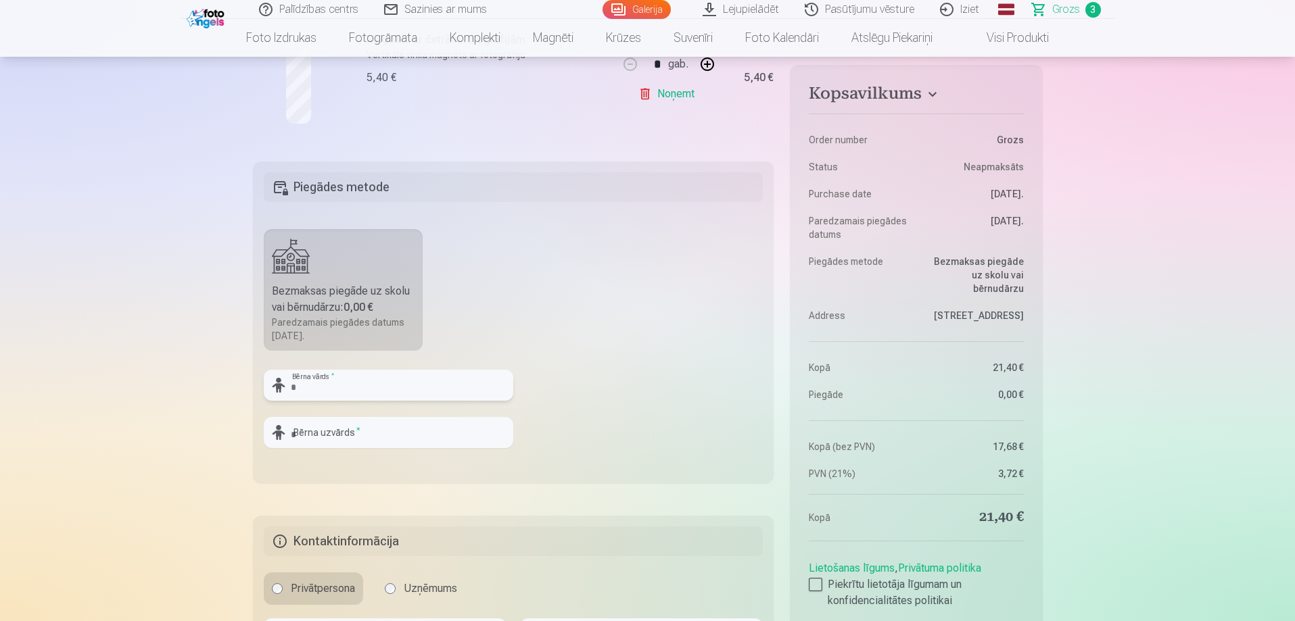
click at [351, 394] on input "text" at bounding box center [388, 385] width 249 height 31
type input "******"
click at [341, 429] on input "text" at bounding box center [388, 432] width 249 height 31
type input "*"
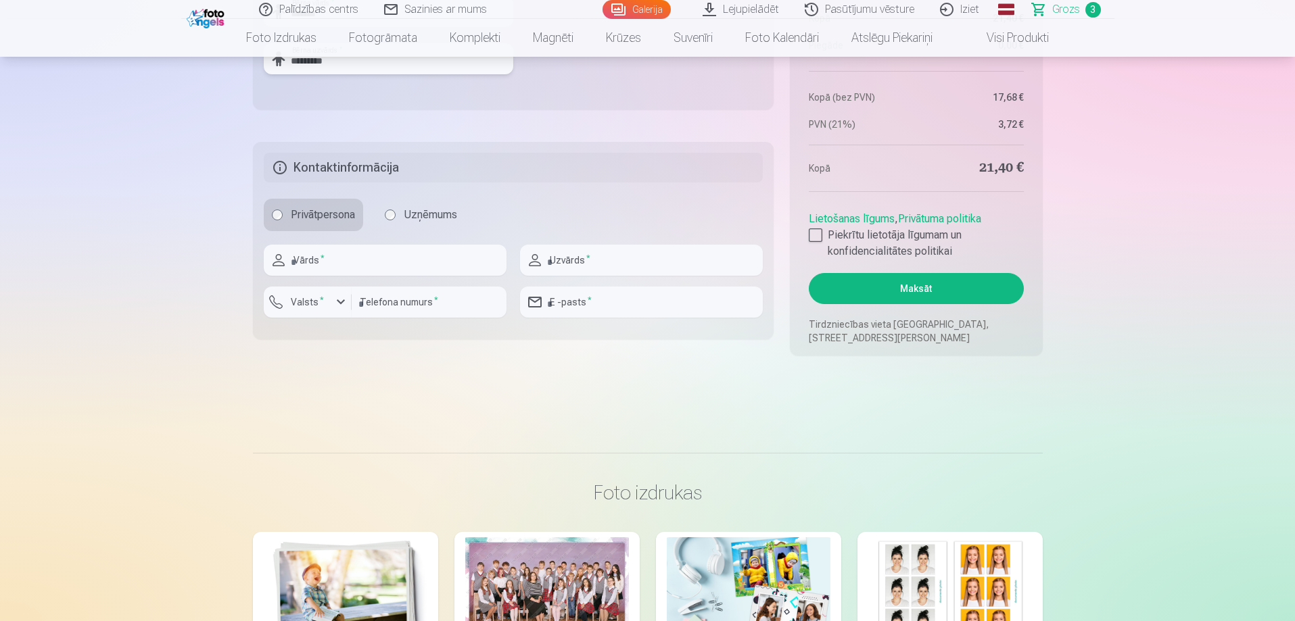
scroll to position [1014, 0]
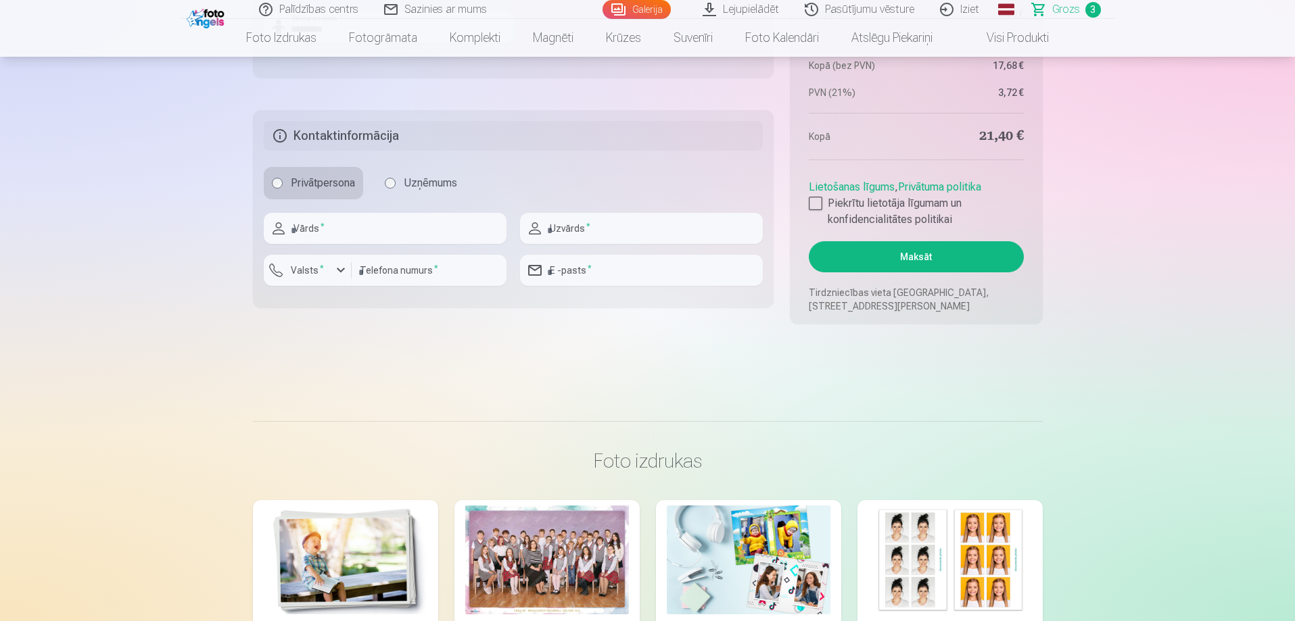
type input "*********"
click at [344, 233] on input "text" at bounding box center [385, 228] width 243 height 31
type input "*****"
click at [631, 226] on input "text" at bounding box center [641, 228] width 243 height 31
type input "*********"
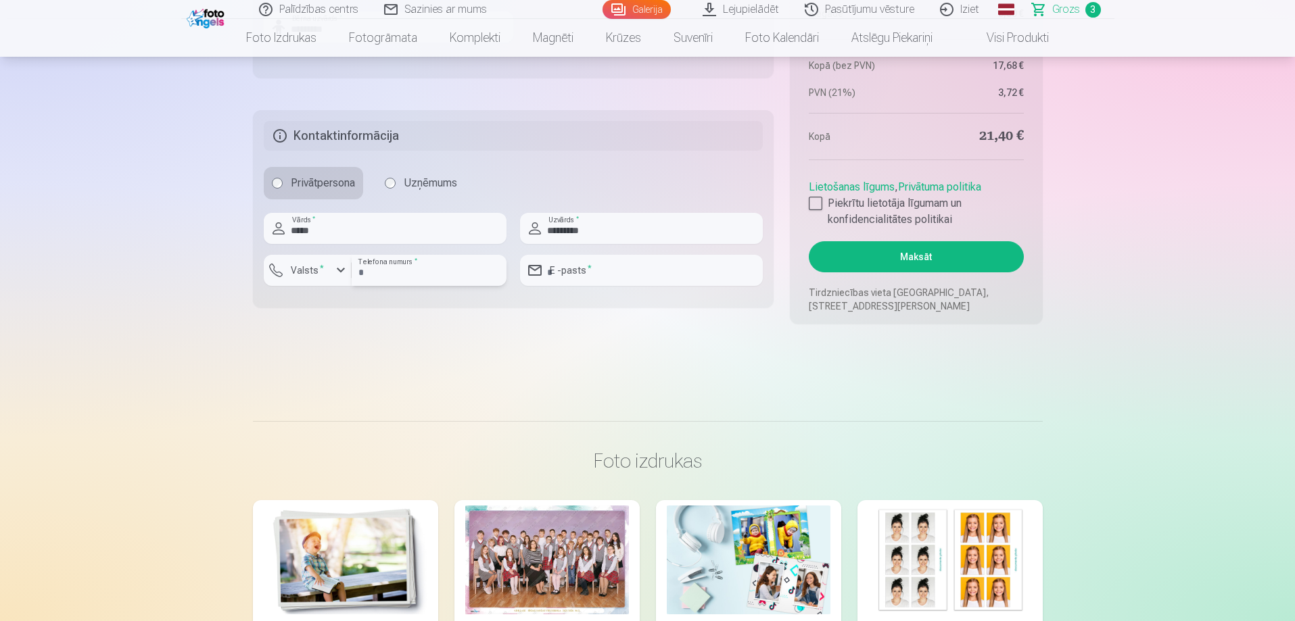
click at [450, 276] on input "number" at bounding box center [429, 270] width 155 height 31
type input "********"
click at [306, 268] on label "Valsts *" at bounding box center [307, 271] width 44 height 14
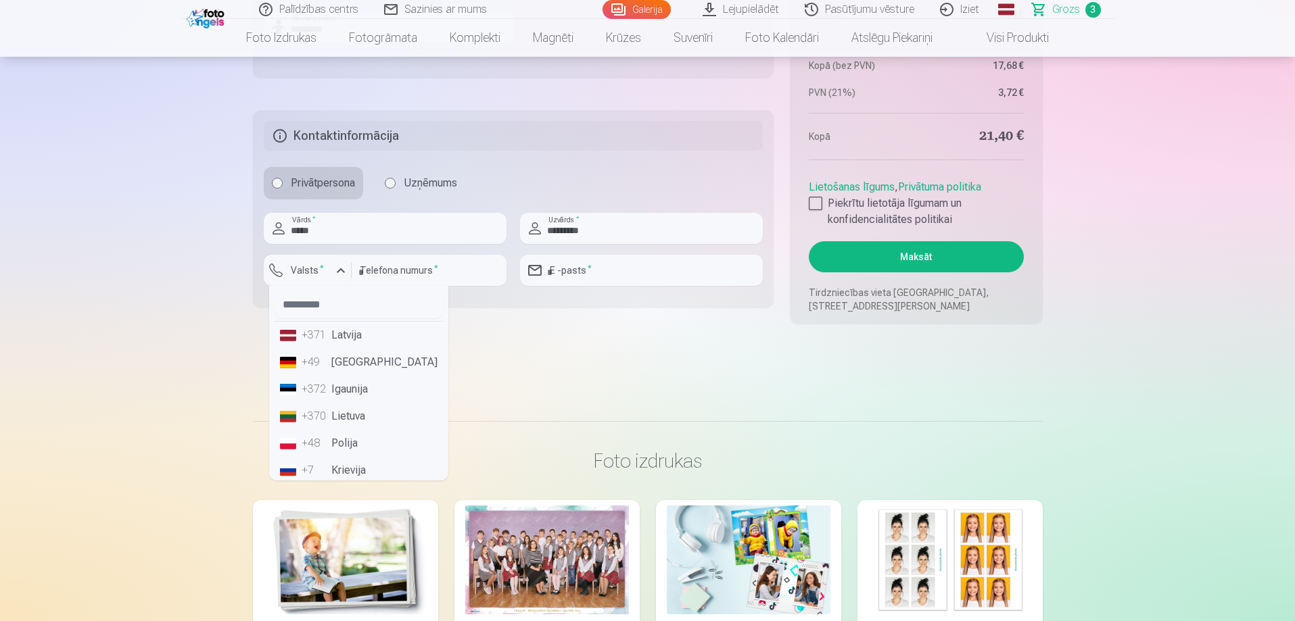
click at [324, 341] on div "+371" at bounding box center [315, 335] width 27 height 16
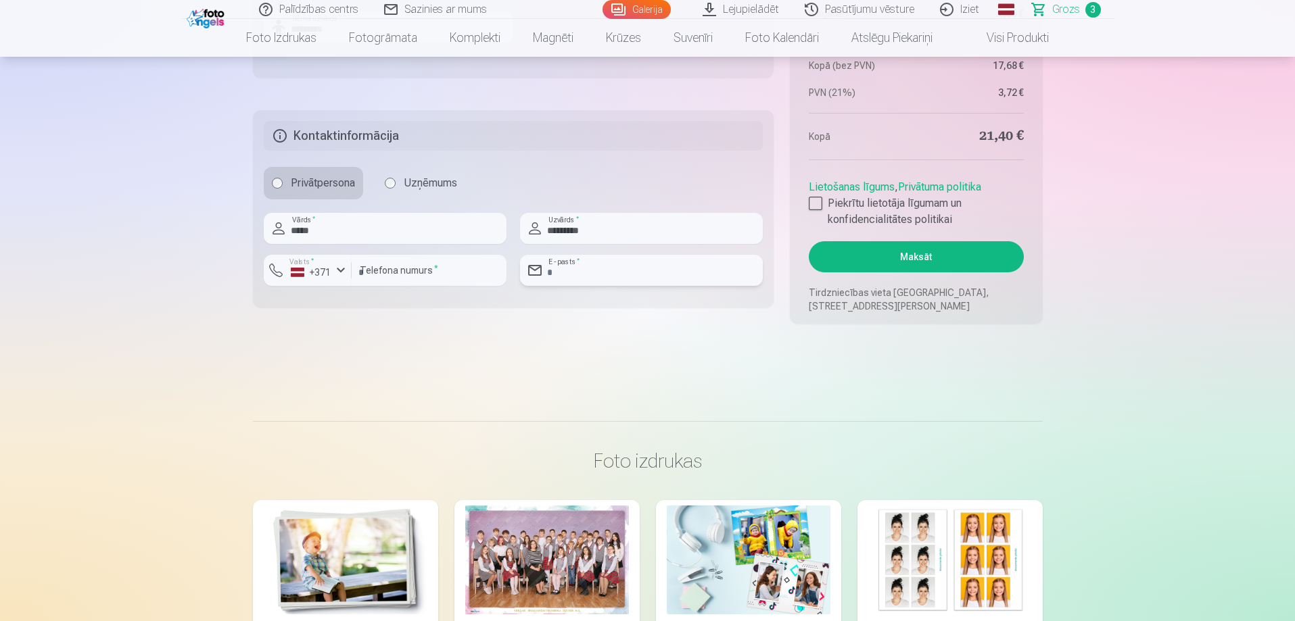
click at [582, 270] on input "email" at bounding box center [641, 270] width 243 height 31
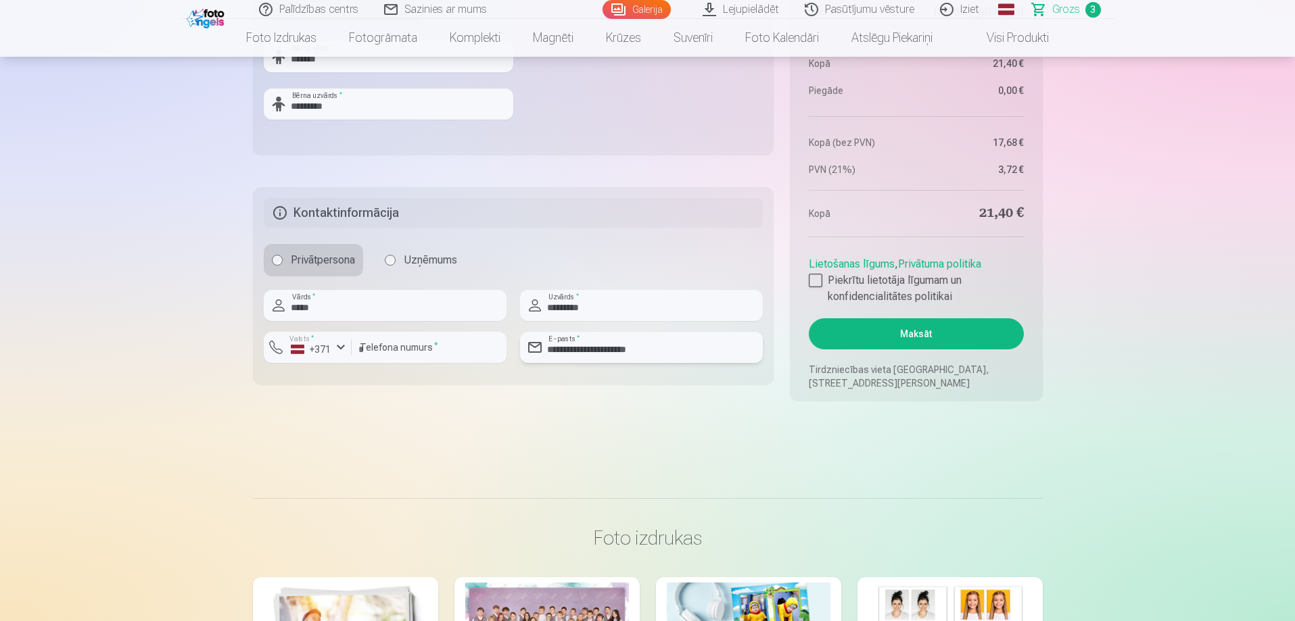
scroll to position [946, 0]
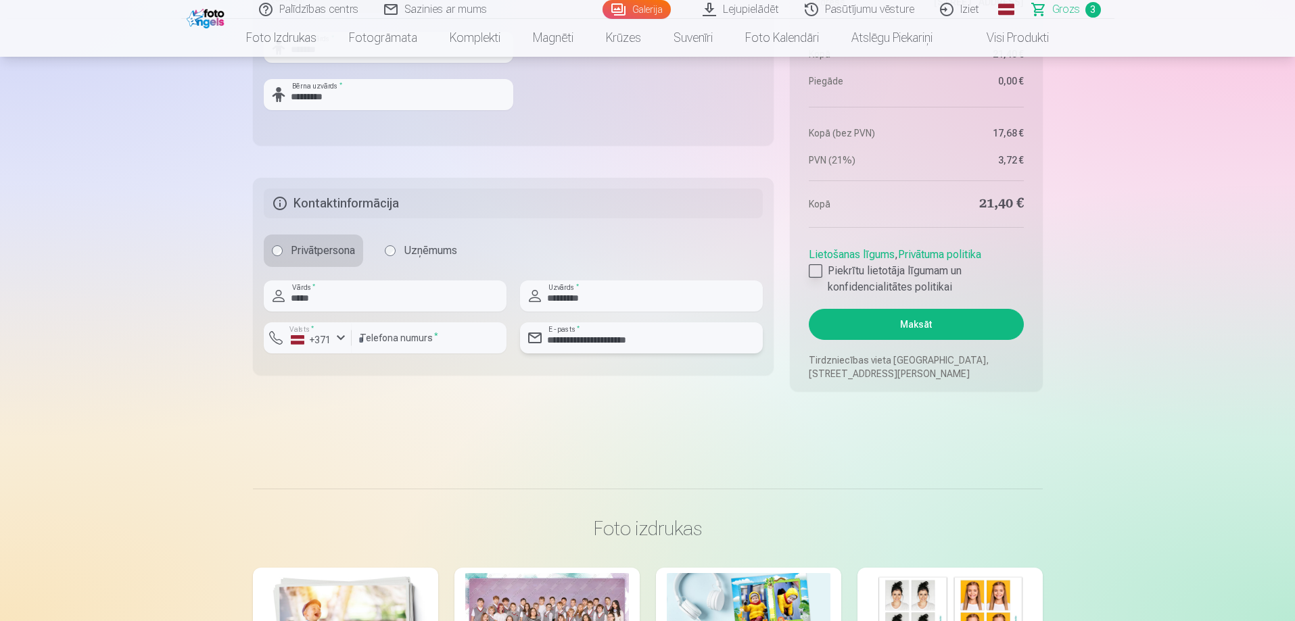
type input "**********"
click at [809, 272] on div at bounding box center [816, 271] width 14 height 14
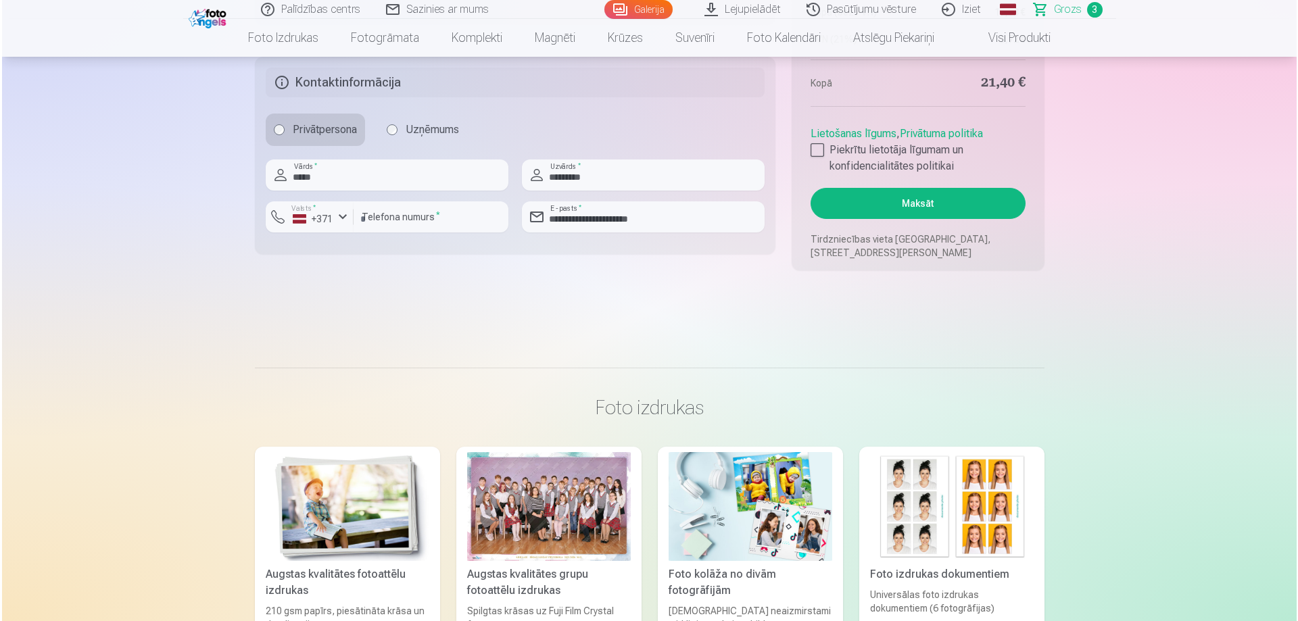
scroll to position [879, 0]
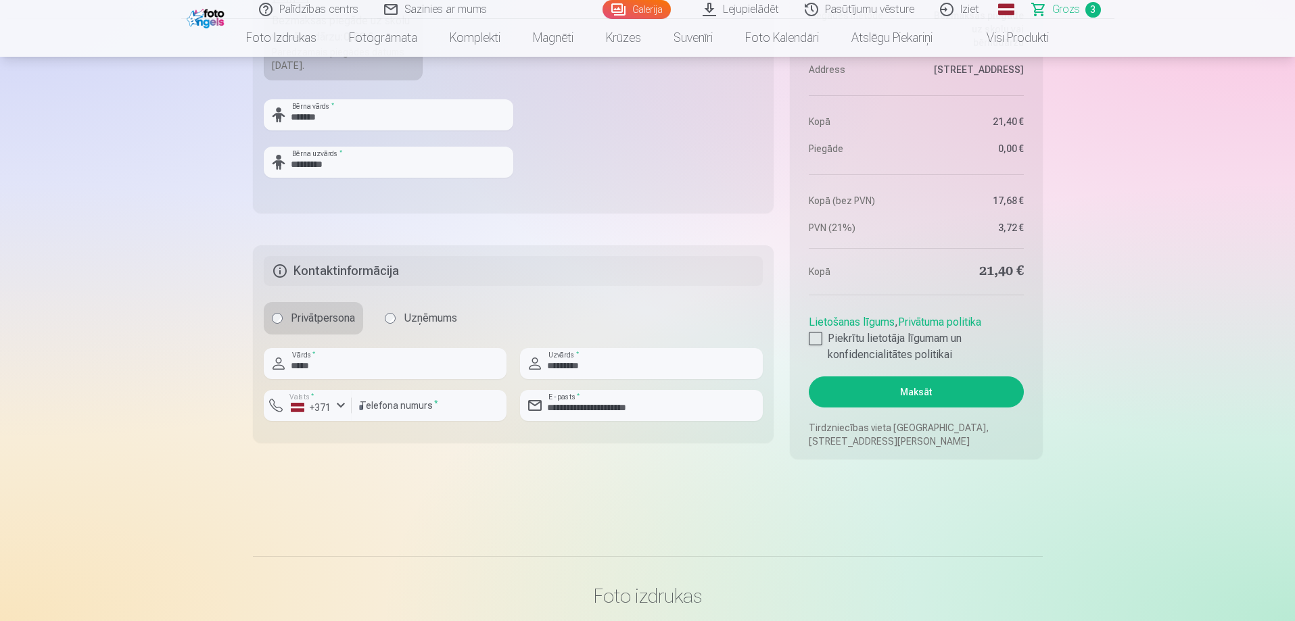
click at [909, 393] on button "Maksāt" at bounding box center [916, 392] width 214 height 31
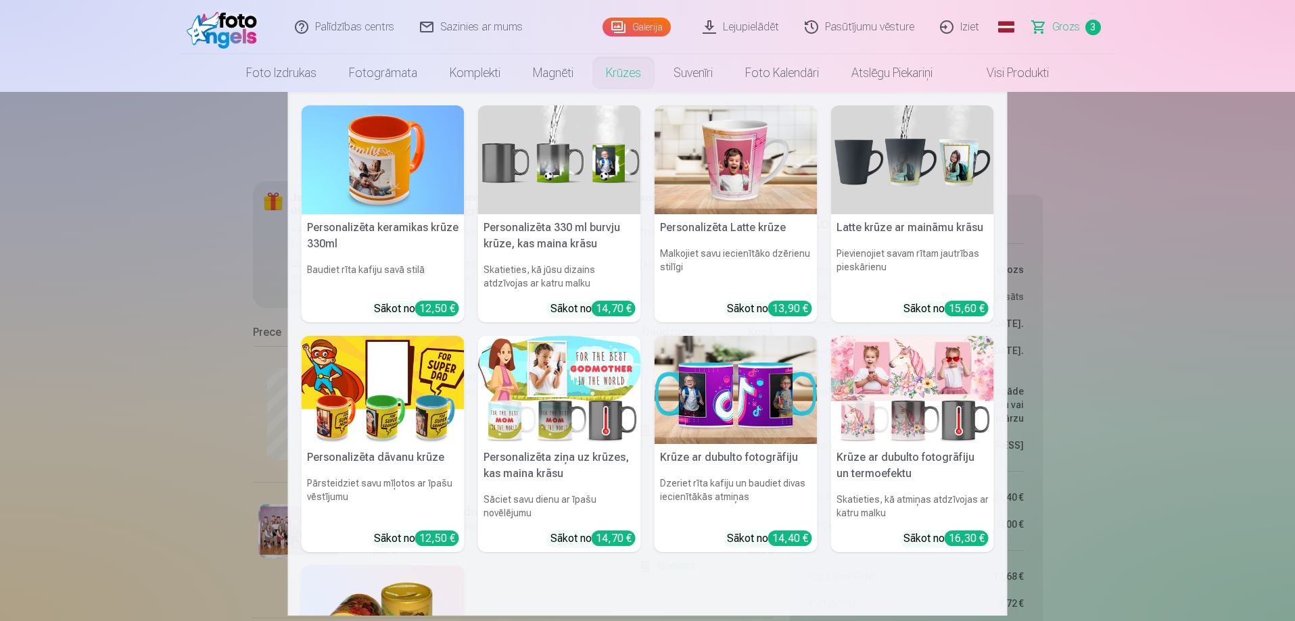
click at [1206, 241] on nav "Personalizēta keramikas krūze 330ml Baudiet rīta kafiju savā stilā Sākot no 12,…" at bounding box center [647, 354] width 1295 height 524
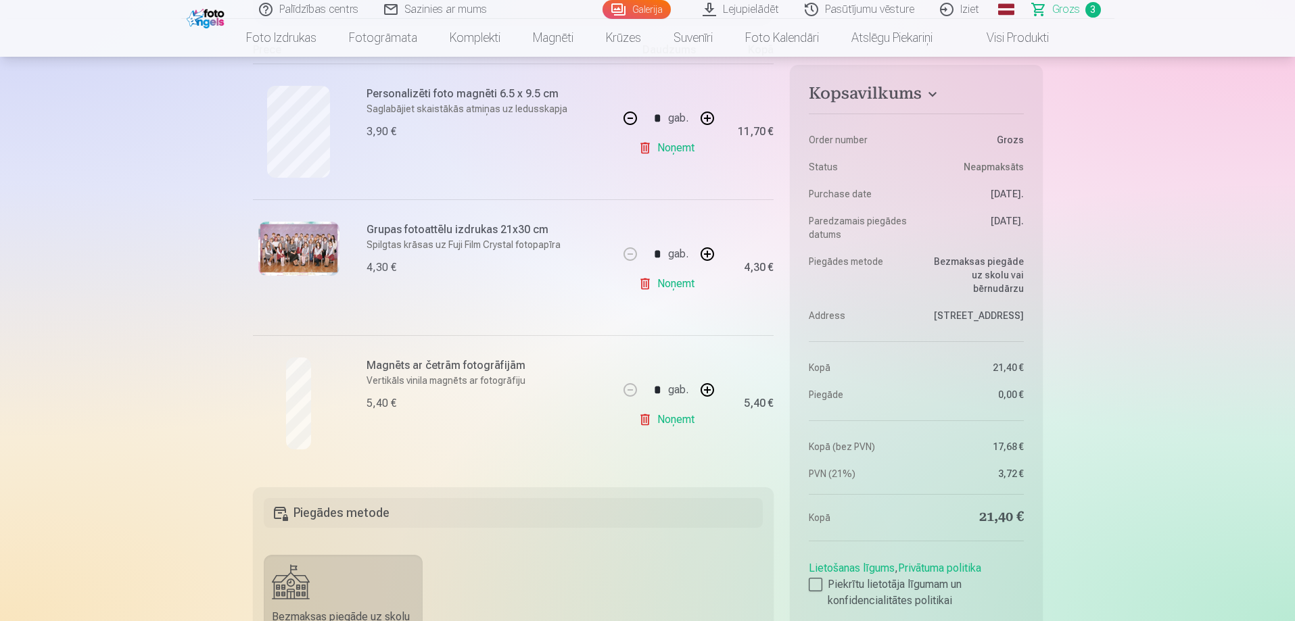
scroll to position [135, 0]
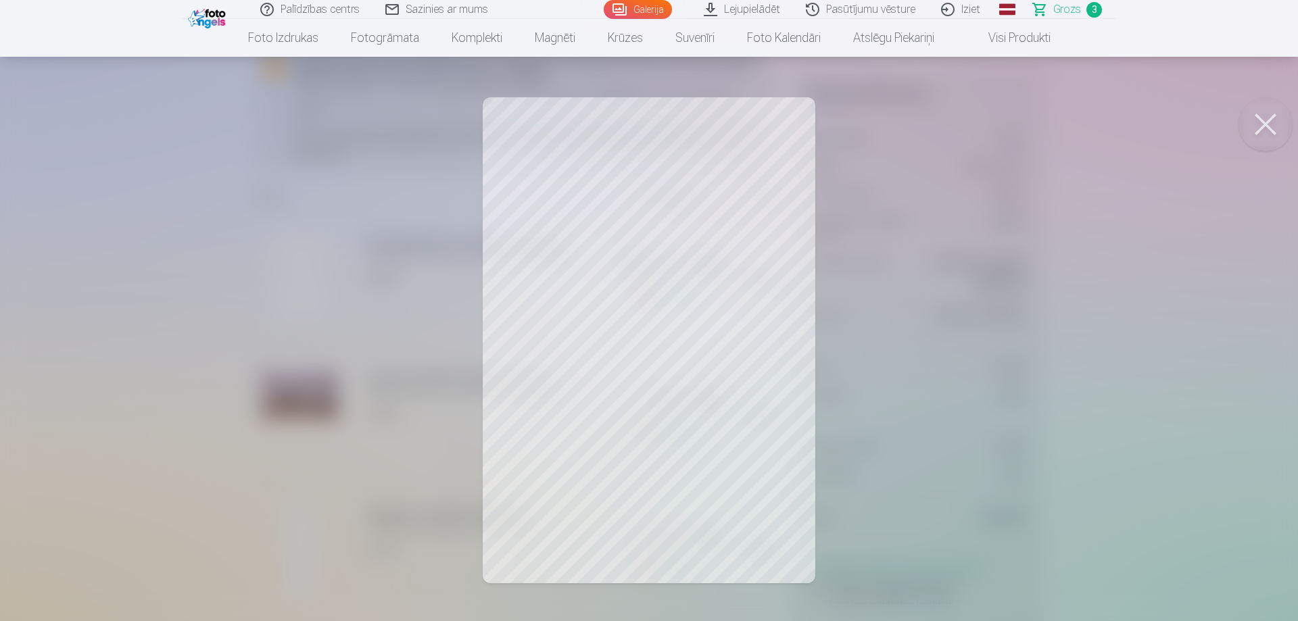
click at [1249, 124] on button at bounding box center [1265, 124] width 54 height 54
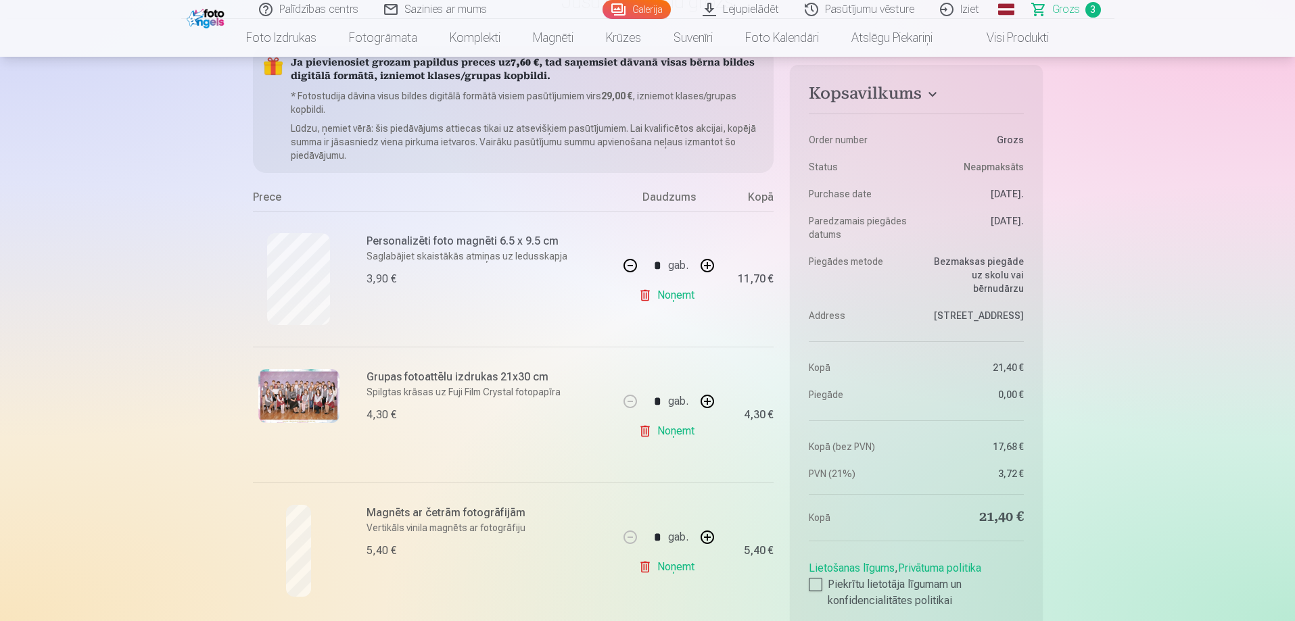
click at [313, 395] on img at bounding box center [298, 396] width 81 height 54
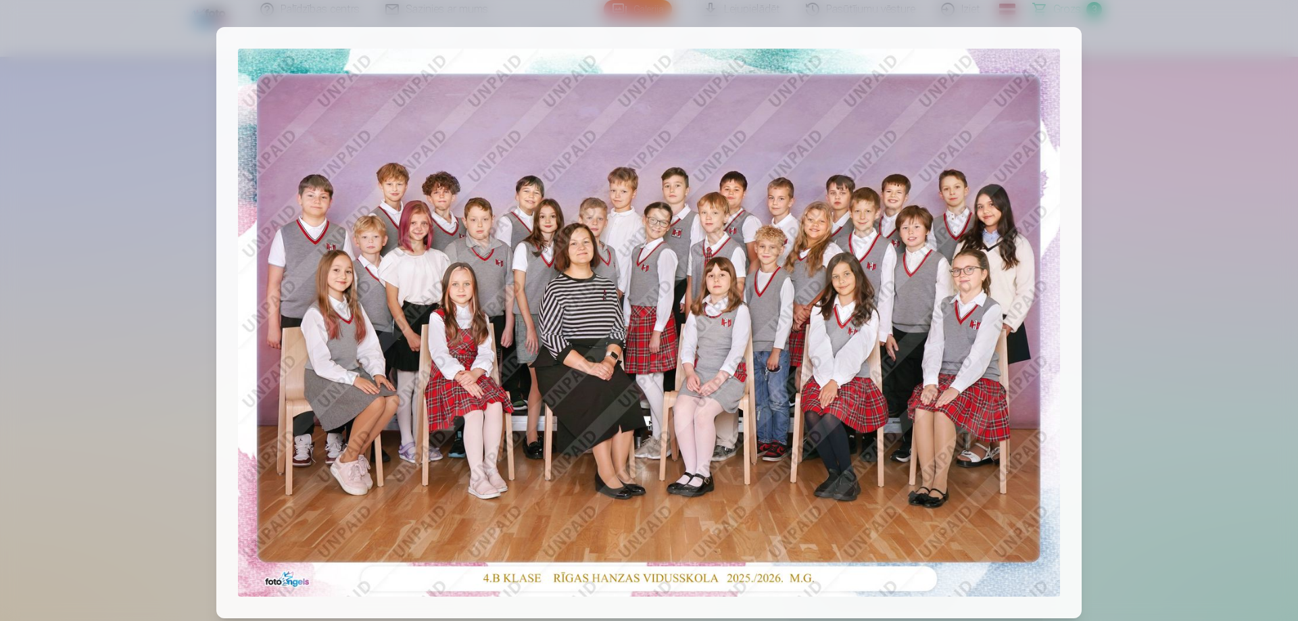
click at [621, 250] on img at bounding box center [649, 323] width 822 height 548
click at [1115, 176] on div at bounding box center [649, 310] width 1298 height 621
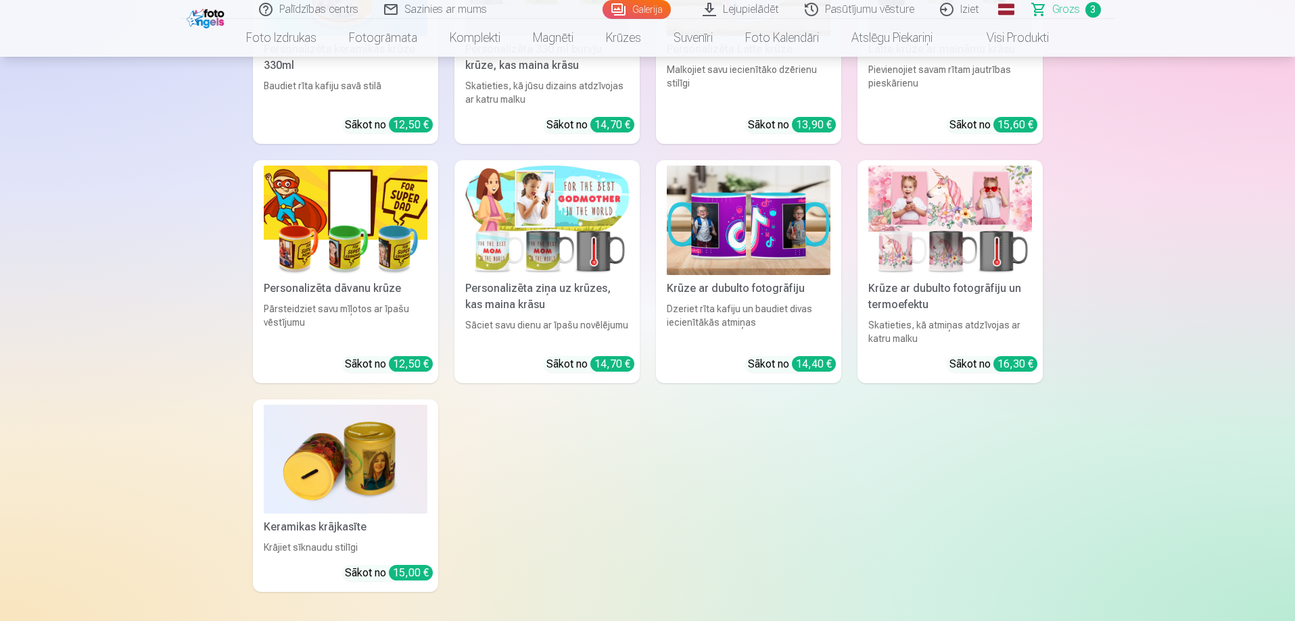
scroll to position [3651, 0]
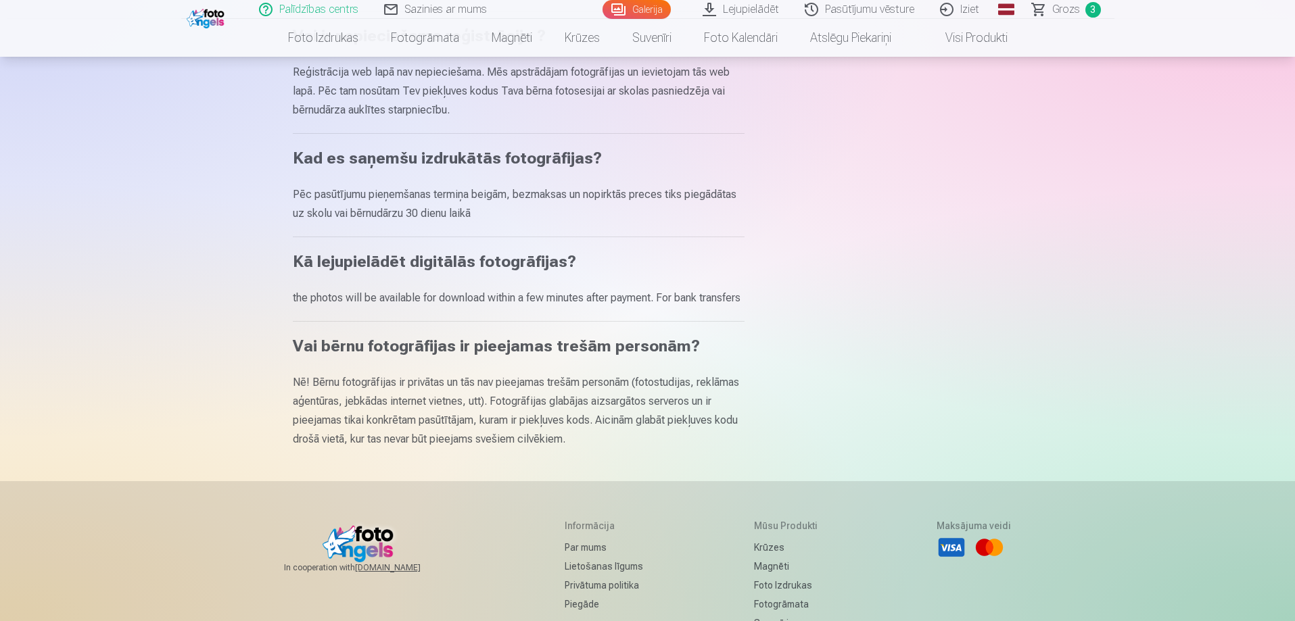
scroll to position [608, 0]
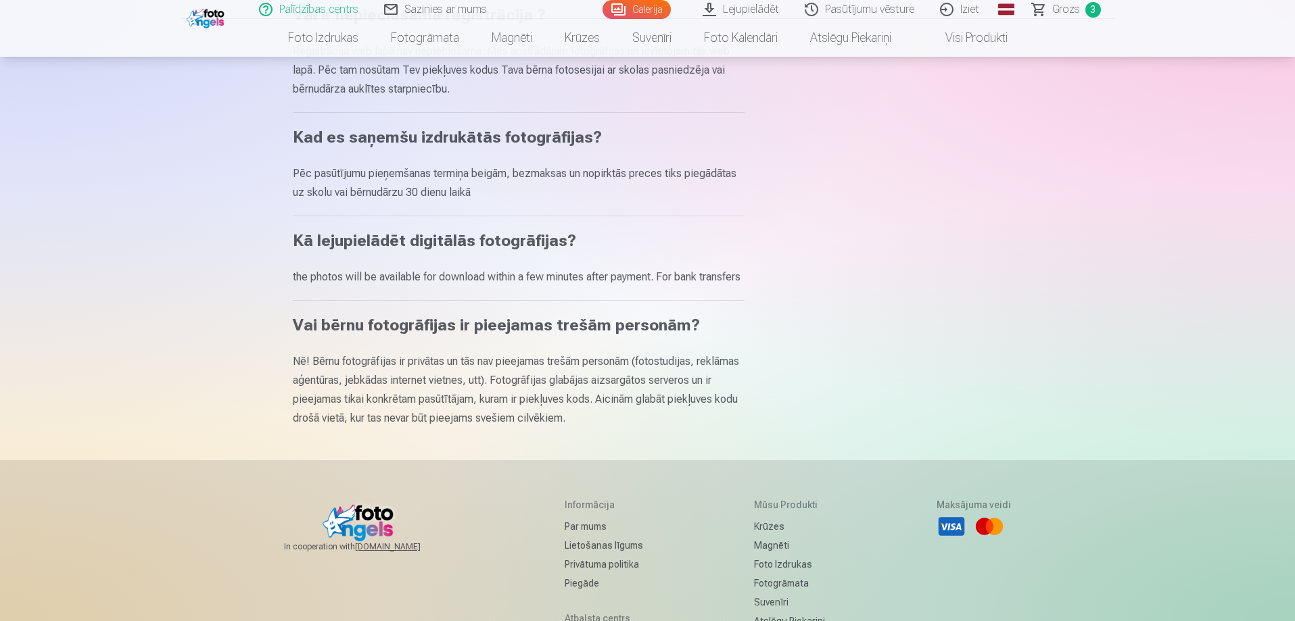
click at [883, 13] on link "Pasūtījumu vēsture" at bounding box center [859, 9] width 135 height 19
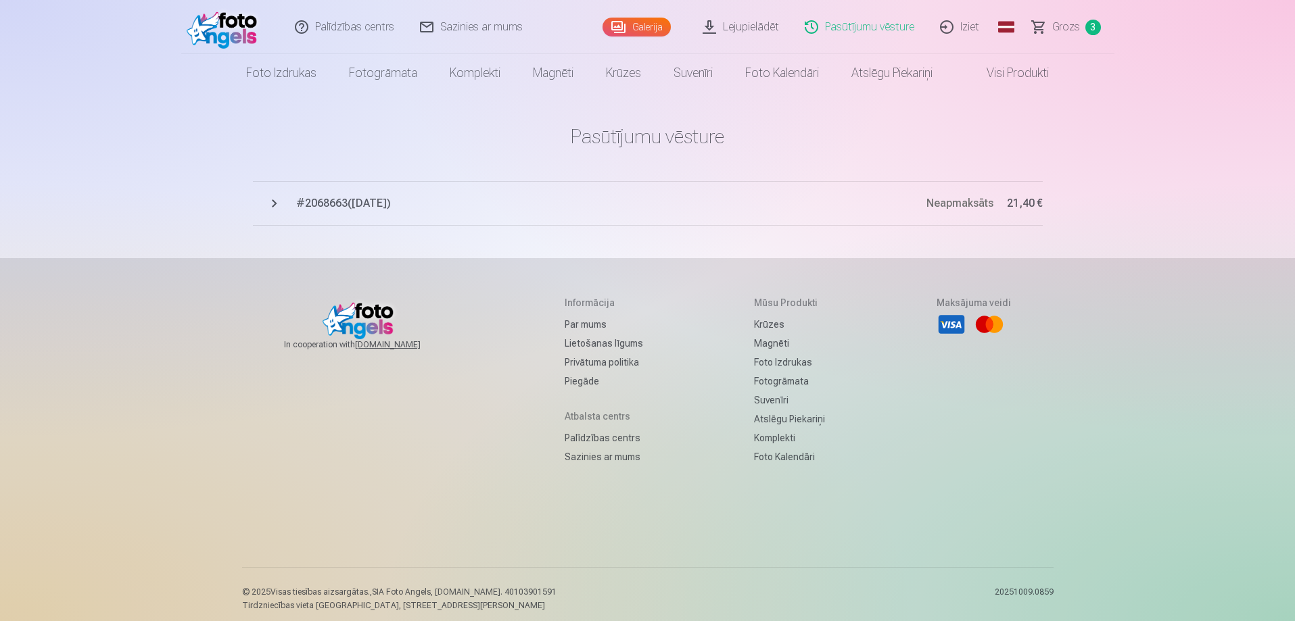
click at [226, 37] on img at bounding box center [226, 26] width 78 height 43
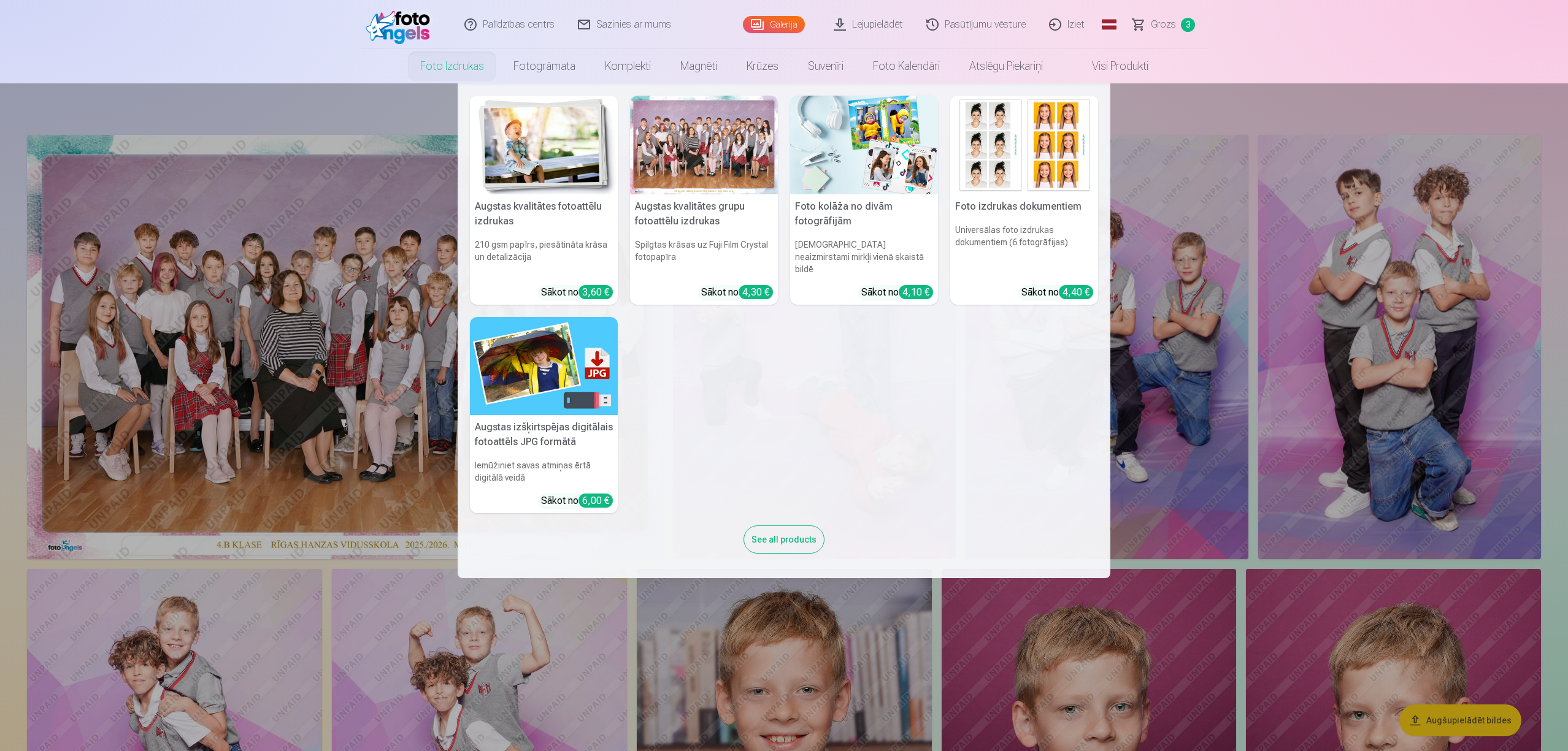
click at [444, 63] on link "Foto izdrukas" at bounding box center [452, 66] width 93 height 34
